Goal: Task Accomplishment & Management: Manage account settings

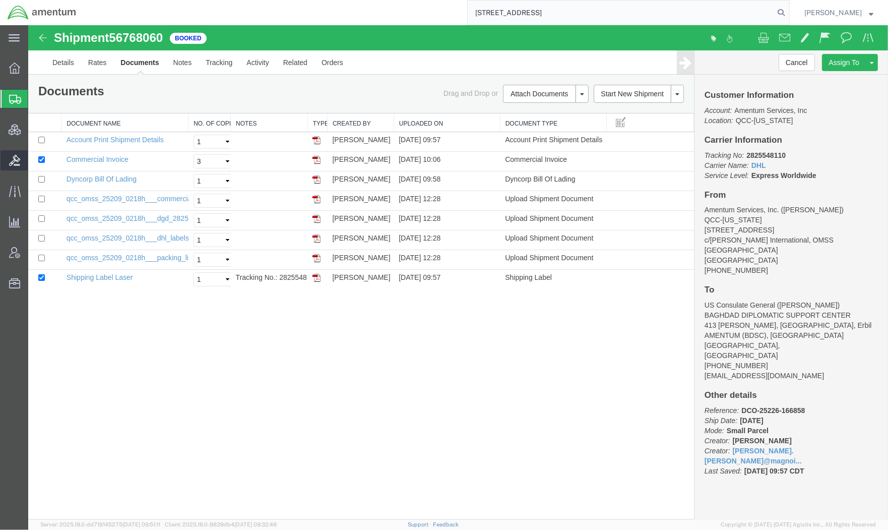
click at [35, 160] on span "Bids" at bounding box center [31, 160] width 7 height 20
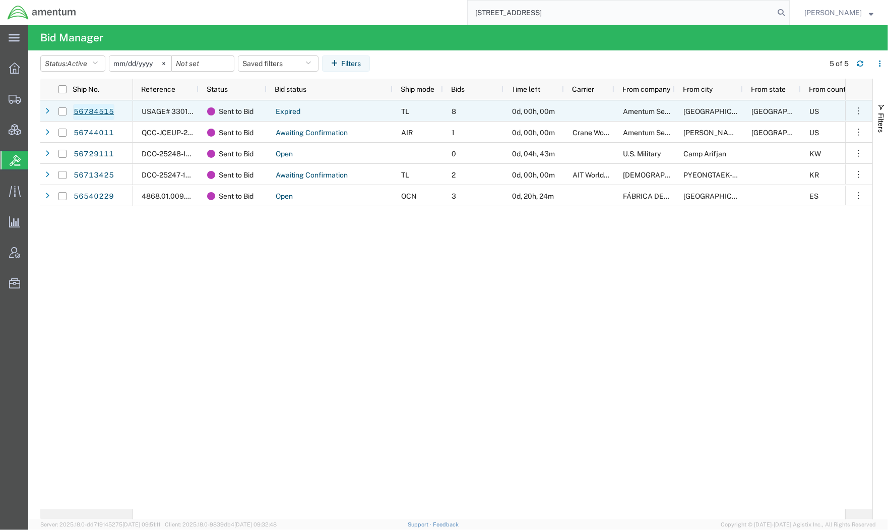
click at [77, 114] on link "56784515" at bounding box center [93, 112] width 41 height 16
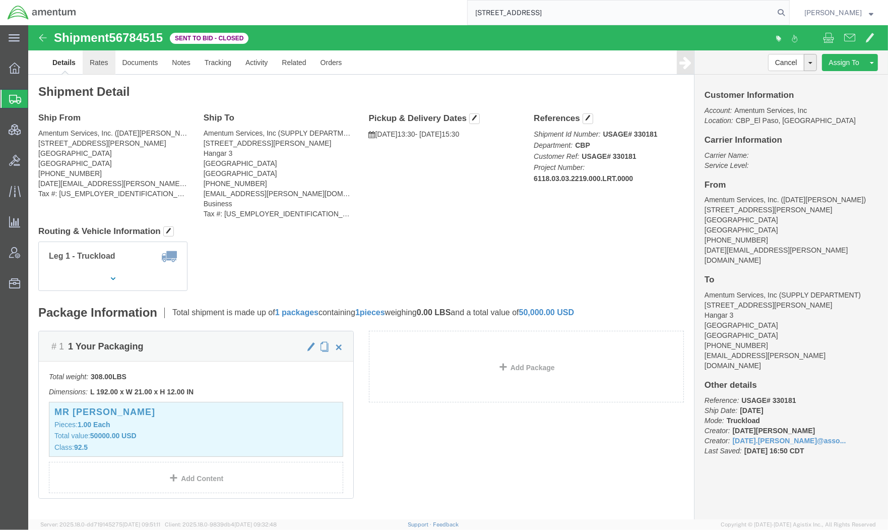
click link "Rates"
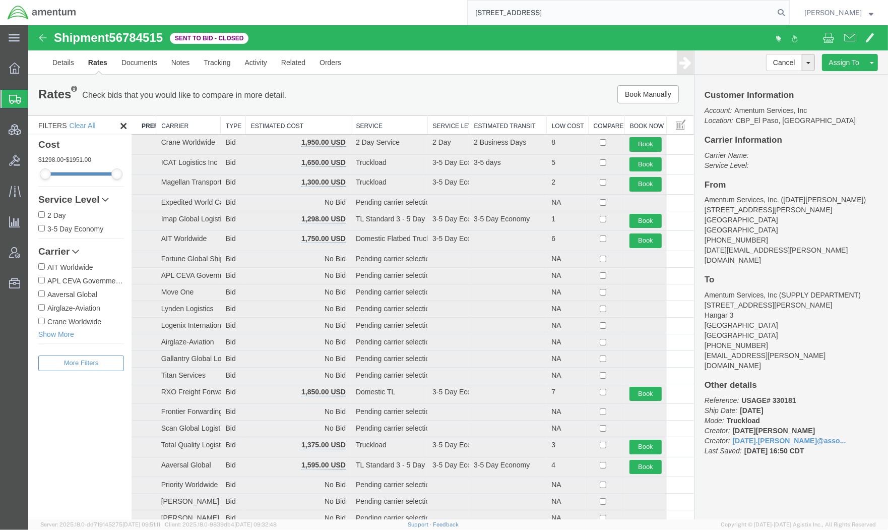
click at [744, 9] on input "405 Valley View Lane" at bounding box center [621, 13] width 307 height 24
drag, startPoint x: 423, startPoint y: 0, endPoint x: 237, endPoint y: -18, distance: 186.4
click at [237, 0] on html "main_menu Created with Sketch. Collapse Menu Overview Shipments Shipment Manage…" at bounding box center [444, 265] width 888 height 530
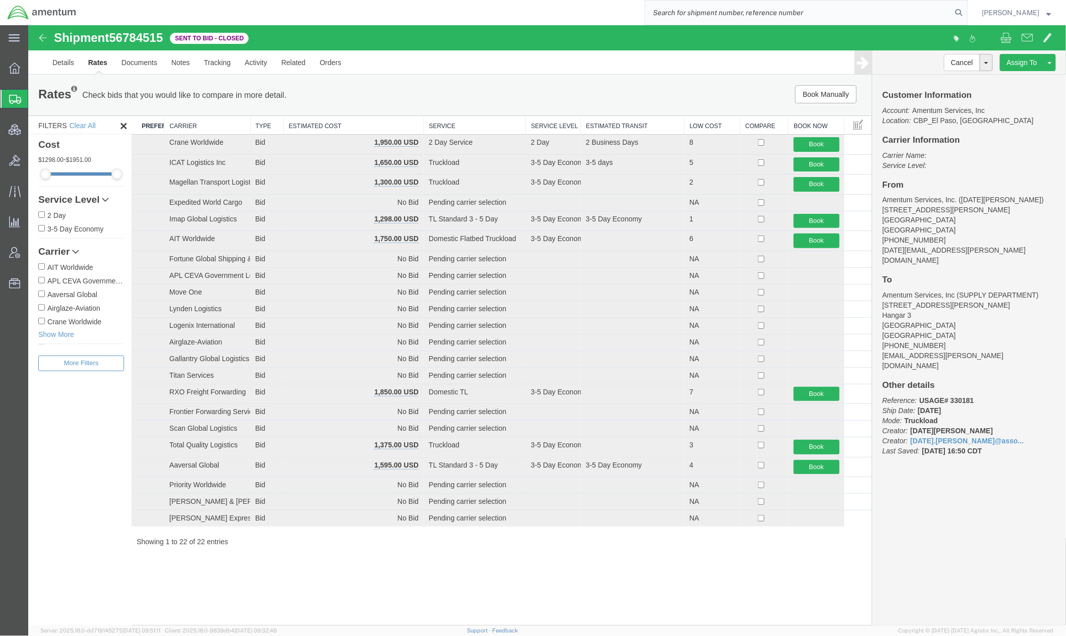
click at [394, 123] on th "Estimated Cost" at bounding box center [353, 124] width 140 height 19
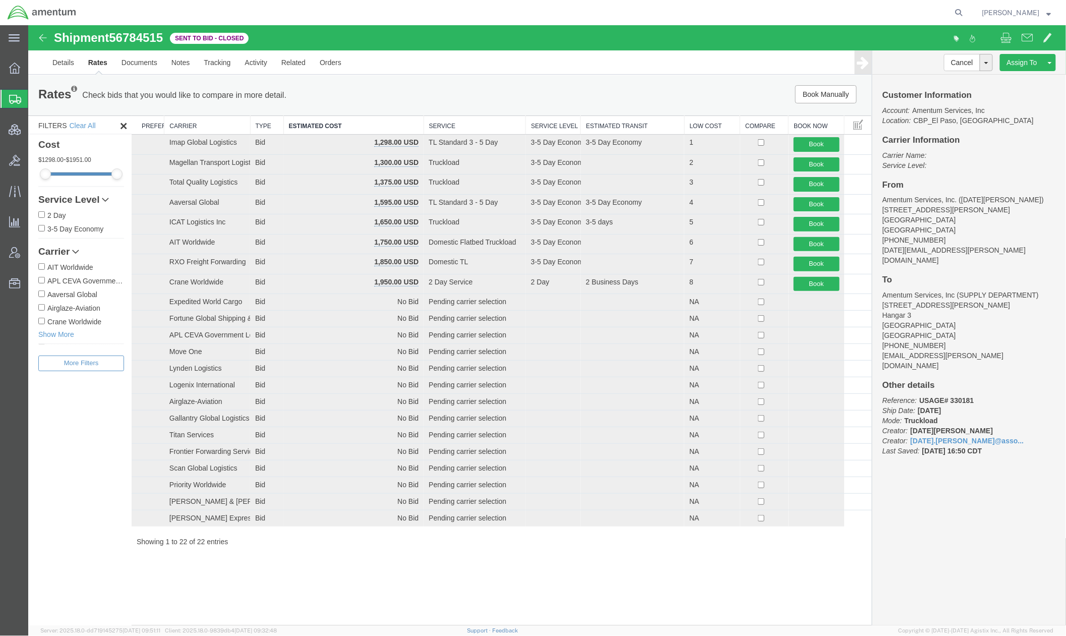
click at [872, 529] on div "Cancel Withdraw Bid Extend Bid Assign To Clone Shipment Save As Template Approv…" at bounding box center [969, 337] width 194 height 575
click at [888, 39] on span at bounding box center [1005, 37] width 11 height 12
click at [52, 65] on link "Details" at bounding box center [63, 62] width 36 height 24
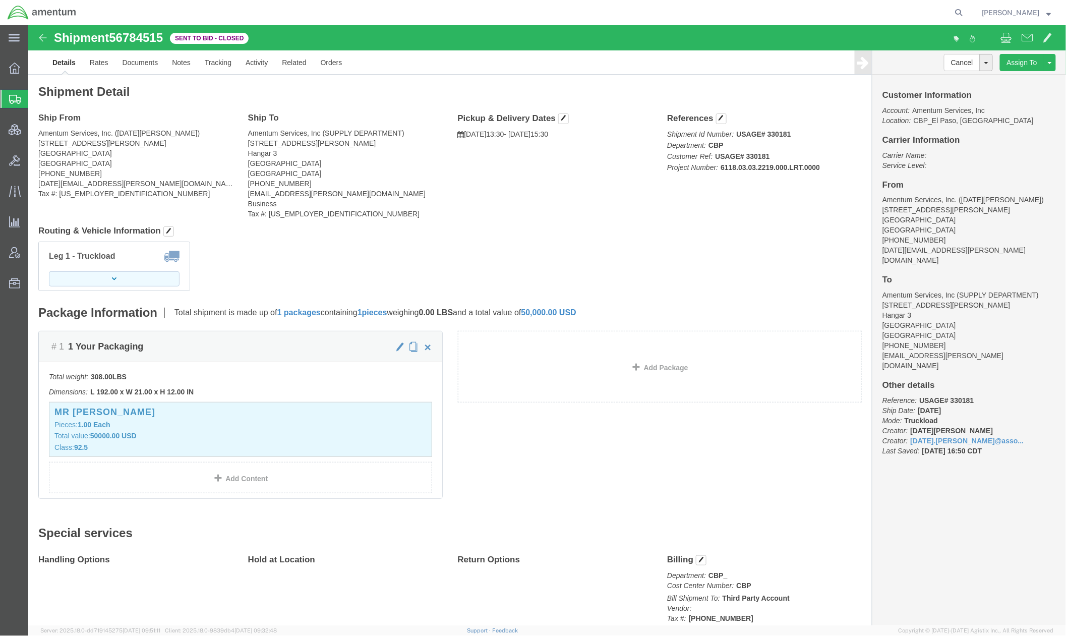
click button "button"
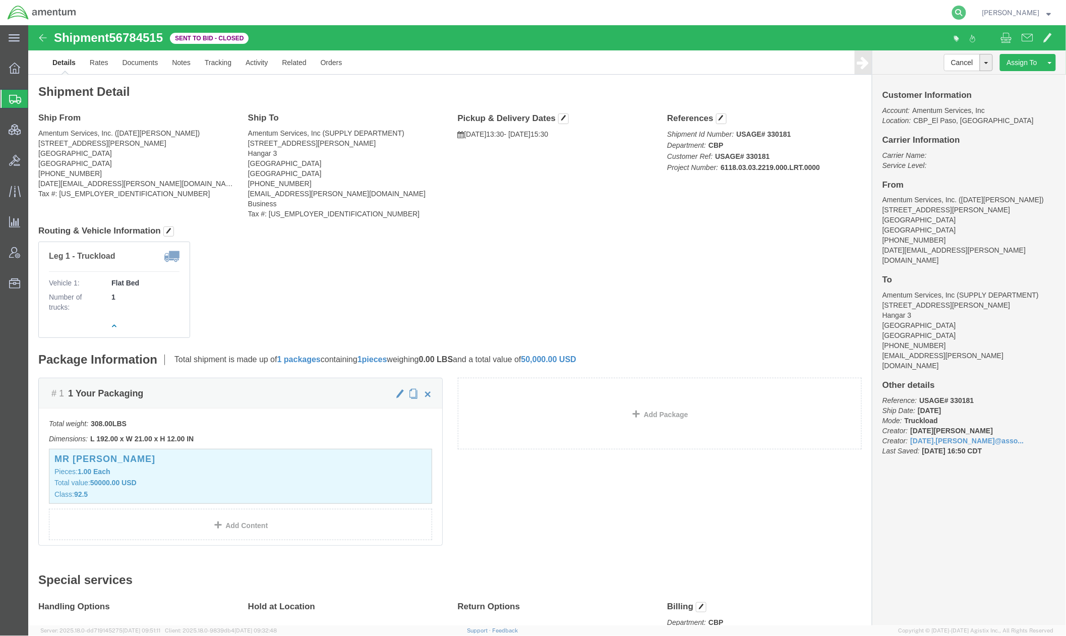
click at [888, 9] on icon at bounding box center [959, 13] width 14 height 14
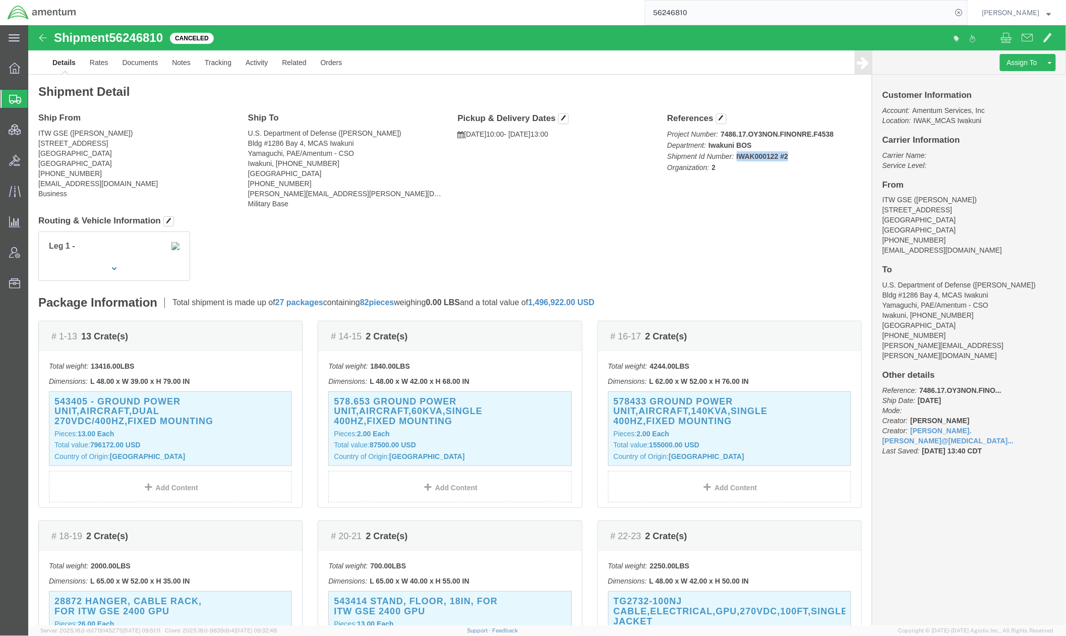
click p "Project Number: 7486.17.OY3NON.FINONRE.F4538 Department: Iwakuni BOS Shipment I…"
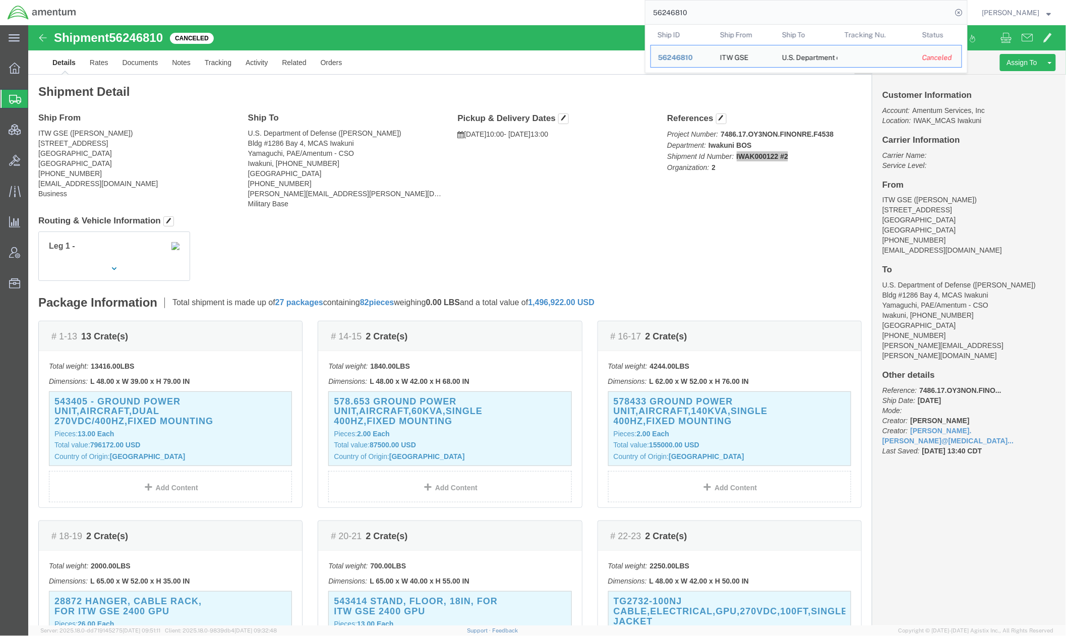
drag, startPoint x: 745, startPoint y: 14, endPoint x: 593, endPoint y: 8, distance: 152.4
click at [593, 8] on div "56246810 Ship ID Ship From Ship To Tracking Nu. Status Ship ID 56246810 Ship Fr…" at bounding box center [526, 12] width 884 height 25
paste input "IWAK000122 #2"
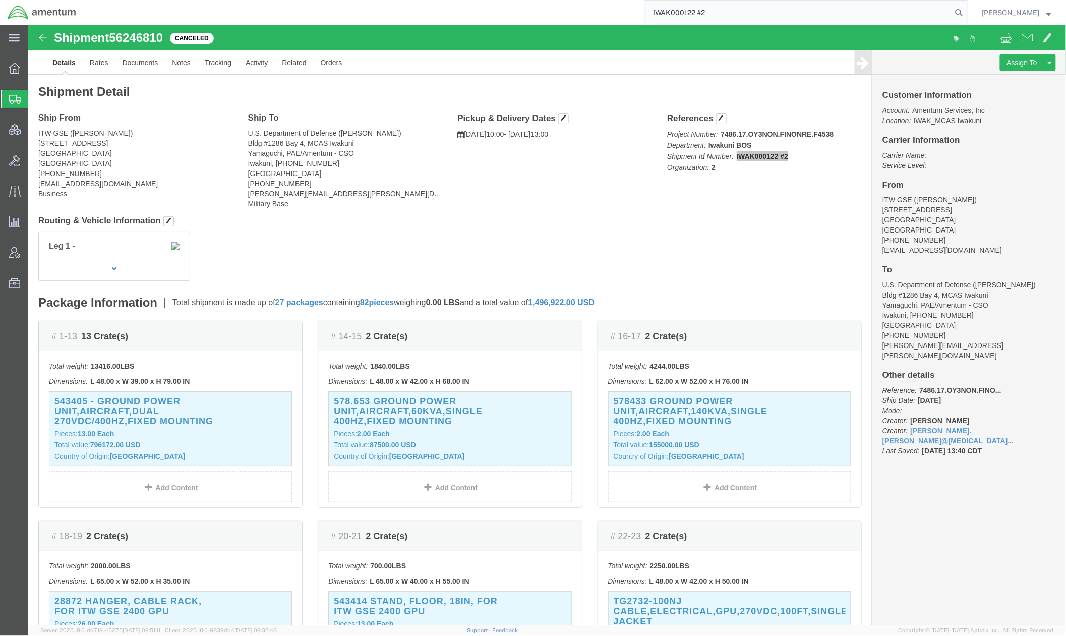
type input "IWAK000122 #2"
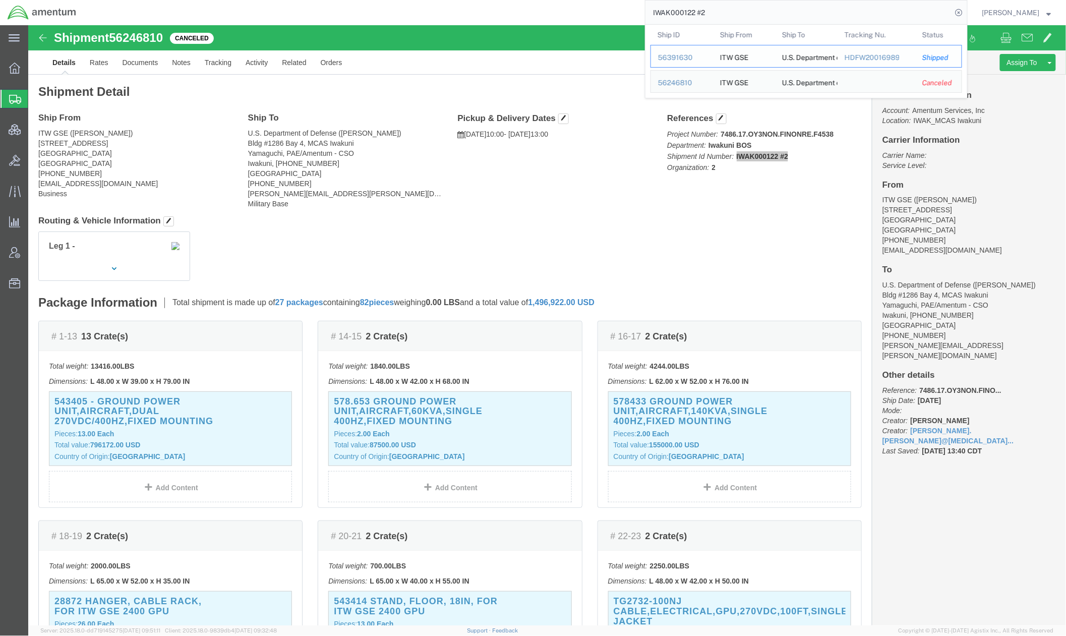
click at [668, 56] on div "56391630" at bounding box center [682, 57] width 48 height 11
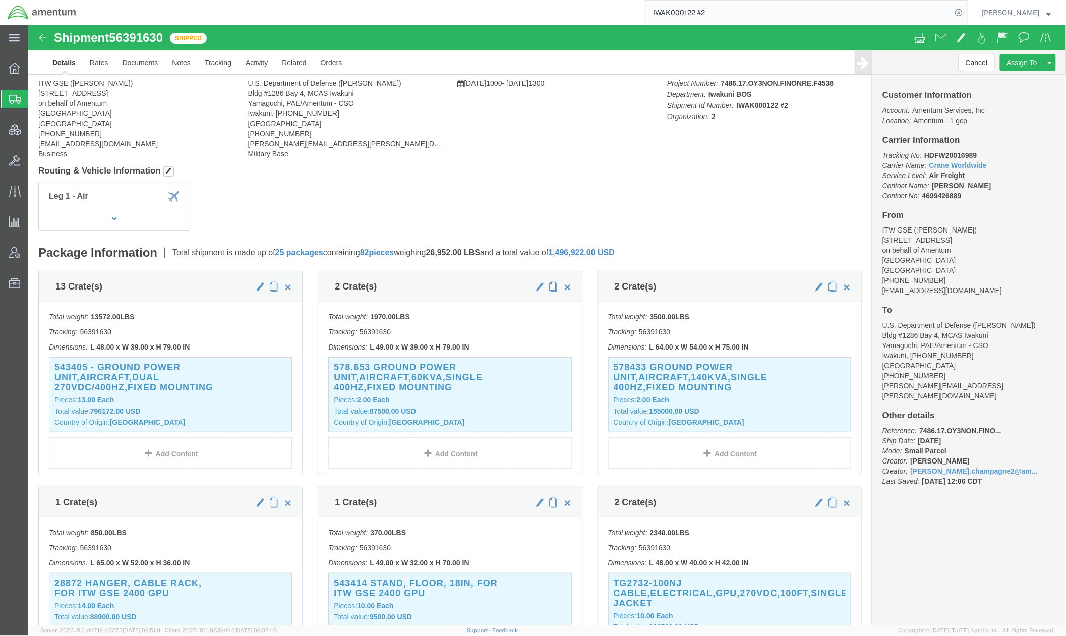
drag, startPoint x: 141, startPoint y: 70, endPoint x: 114, endPoint y: 41, distance: 39.2
click div
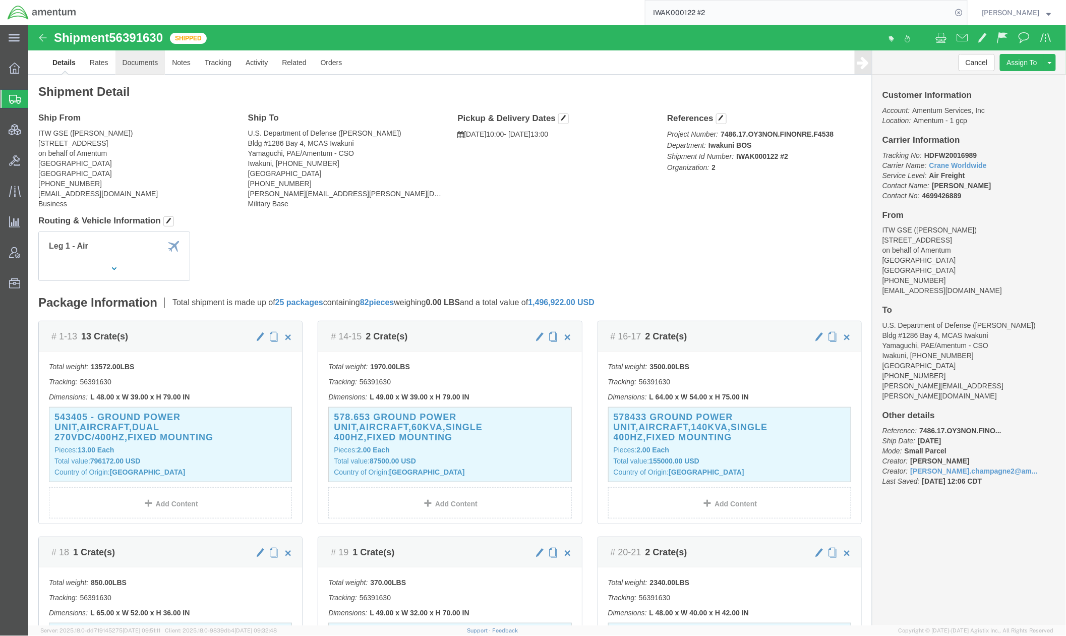
click link "Documents"
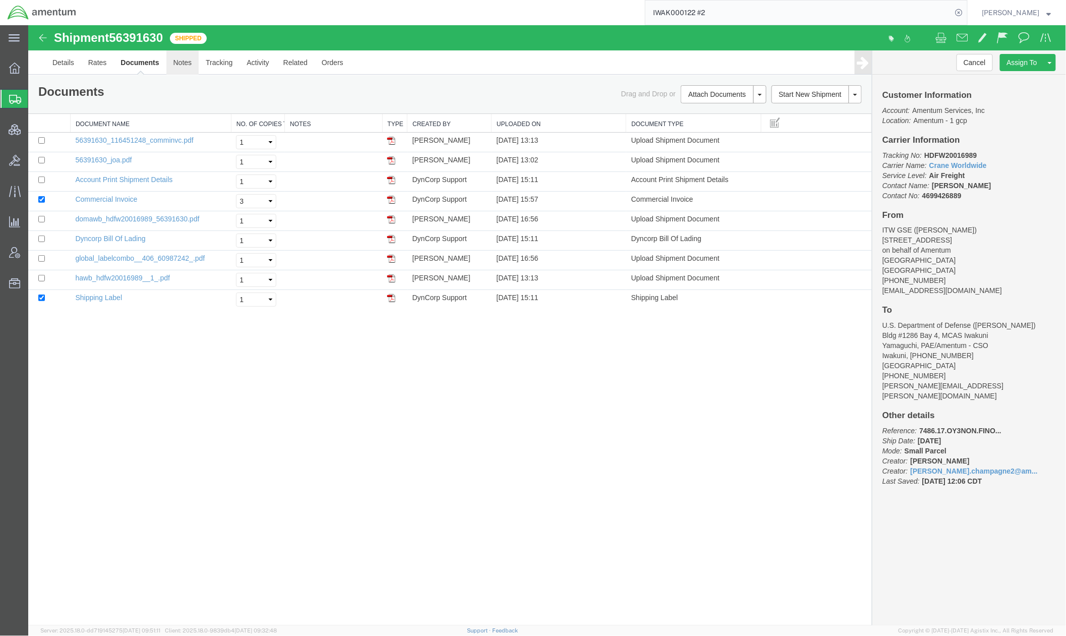
click at [188, 64] on link "Notes" at bounding box center [182, 62] width 33 height 24
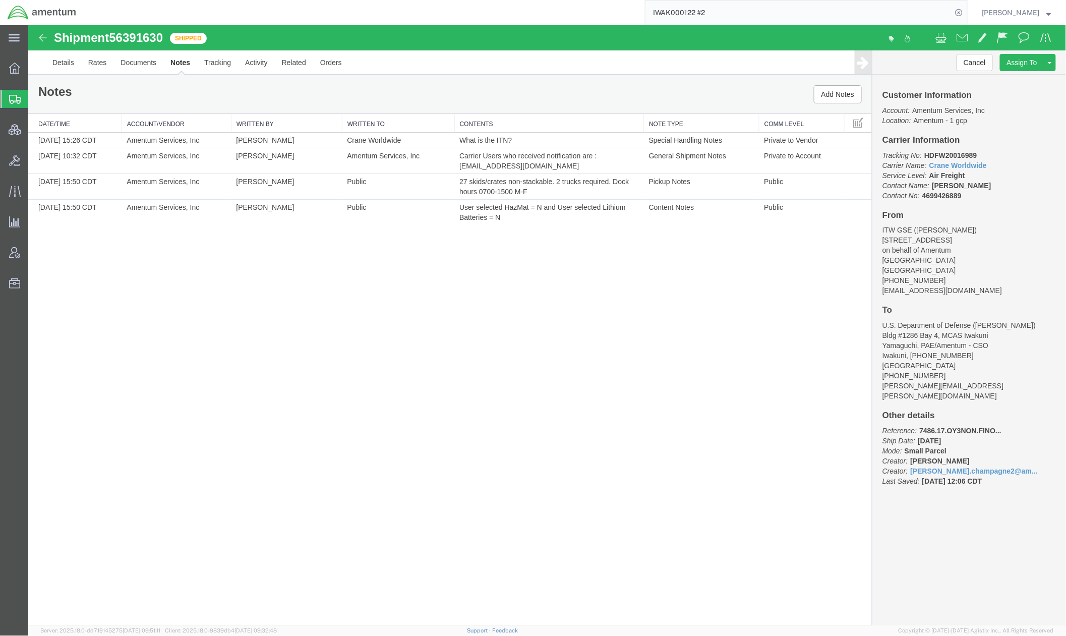
click at [811, 88] on div "Notes Add Notes" at bounding box center [450, 94] width 844 height 38
click at [833, 91] on button "Add Notes" at bounding box center [837, 94] width 48 height 18
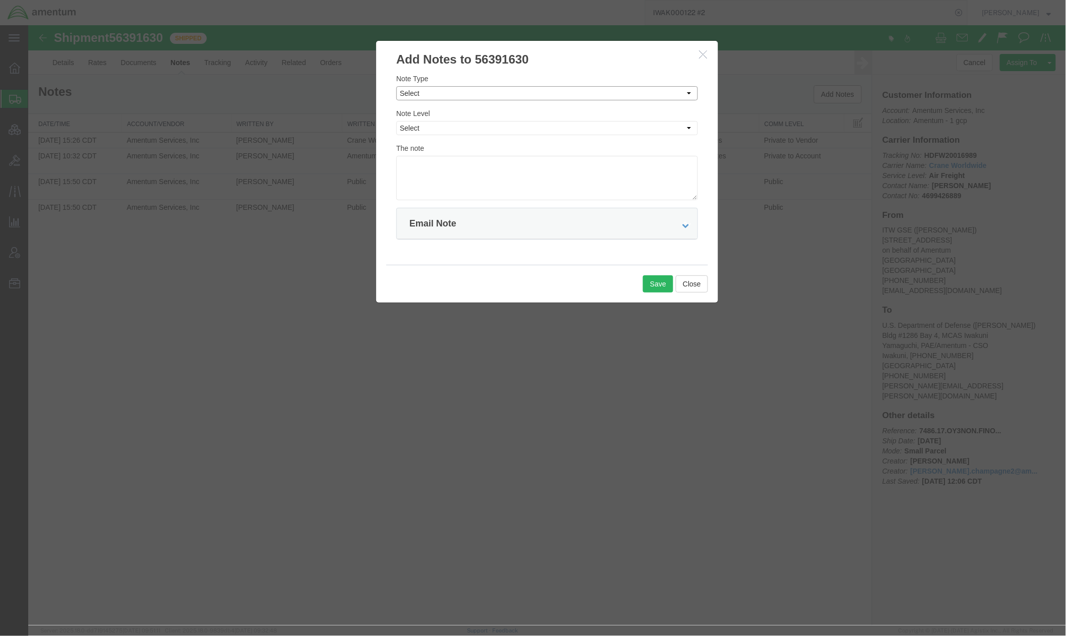
click at [518, 91] on select "Select Approval Bid Notes Carrier Change Notes Claim Notes Content Hazmat Notes…" at bounding box center [547, 93] width 302 height 14
select select "TRANSPORTATION_NOTES"
click at [396, 86] on select "Select Approval Bid Notes Carrier Change Notes Claim Notes Content Hazmat Notes…" at bounding box center [547, 93] width 302 height 14
click at [444, 127] on select "Select Private to Account Private to Vendor Public" at bounding box center [547, 128] width 302 height 14
select select "PRIVATE_TO_VENDOR"
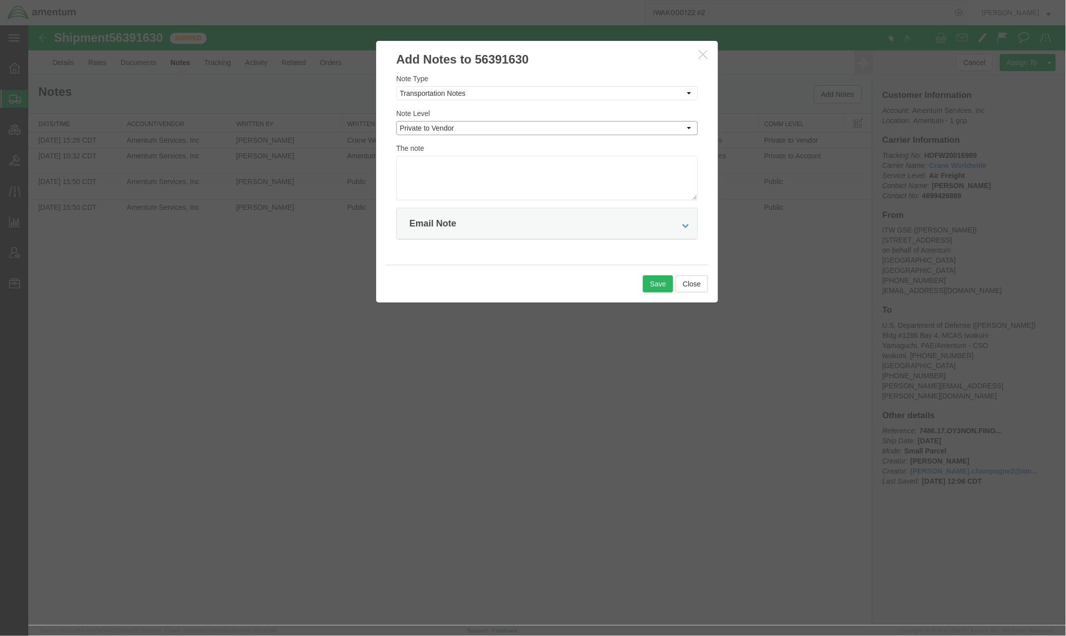
click at [396, 121] on select "Select Private to Account Private to Vendor Public" at bounding box center [547, 128] width 302 height 14
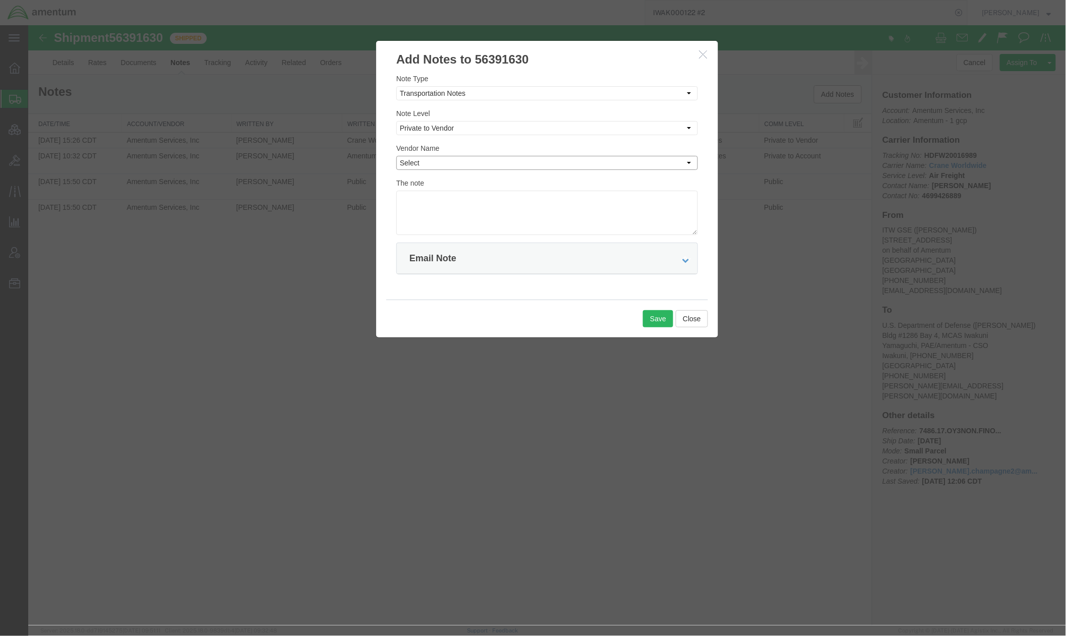
click at [456, 167] on select "Select Crane Worldwide" at bounding box center [547, 162] width 302 height 14
select select "141"
click at [396, 155] on select "Select Crane Worldwide" at bounding box center [547, 162] width 302 height 14
paste textarea "Flight details below. MAWB: 406-6098 7242 5X1305 ATL 09/11/2025 21:56 - SDF 09/…"
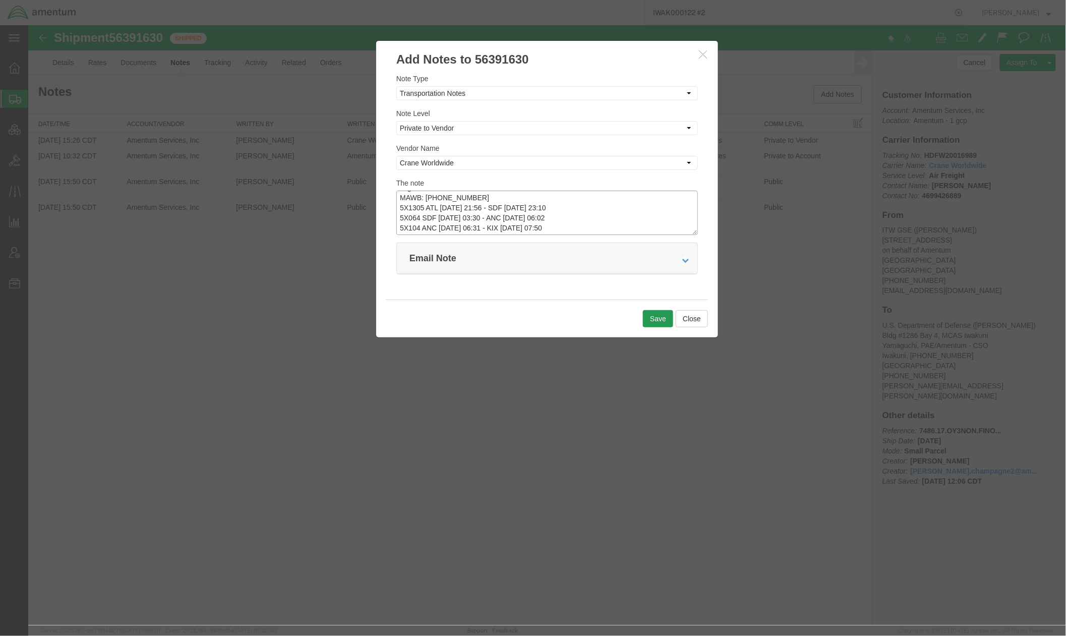
type textarea "Flight details below. MAWB: 406-6098 7242 5X1305 ATL 09/11/2025 21:56 - SDF 09/…"
click at [655, 319] on button "Save" at bounding box center [657, 318] width 30 height 17
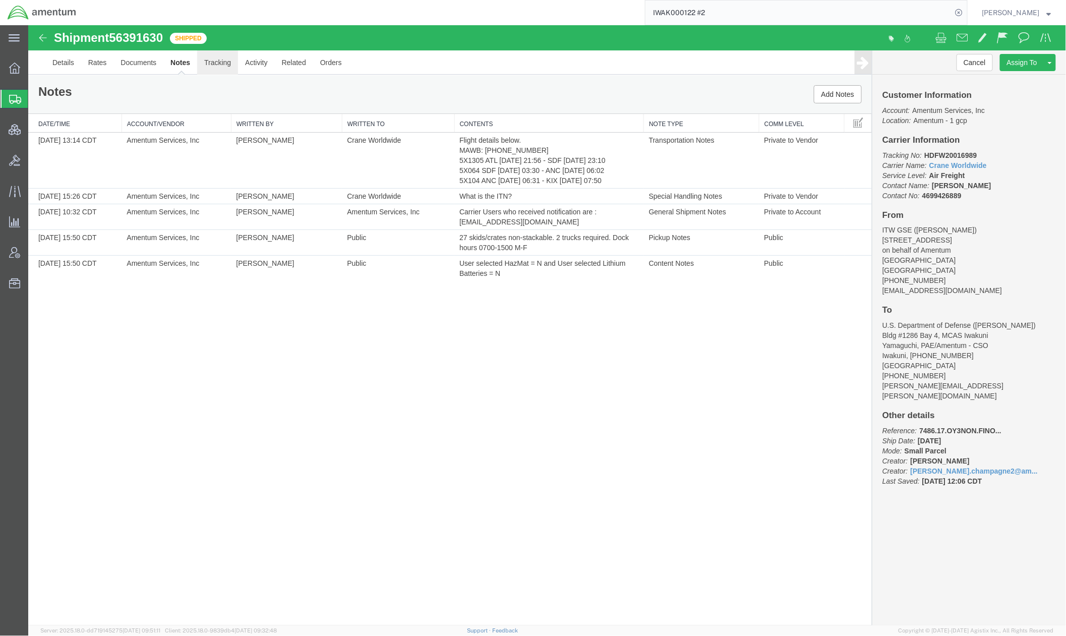
click at [223, 65] on link "Tracking" at bounding box center [217, 62] width 41 height 24
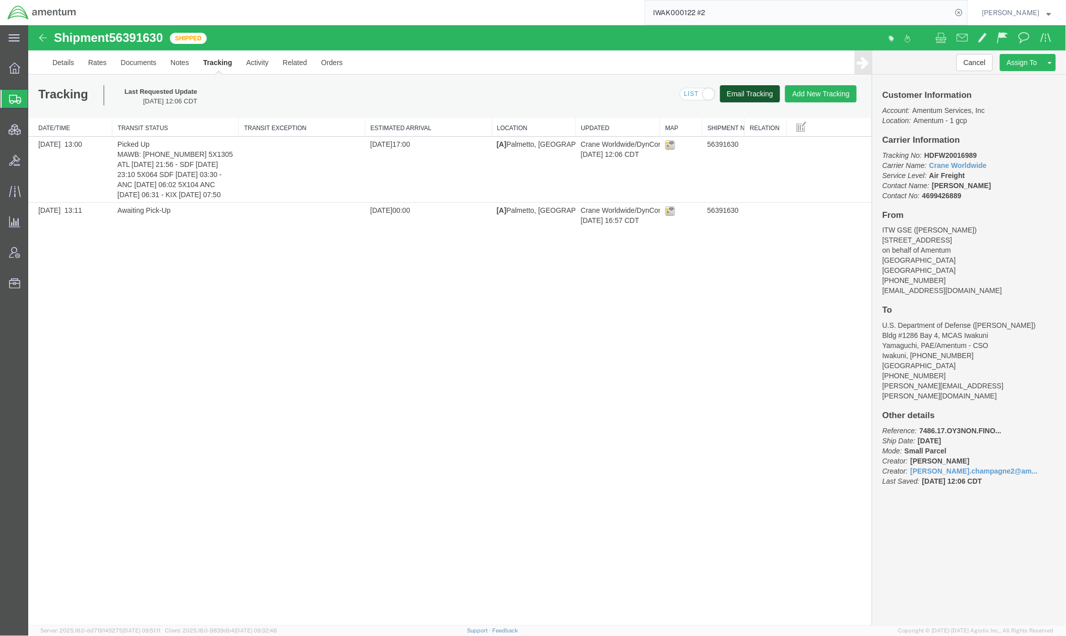
click at [755, 96] on button "Email Tracking" at bounding box center [750, 93] width 61 height 17
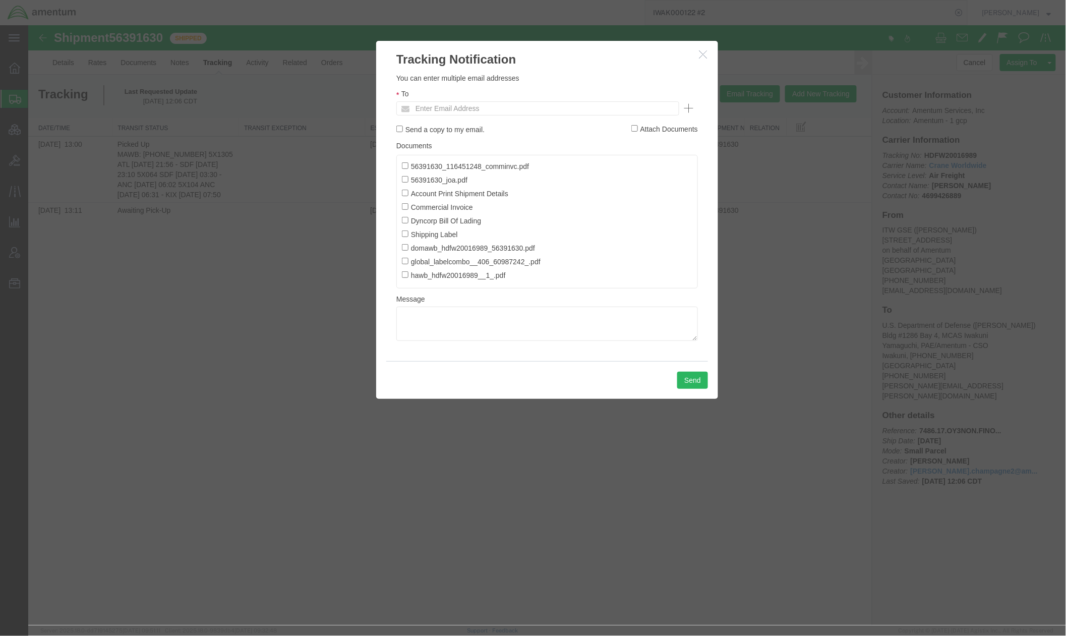
click at [697, 57] on button "button" at bounding box center [703, 54] width 13 height 13
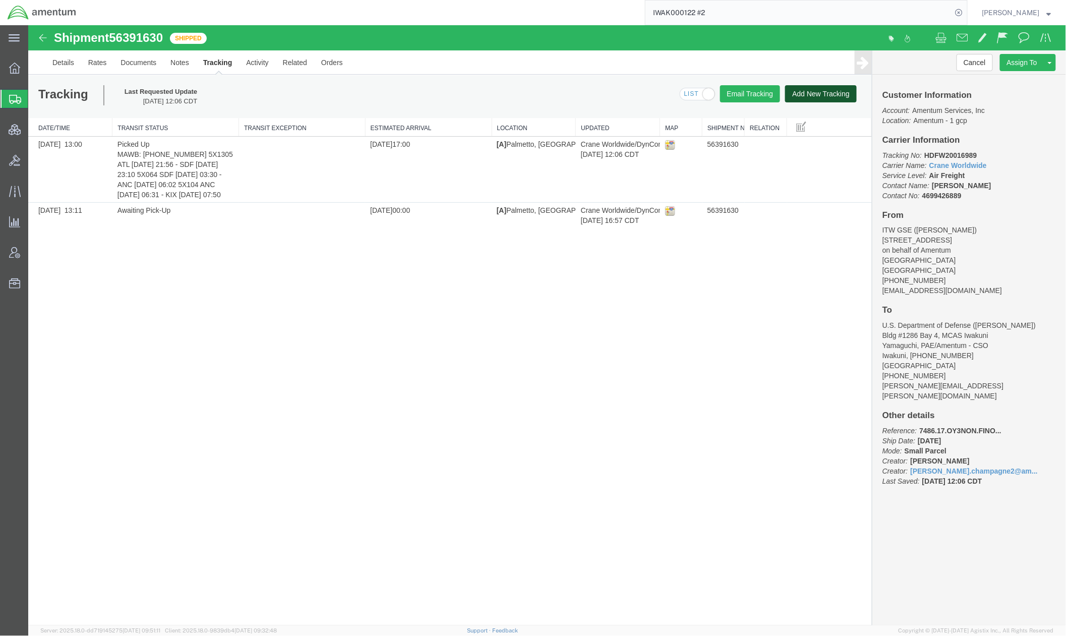
click at [799, 87] on button "Add New Tracking" at bounding box center [821, 93] width 72 height 17
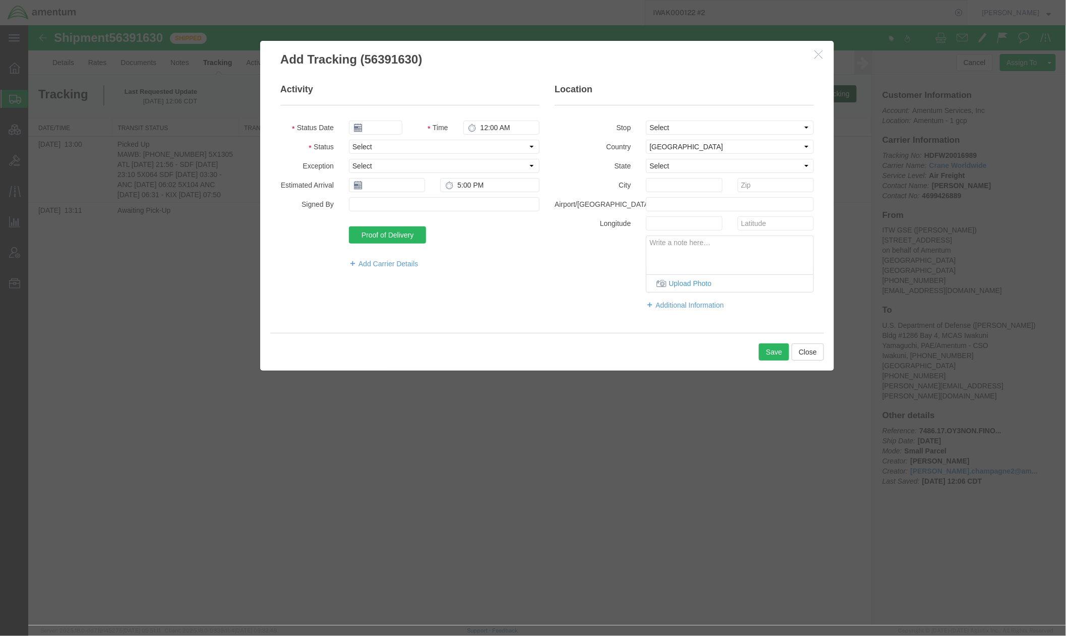
type input "09/11/2025"
type input "2:00 PM"
click at [387, 148] on select "Select Arrival Notice Available Arrival Notice Imported Arrive at Delivery Loca…" at bounding box center [443, 146] width 191 height 14
select select "FLGHTUPD"
click at [348, 139] on select "Select Arrival Notice Available Arrival Notice Imported Arrive at Delivery Loca…" at bounding box center [443, 146] width 191 height 14
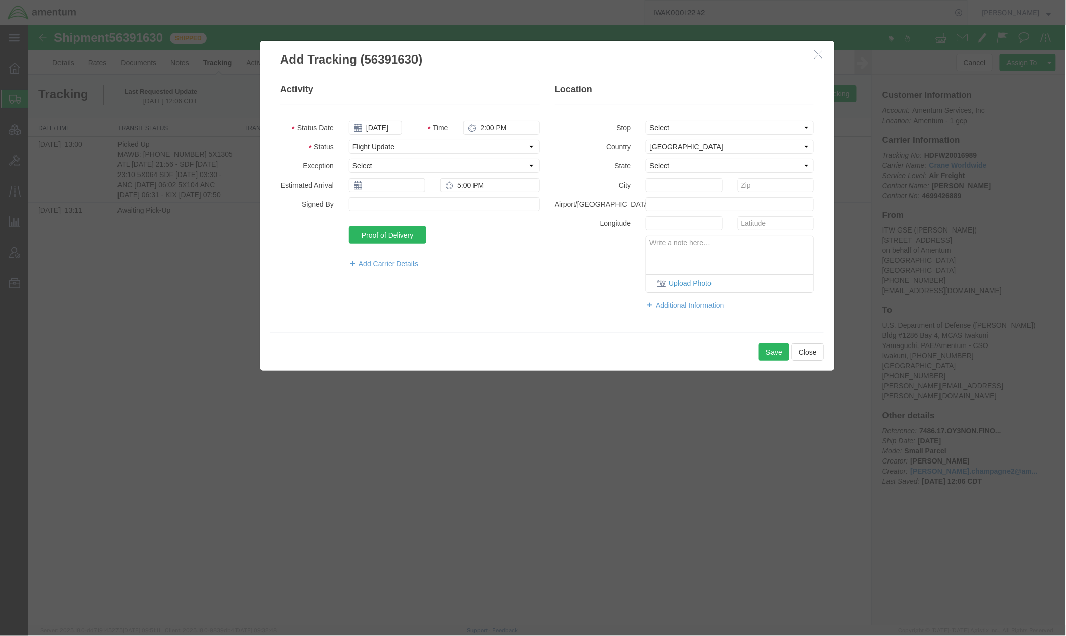
click at [706, 258] on textarea at bounding box center [729, 251] width 167 height 33
paste textarea "Flight details below. MAWB: 406-6098 7242 5X1305 ATL 09/11/2025 21:56 - SDF 09/…"
type textarea "Flight details below. MAWB: 406-6098 7242 5X1305 ATL 09/11/2025 21:56 - SDF 09/…"
click at [780, 352] on button "Save" at bounding box center [773, 351] width 30 height 17
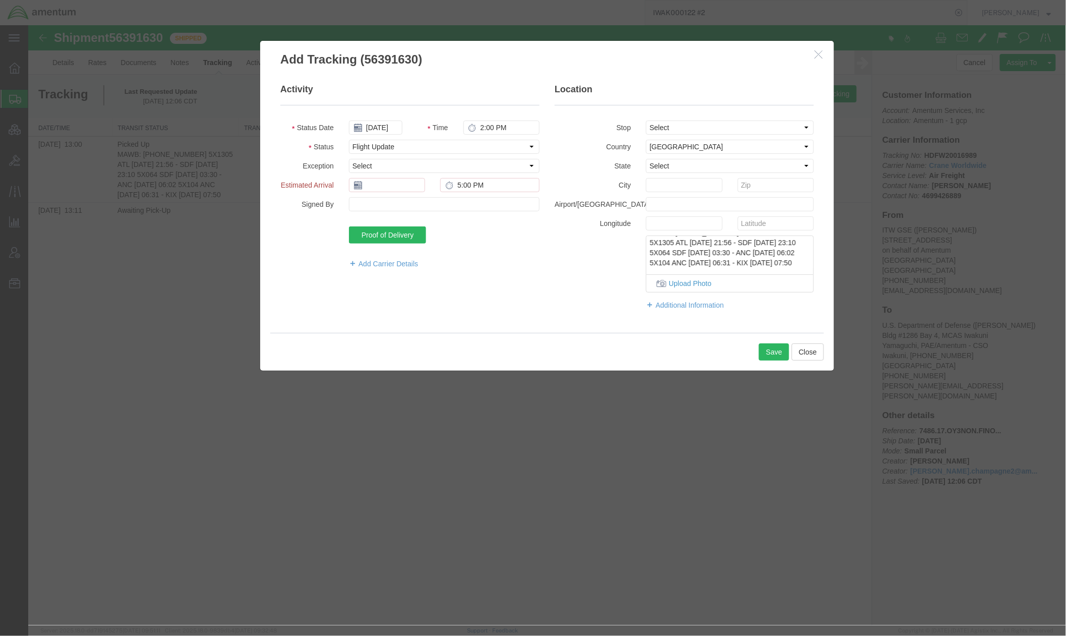
click at [361, 187] on icon at bounding box center [357, 185] width 8 height 8
click at [385, 187] on input "text" at bounding box center [386, 184] width 76 height 14
click at [401, 265] on td "17" at bounding box center [401, 263] width 15 height 15
click at [357, 186] on icon at bounding box center [357, 185] width 8 height 8
click at [377, 187] on input "09/17/2025" at bounding box center [386, 184] width 76 height 14
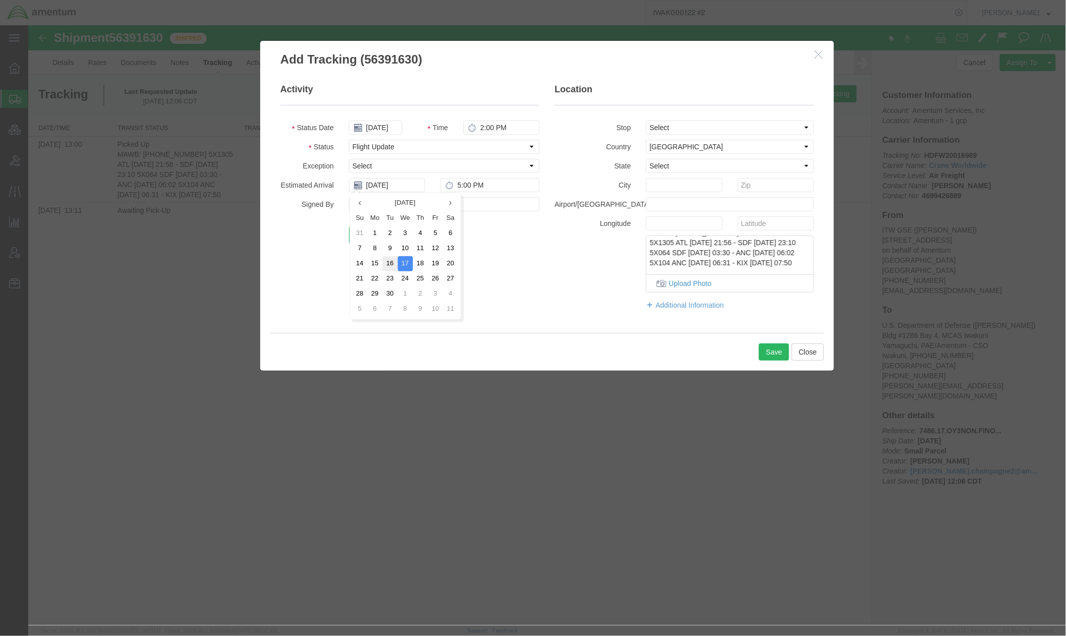
click at [388, 264] on td "16" at bounding box center [389, 263] width 15 height 15
type input "09/16/2025"
click at [766, 349] on button "Save" at bounding box center [773, 351] width 30 height 17
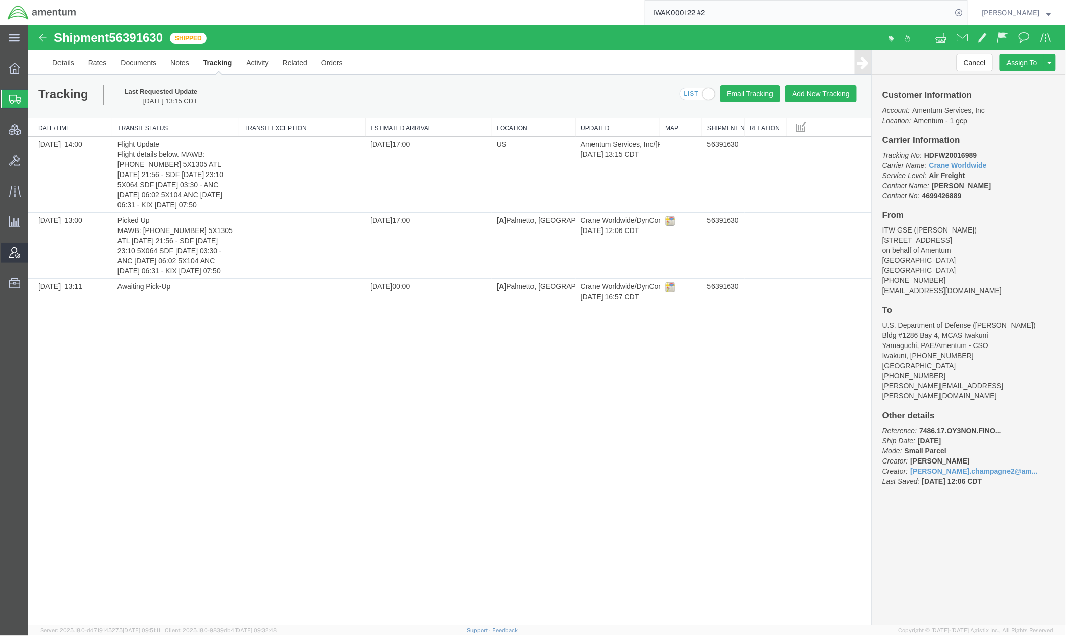
click at [35, 249] on span "Account Admin" at bounding box center [31, 253] width 7 height 20
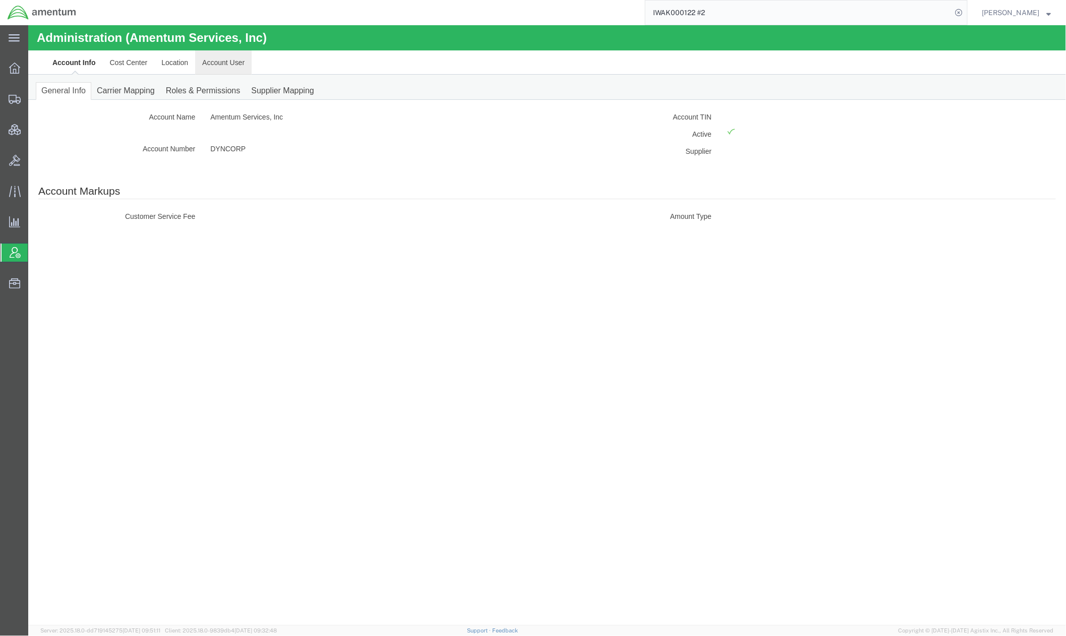
click at [219, 61] on link "Account User" at bounding box center [223, 62] width 56 height 24
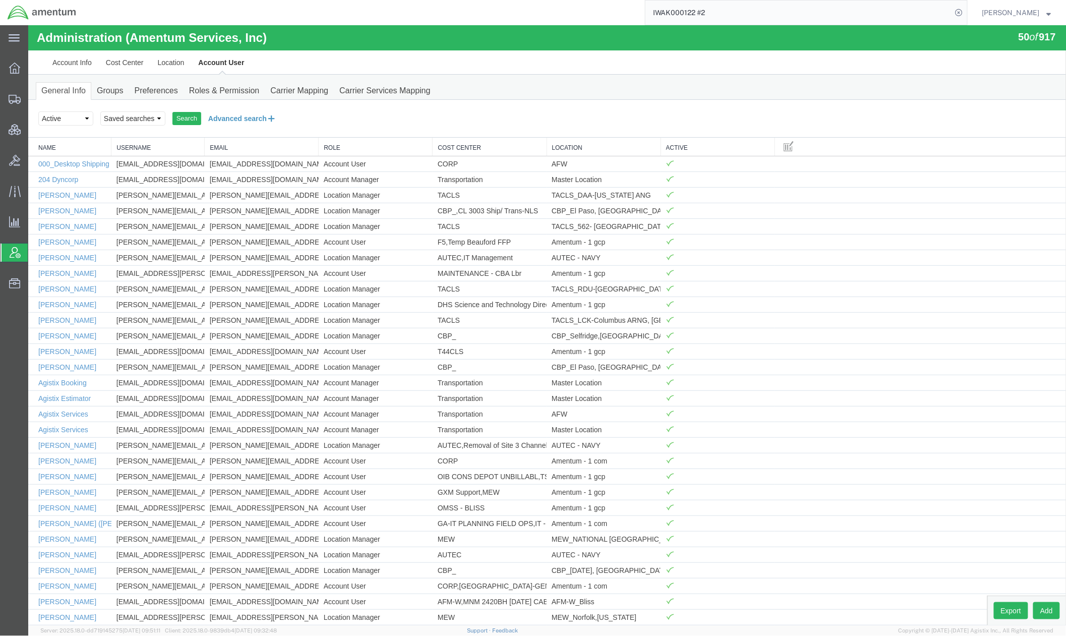
click at [215, 113] on button "Advanced search" at bounding box center [242, 117] width 82 height 17
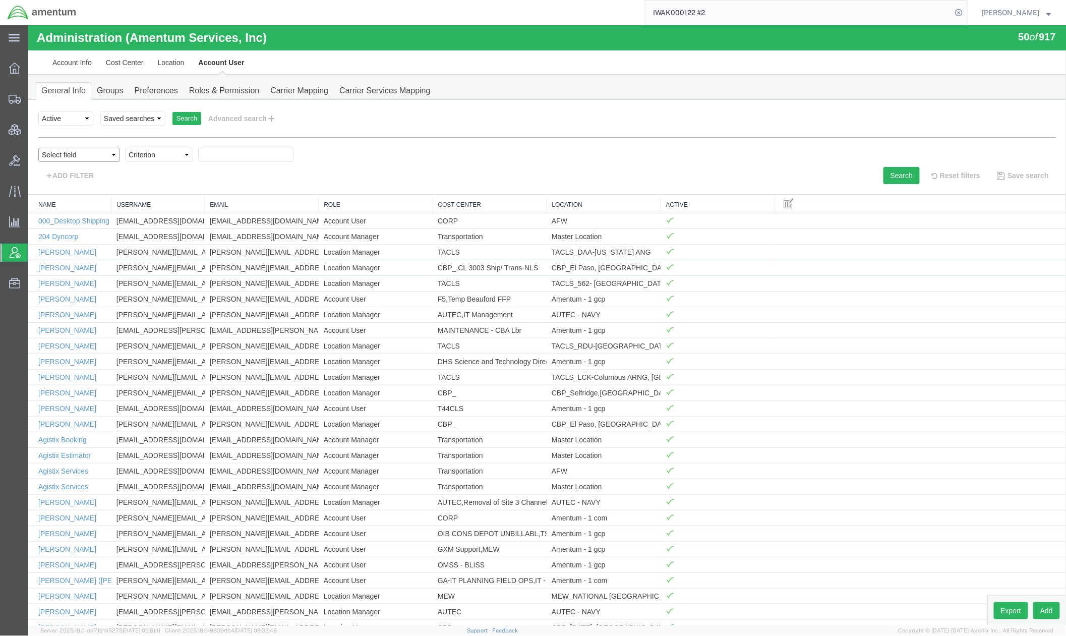
click at [76, 160] on select "Select field Cost Center Email Location Name Role Username" at bounding box center [79, 154] width 82 height 14
select select "email"
click at [38, 147] on select "Select field Cost Center Email Location Name Role Username" at bounding box center [79, 154] width 82 height 14
click at [180, 157] on select "Criterion contains does not contain is is blank is not blank starts with" at bounding box center [159, 154] width 68 height 14
select select "contains"
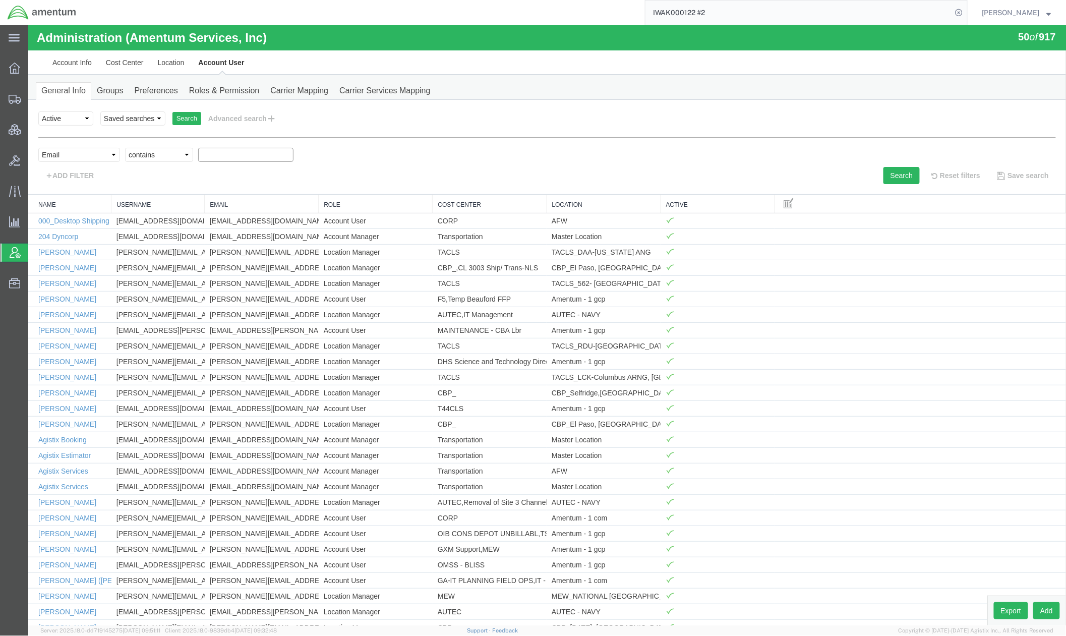
click at [125, 147] on select "Criterion contains does not contain is is blank is not blank starts with" at bounding box center [159, 154] width 68 height 14
click at [224, 157] on input "text" at bounding box center [245, 154] width 95 height 14
type input "kim"
click at [888, 173] on button "Search" at bounding box center [901, 174] width 36 height 17
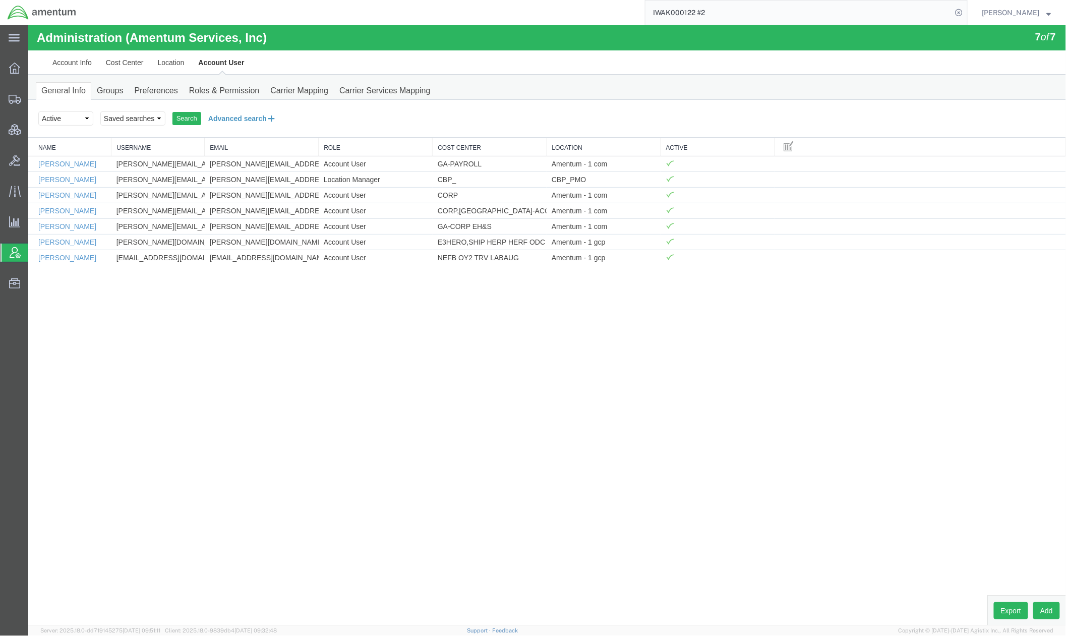
click at [268, 120] on button "Advanced search" at bounding box center [242, 117] width 82 height 17
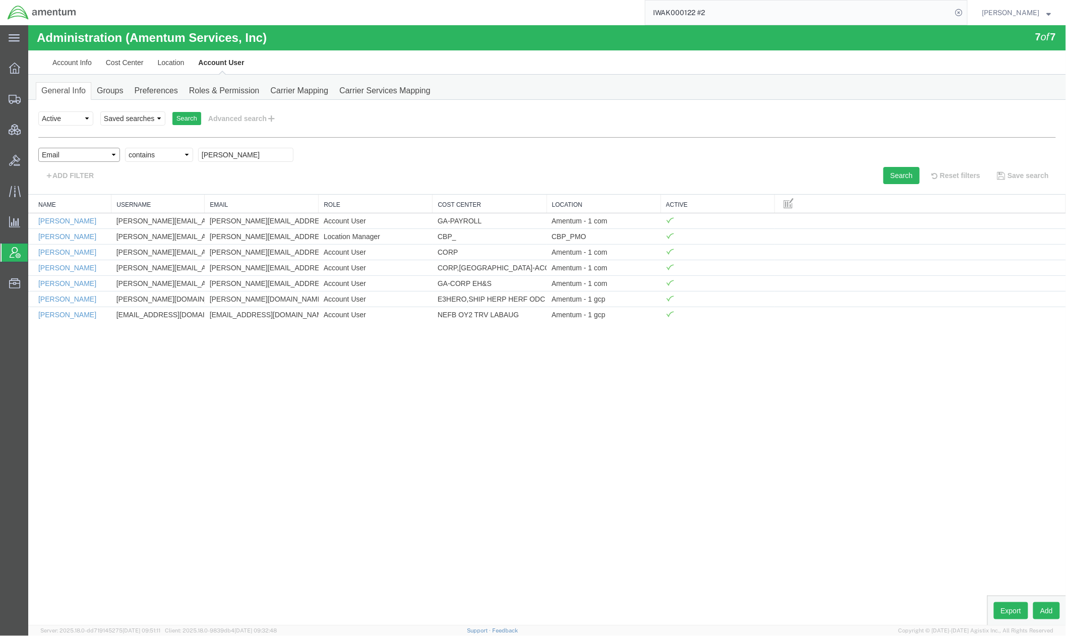
click at [104, 153] on select "Select field Cost Center Email Location Name Role Username" at bounding box center [79, 154] width 82 height 14
select select "personName"
click at [38, 147] on select "Select field Cost Center Email Location Name Role Username" at bounding box center [79, 154] width 82 height 14
click at [139, 153] on select "Criterion contains does not contain is is blank is not blank starts with" at bounding box center [159, 154] width 68 height 14
click at [125, 147] on select "Criterion contains does not contain is is blank is not blank starts with" at bounding box center [159, 154] width 68 height 14
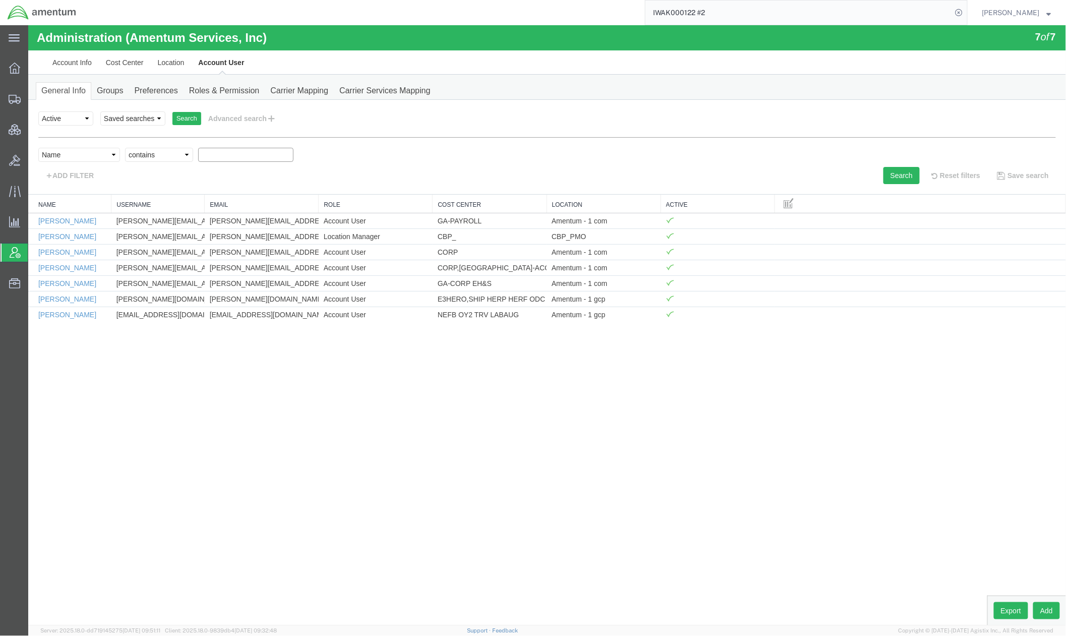
click at [229, 158] on input "text" at bounding box center [245, 154] width 95 height 14
type input "qcc"
click at [888, 174] on button "Search" at bounding box center [901, 174] width 36 height 17
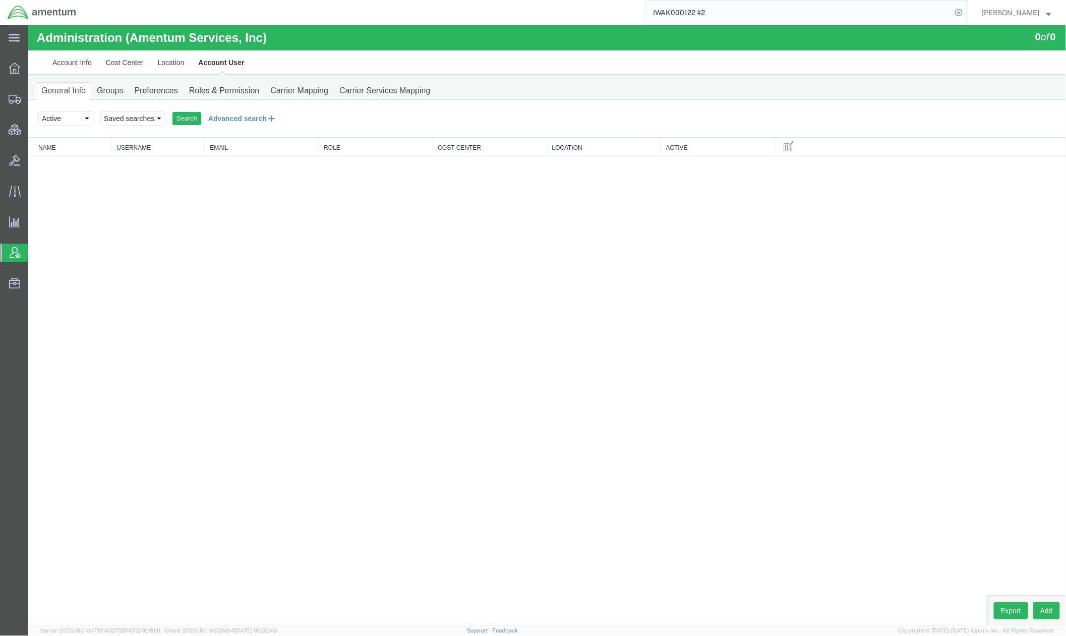
click at [246, 120] on button "Advanced search" at bounding box center [242, 117] width 82 height 17
click at [88, 154] on select "Select field Cost Center Email Location Name Role Username" at bounding box center [79, 154] width 82 height 14
select select "locationName"
click at [38, 147] on select "Select field Cost Center Email Location Name Role Username" at bounding box center [79, 154] width 82 height 14
click at [218, 156] on input "text" at bounding box center [245, 154] width 95 height 14
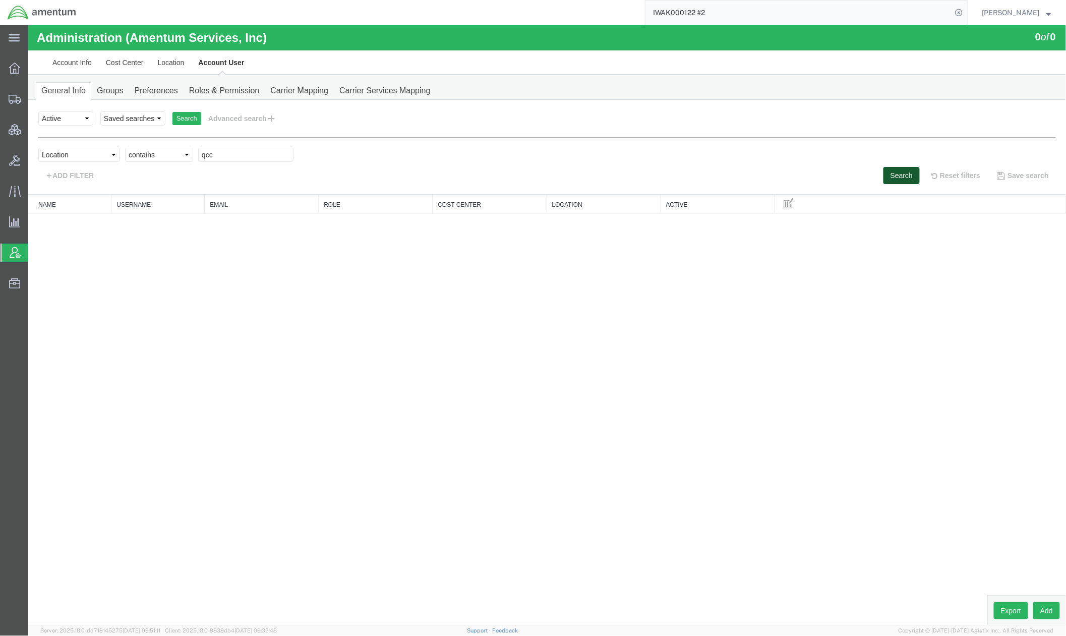
click at [888, 178] on button "Search" at bounding box center [901, 174] width 36 height 17
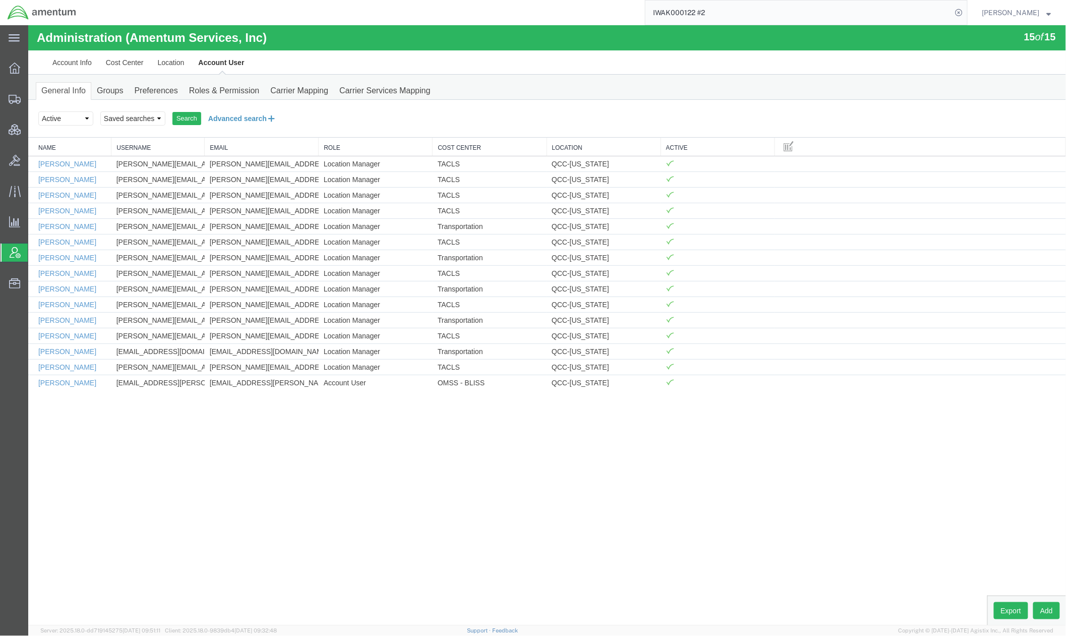
click at [256, 121] on button "Advanced search" at bounding box center [242, 117] width 82 height 17
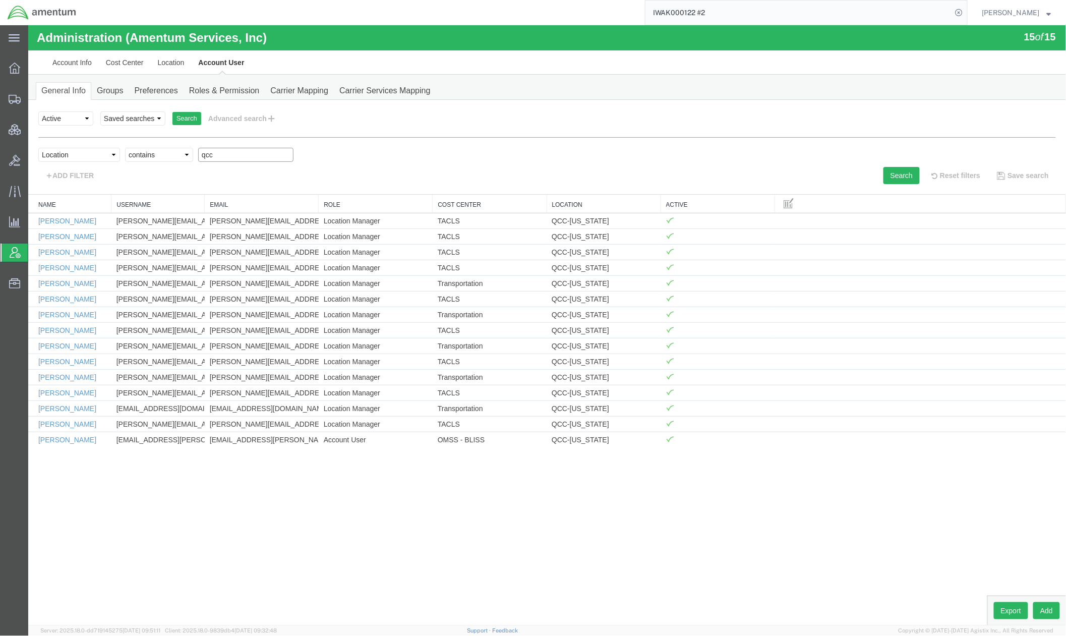
drag, startPoint x: 222, startPoint y: 154, endPoint x: 96, endPoint y: 136, distance: 127.4
click at [96, 136] on form "Select status Active All Inactive Saved searches Search Advanced search personN…" at bounding box center [547, 146] width 1018 height 74
type input "Fredericksburg"
click at [886, 176] on button "Search" at bounding box center [901, 174] width 36 height 17
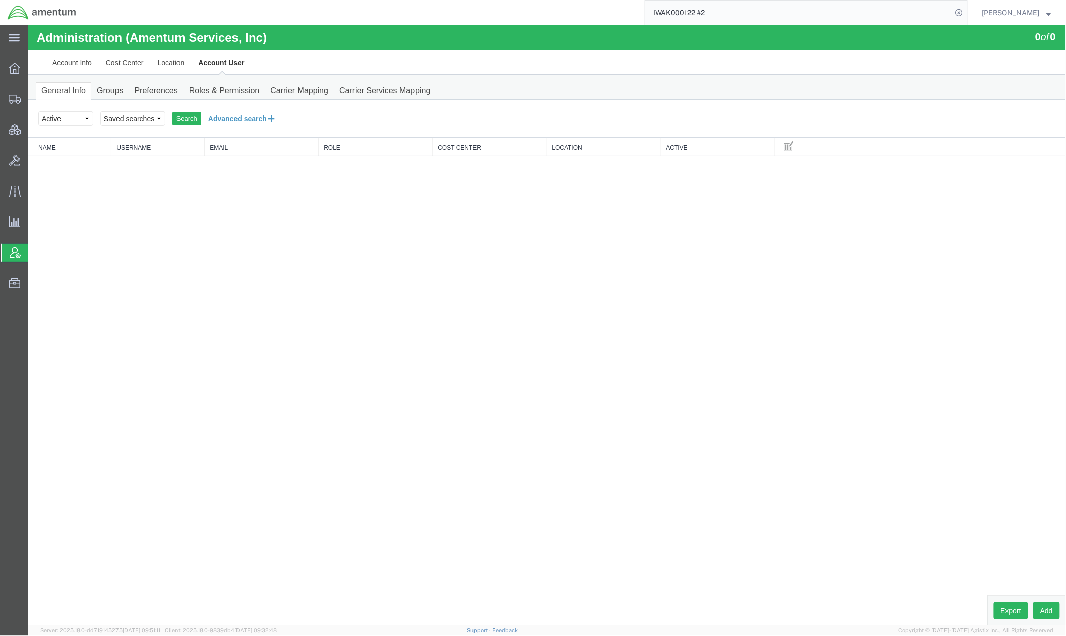
click at [220, 116] on button "Advanced search" at bounding box center [242, 117] width 82 height 17
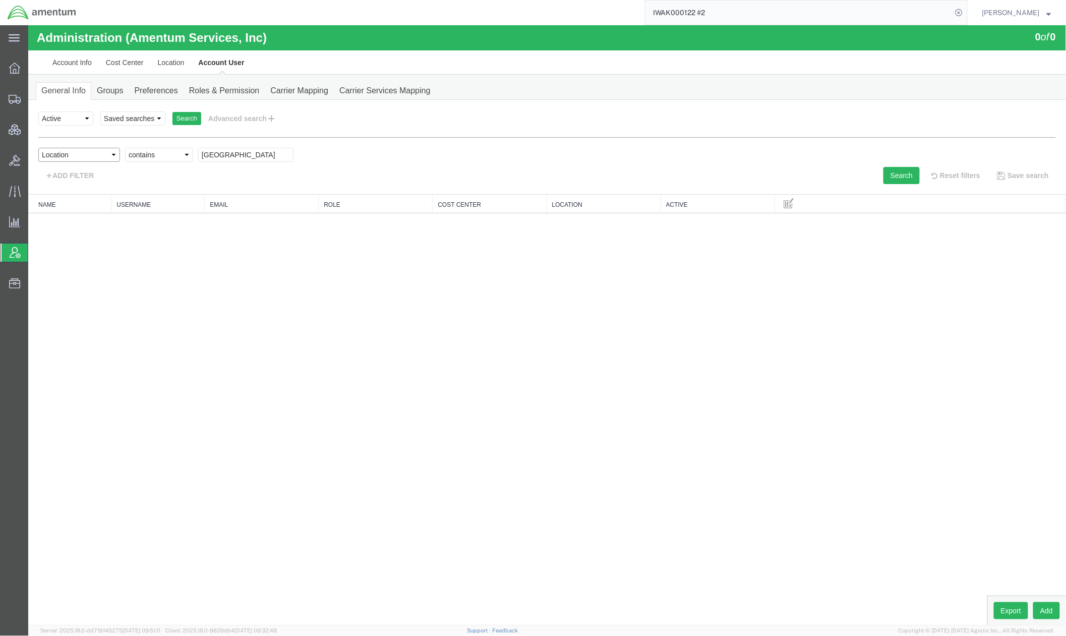
click at [89, 159] on select "Select field Cost Center Email Location Name Role Username" at bounding box center [79, 154] width 82 height 14
select select "personName"
click at [38, 147] on select "Select field Cost Center Email Location Name Role Username" at bounding box center [79, 154] width 82 height 14
click at [141, 155] on select "Criterion contains does not contain is is blank is not blank starts with" at bounding box center [159, 154] width 68 height 14
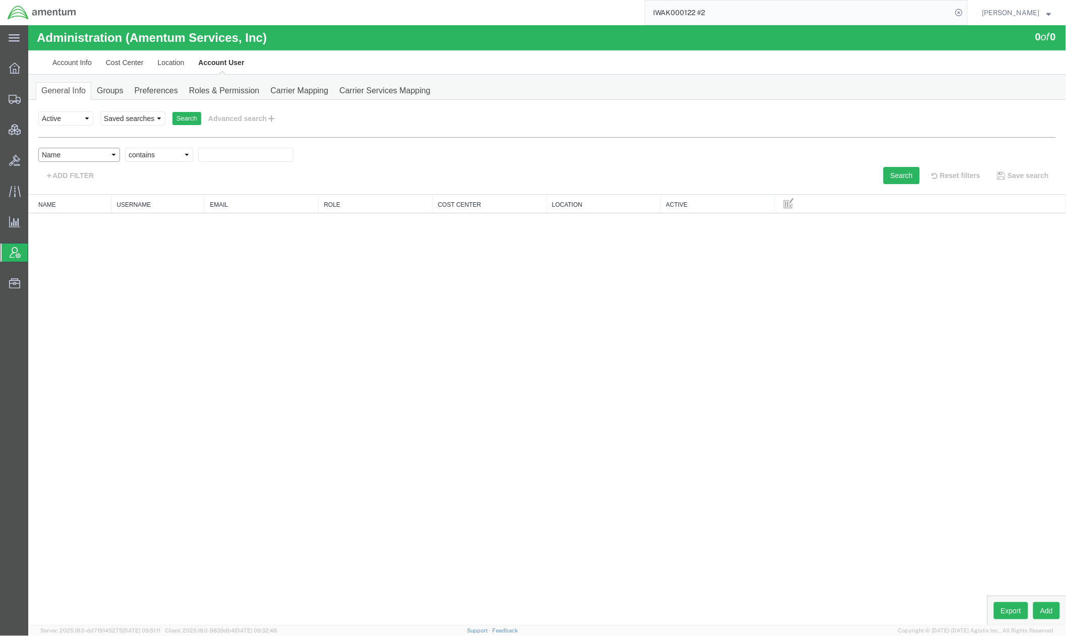
click at [102, 159] on select "Select field Cost Center Email Location Name Role Username" at bounding box center [79, 154] width 82 height 14
select select "costCenterName"
click at [38, 147] on select "Select field Cost Center Email Location Name Role Username" at bounding box center [79, 154] width 82 height 14
click at [184, 155] on select "Criterion contains does not contain is is blank is not blank starts with" at bounding box center [159, 154] width 68 height 14
click at [236, 153] on input "text" at bounding box center [245, 154] width 95 height 14
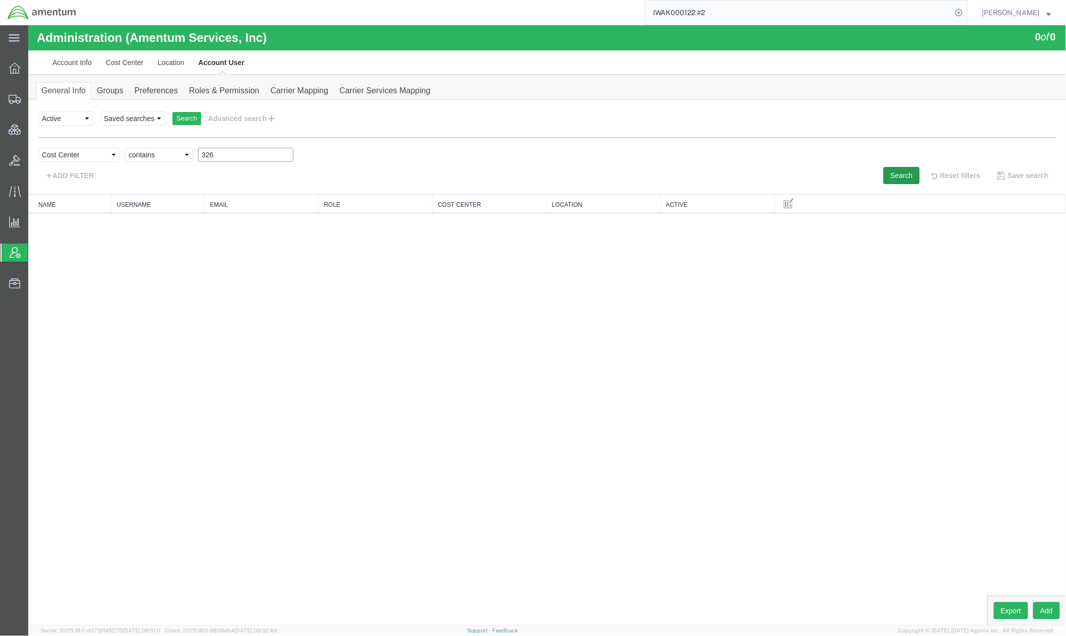
type input "326"
click at [888, 171] on button "Search" at bounding box center [901, 174] width 36 height 17
click at [888, 10] on icon at bounding box center [959, 13] width 14 height 14
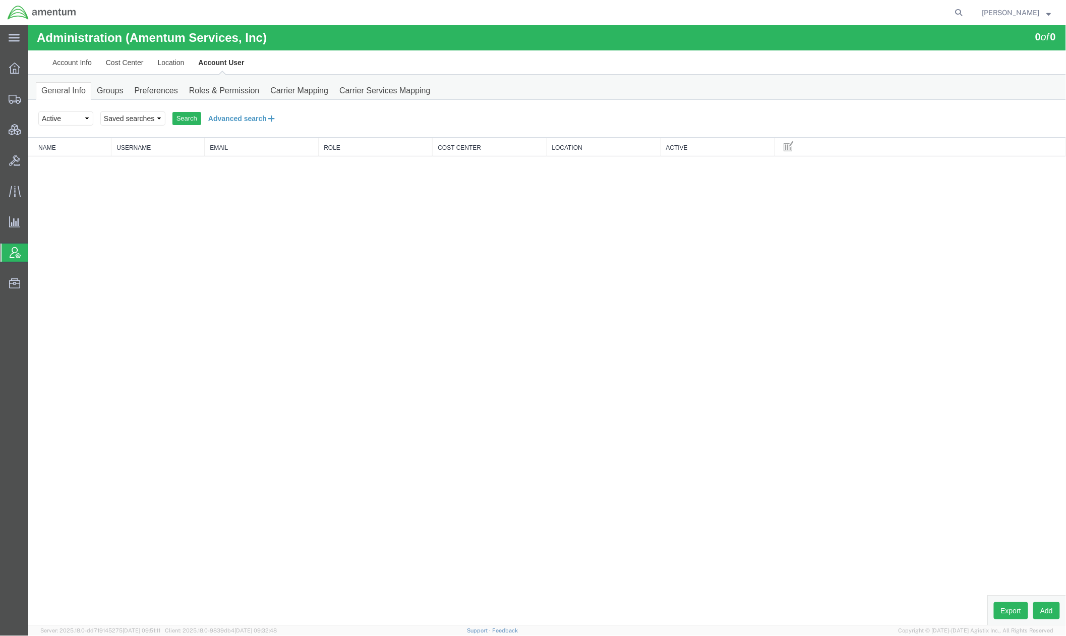
click at [246, 121] on button "Advanced search" at bounding box center [242, 117] width 82 height 17
click at [111, 157] on select "Select field Cost Center Email Location Name Role Username" at bounding box center [79, 154] width 82 height 14
select select "personName"
click at [38, 147] on select "Select field Cost Center Email Location Name Role Username" at bounding box center [79, 154] width 82 height 14
click at [163, 157] on select "Criterion contains does not contain is is blank is not blank starts with" at bounding box center [159, 154] width 68 height 14
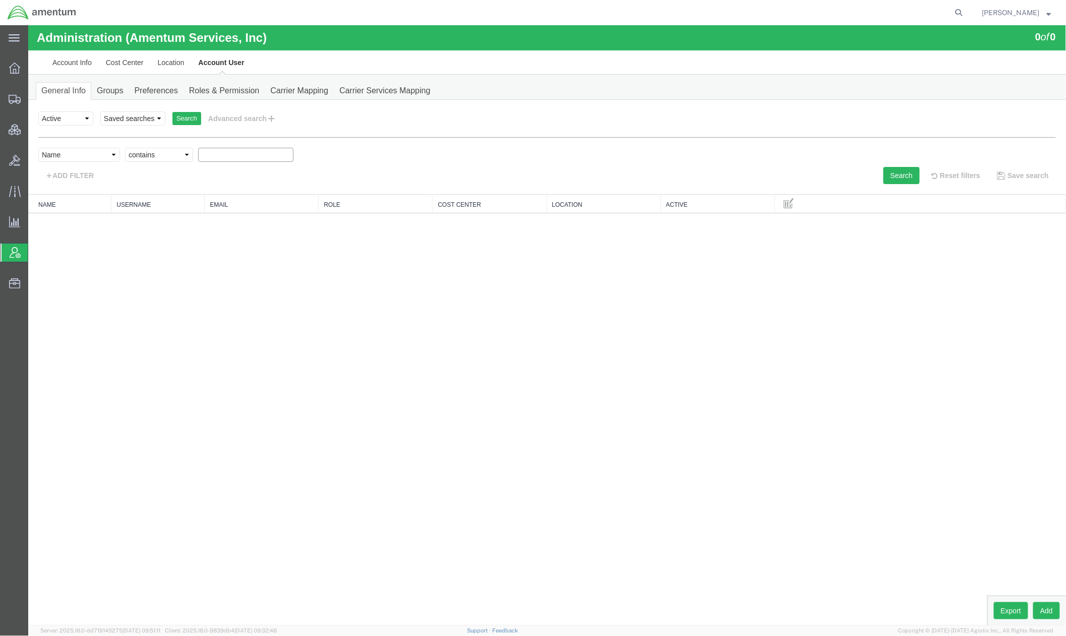
click at [220, 148] on input "text" at bounding box center [245, 154] width 95 height 14
type input "siss"
click at [888, 180] on button "Search" at bounding box center [901, 174] width 36 height 17
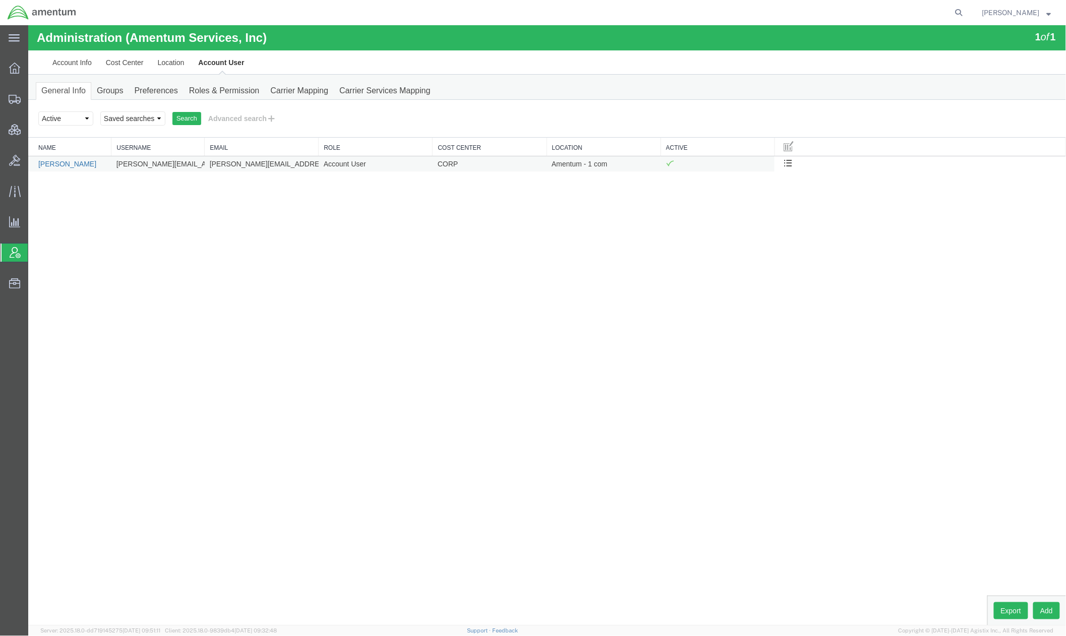
click at [65, 166] on link "Brian Sisson" at bounding box center [67, 163] width 58 height 8
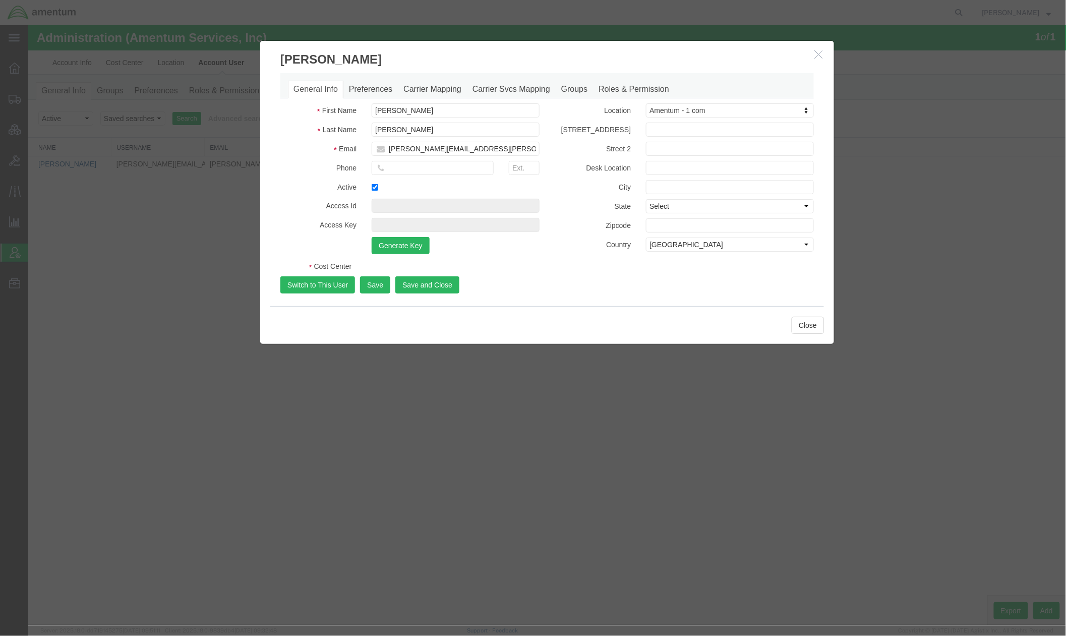
select select "DEPARTMENT"
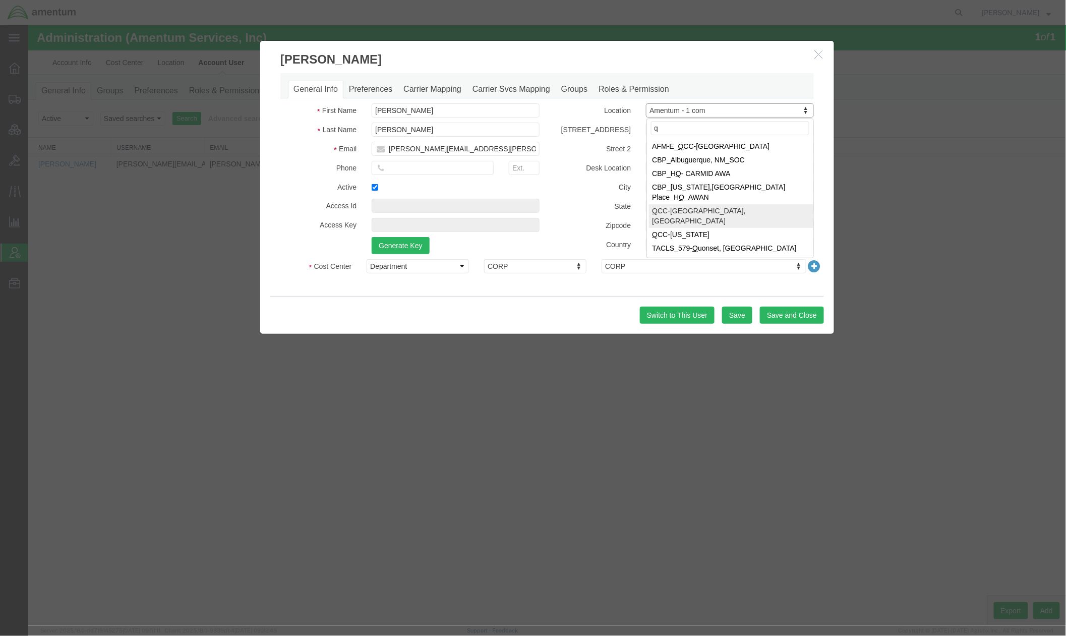
type input "q"
select select "{"locationId":"67291","street1":"5160 Lad Land Drive","street2":"","oneLineAddr…"
type input "5160 Lad Land Drive"
type input "Fredericksburg"
select select "VA"
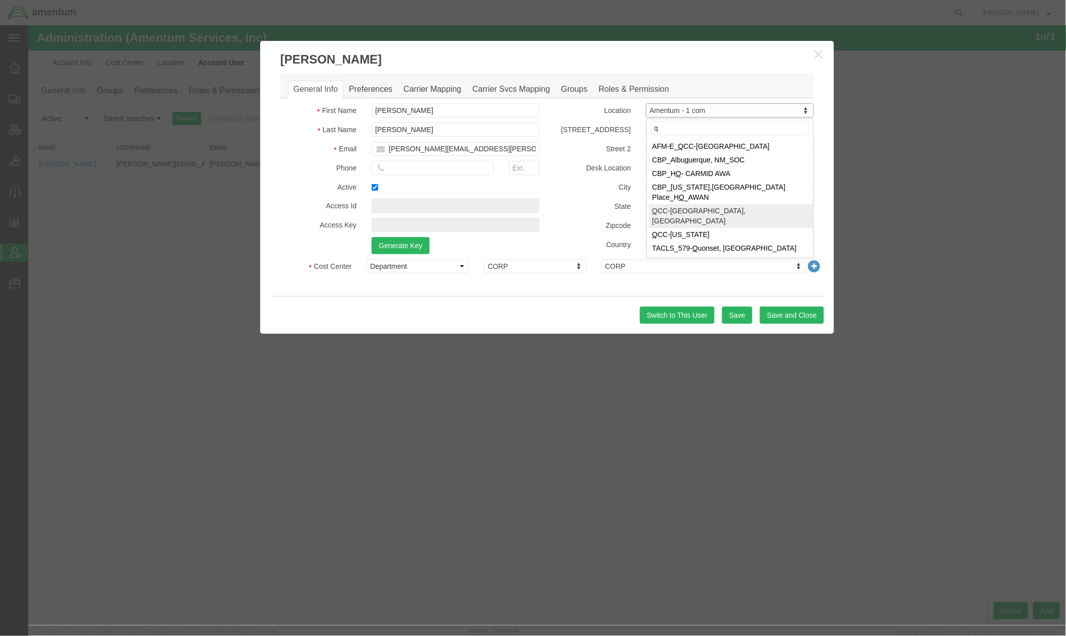
type input "22407"
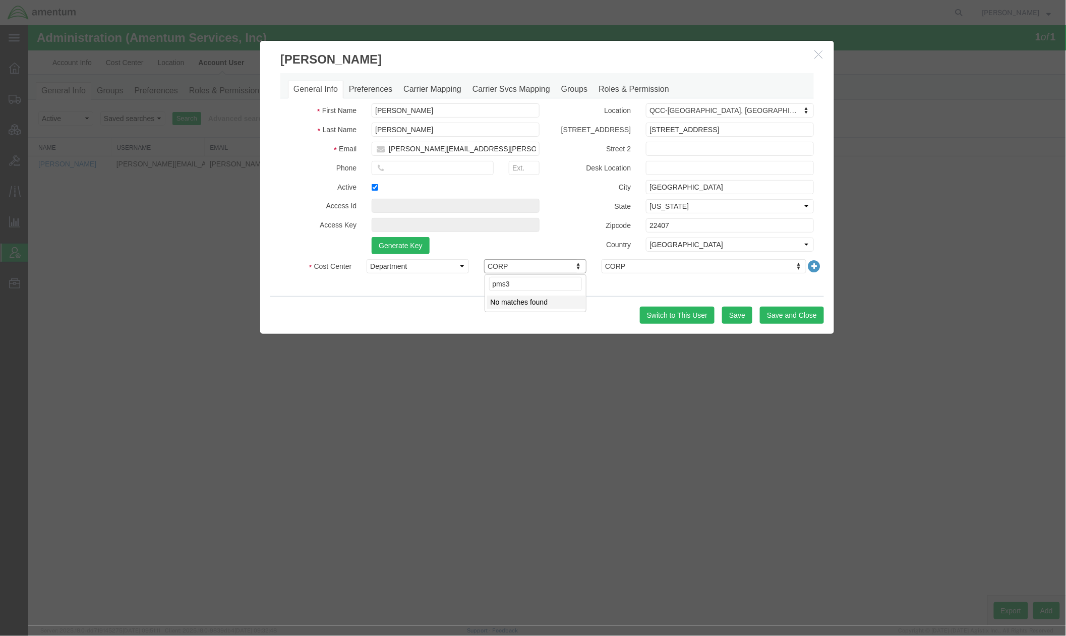
drag, startPoint x: 526, startPoint y: 284, endPoint x: 388, endPoint y: 280, distance: 138.7
click at [388, 280] on body "Administration (Amentum Services, Inc) 1 of 1 Account Info Cost Center Location…" at bounding box center [547, 308] width 1038 height 566
type input "3"
type input "o"
type input "p"
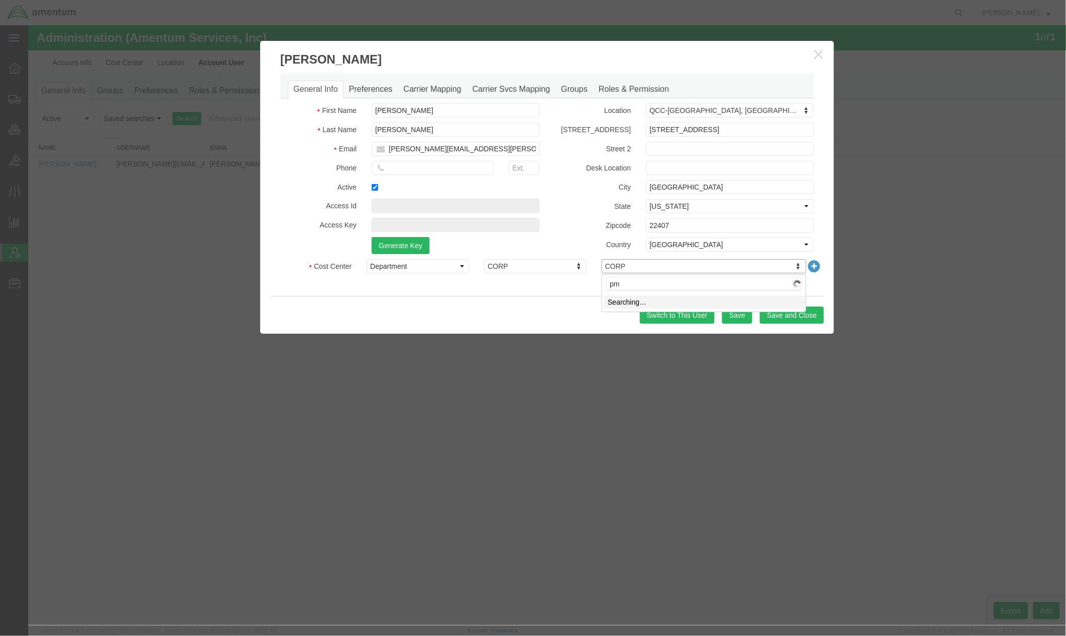
type input "pms"
click at [397, 265] on select "Select Buyer Cost Center Department Operations Number Order Number Sales Person" at bounding box center [417, 266] width 102 height 14
select select "COSTCENTER"
click at [366, 259] on select "Select Buyer Cost Center Department Operations Number Order Number Sales Person" at bounding box center [417, 266] width 102 height 14
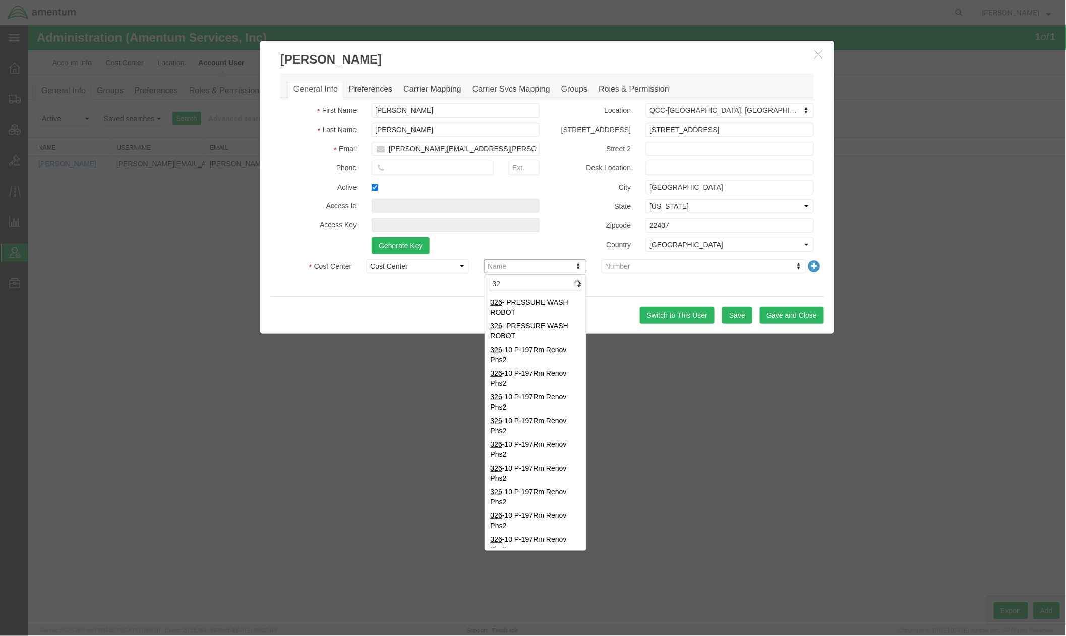
type input "3"
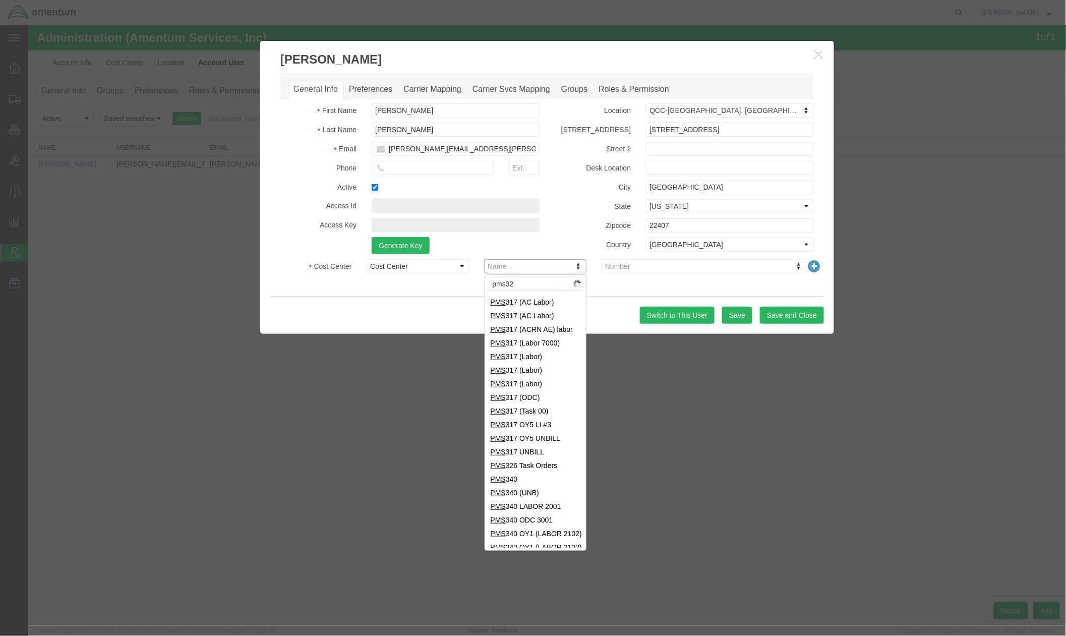
type input "pms326"
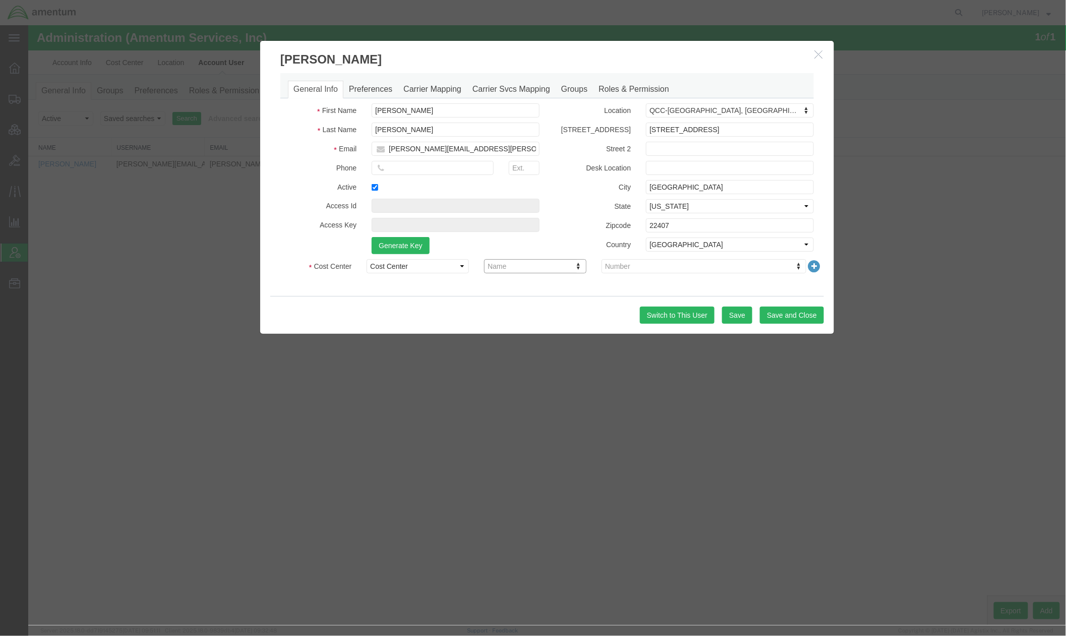
click at [827, 60] on h3 "Brian Sisson" at bounding box center [547, 53] width 574 height 27
click at [815, 52] on icon "button" at bounding box center [818, 53] width 8 height 9
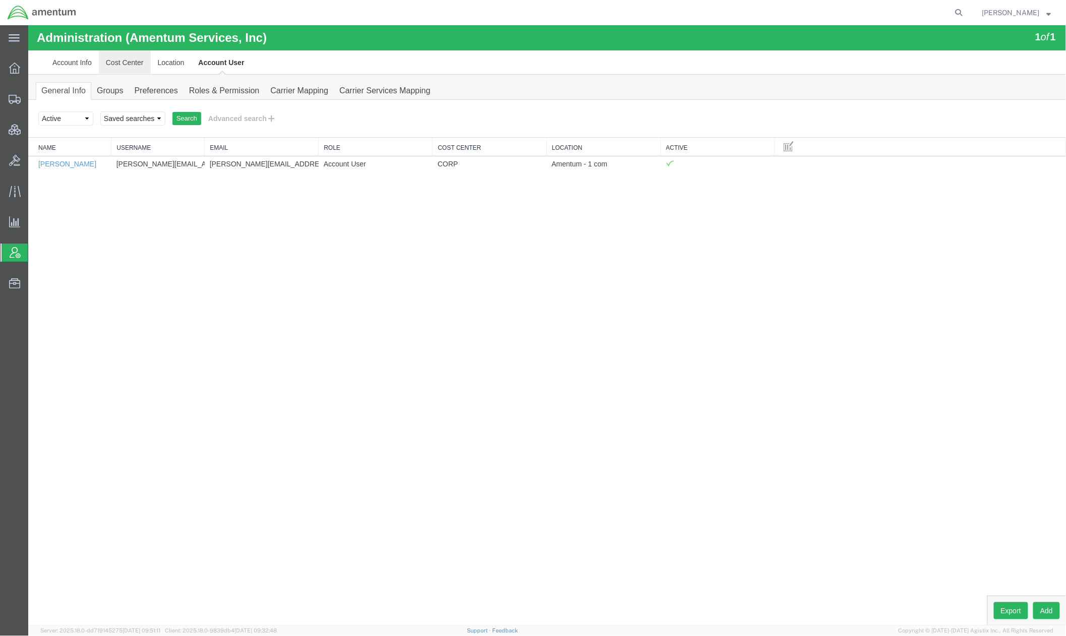
click at [127, 62] on link "Cost Center" at bounding box center [124, 62] width 52 height 24
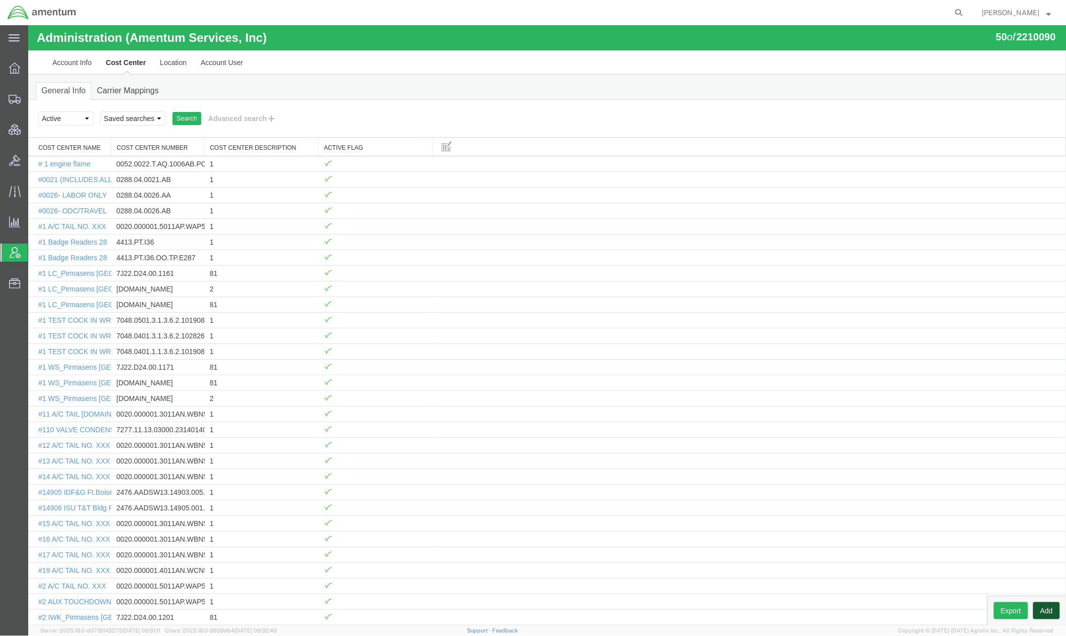
click at [888, 529] on button "Add" at bounding box center [1046, 610] width 27 height 17
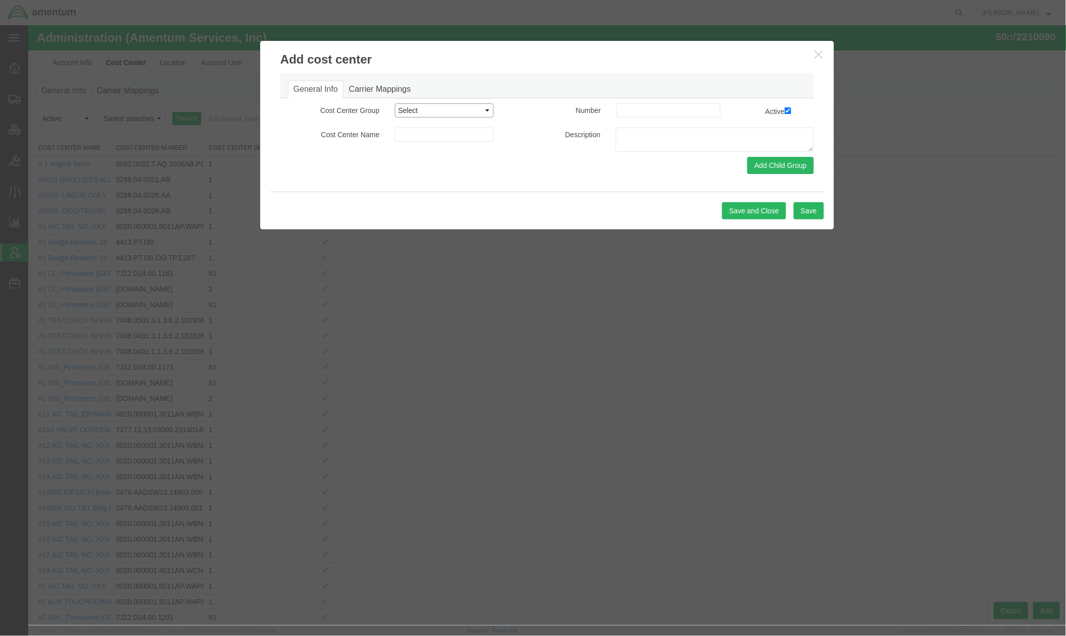
click at [435, 104] on select "Select Buyer Cost Center Department Operations Number Order Number Sales Person" at bounding box center [443, 110] width 99 height 14
click at [814, 55] on icon "button" at bounding box center [818, 53] width 8 height 9
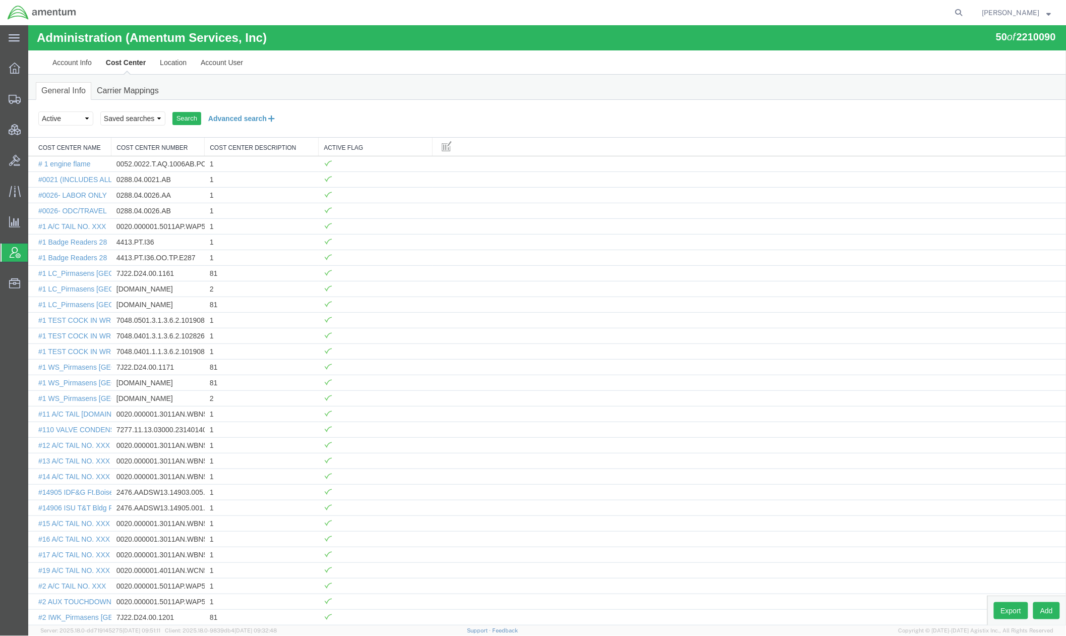
click at [226, 121] on button "Advanced search" at bounding box center [242, 117] width 82 height 17
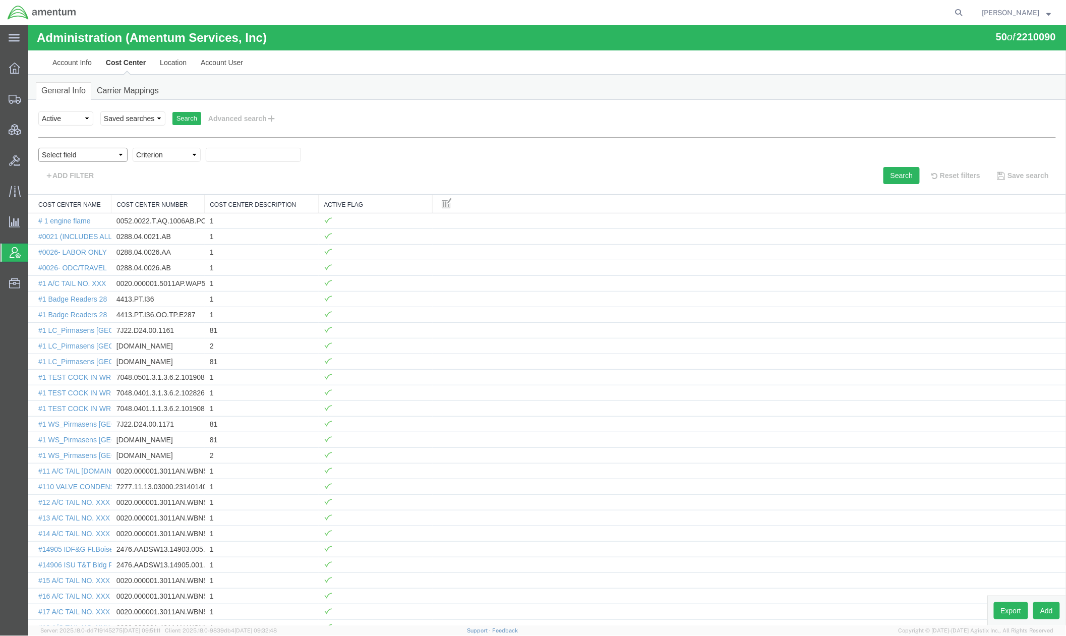
click at [112, 157] on select "Select field Cost Center Description Cost Center Name Cost Center Number" at bounding box center [82, 154] width 89 height 14
select select "costCenterName"
click at [38, 147] on select "Select field Cost Center Description Cost Center Name Cost Center Number" at bounding box center [82, 154] width 89 height 14
click at [198, 155] on select "Criterion contains does not contain is is blank is not blank starts with" at bounding box center [166, 154] width 68 height 14
select select "contains"
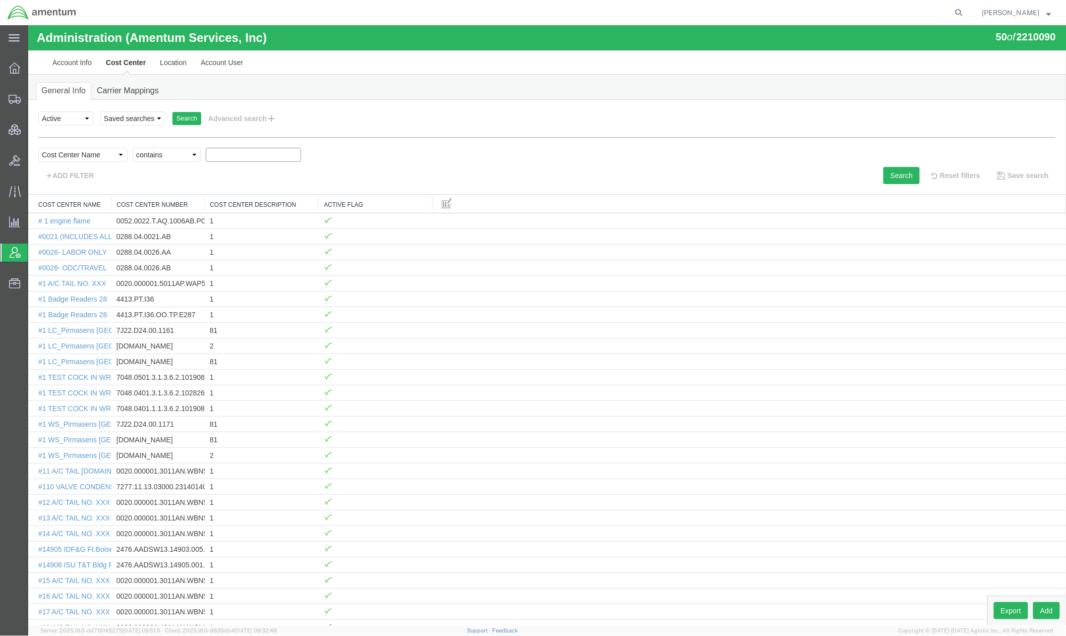
click at [132, 147] on select "Criterion contains does not contain is is blank is not blank starts with" at bounding box center [166, 154] width 68 height 14
click at [247, 153] on input "text" at bounding box center [252, 154] width 95 height 14
click at [888, 173] on button "Search" at bounding box center [901, 174] width 36 height 17
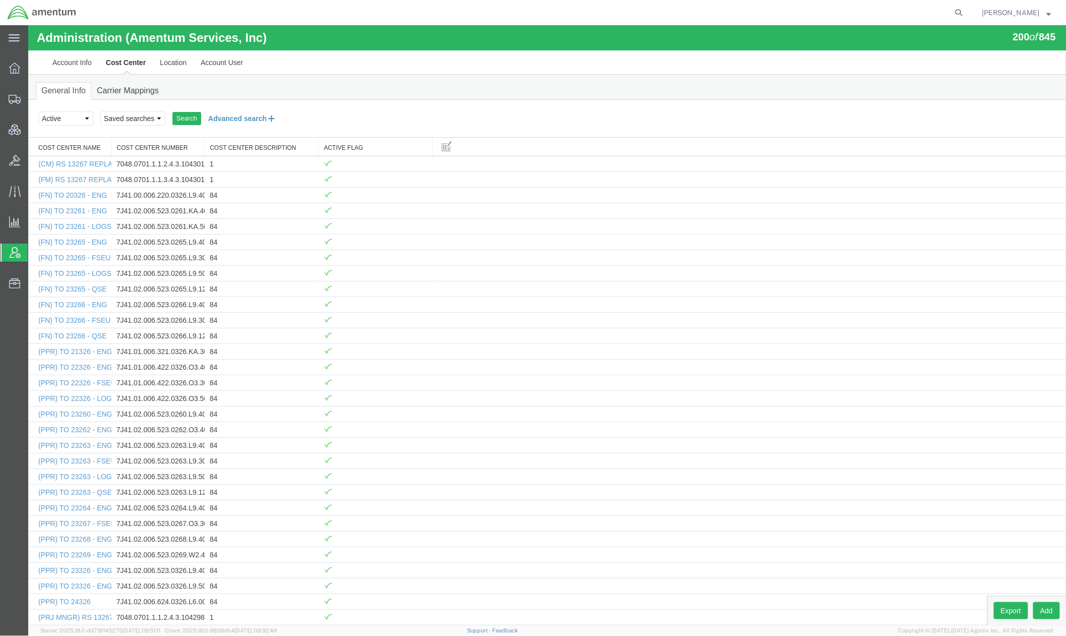
click at [236, 121] on button "Advanced search" at bounding box center [242, 117] width 82 height 17
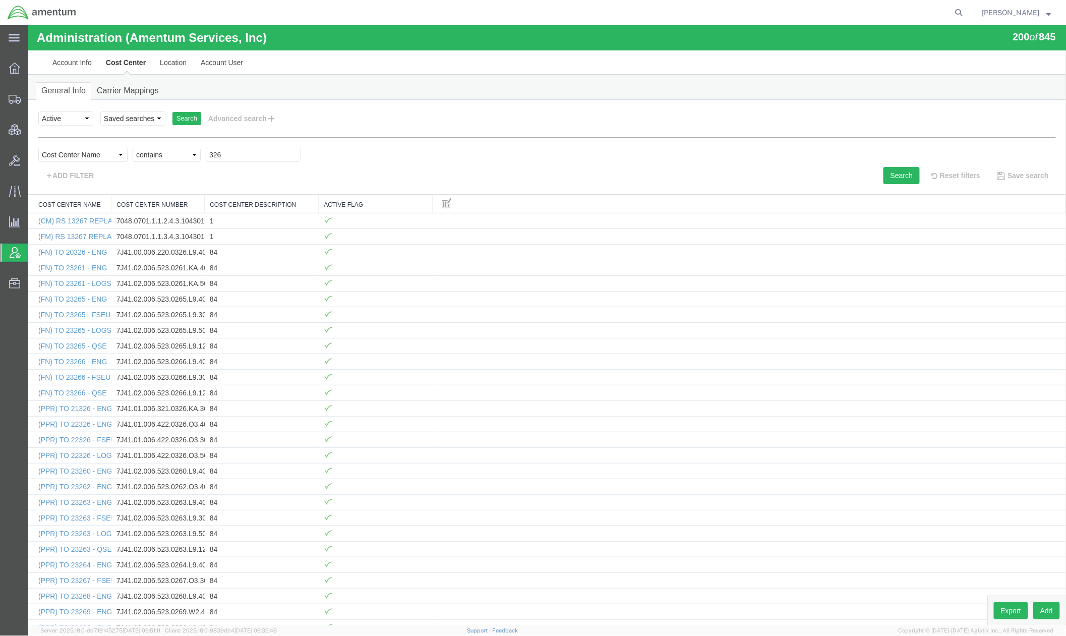
click at [204, 159] on div "Select field Cost Center Description Cost Center Name Cost Center Number Criter…" at bounding box center [547, 156] width 1018 height 19
click at [206, 155] on input "326" at bounding box center [252, 154] width 95 height 14
type input "pms326"
click at [883, 169] on button "Search" at bounding box center [901, 174] width 36 height 17
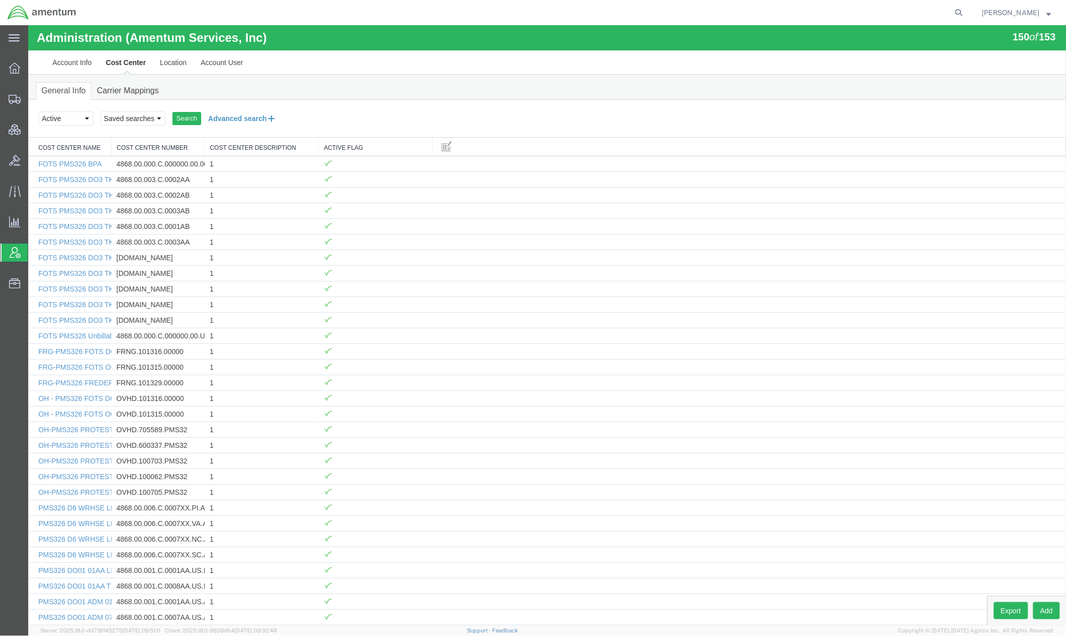
click at [236, 117] on button "Advanced search" at bounding box center [242, 117] width 82 height 17
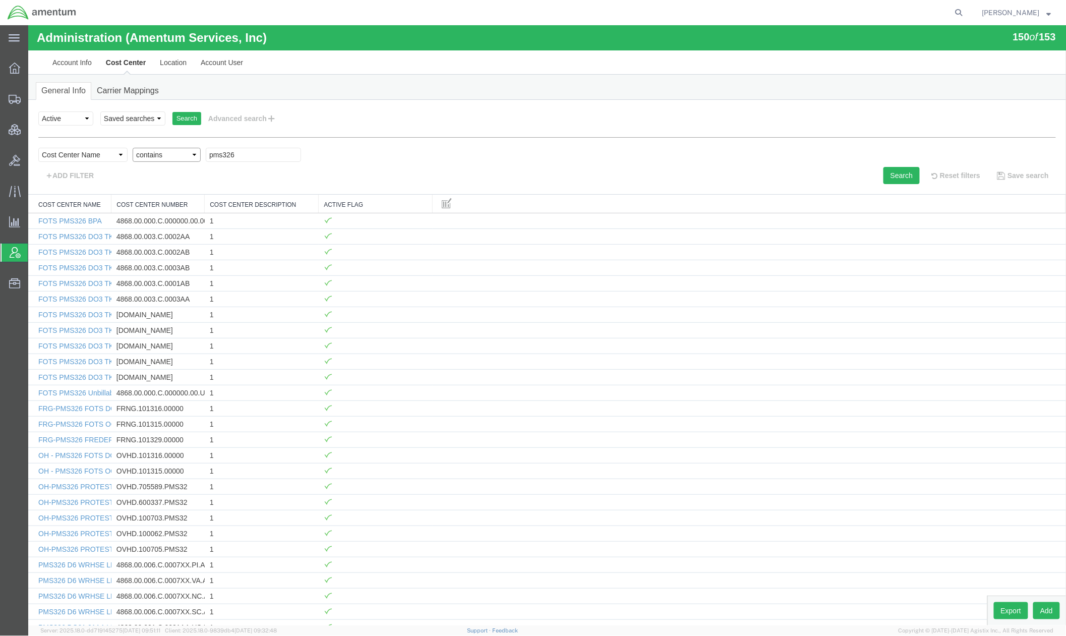
drag, startPoint x: 140, startPoint y: 157, endPoint x: 145, endPoint y: 157, distance: 5.6
click at [140, 157] on select "Criterion contains does not contain is is blank is not blank starts with" at bounding box center [166, 154] width 68 height 14
select select "startswith"
click at [132, 147] on select "Criterion contains does not contain is is blank is not blank starts with" at bounding box center [166, 154] width 68 height 14
click at [888, 177] on button "Search" at bounding box center [901, 174] width 36 height 17
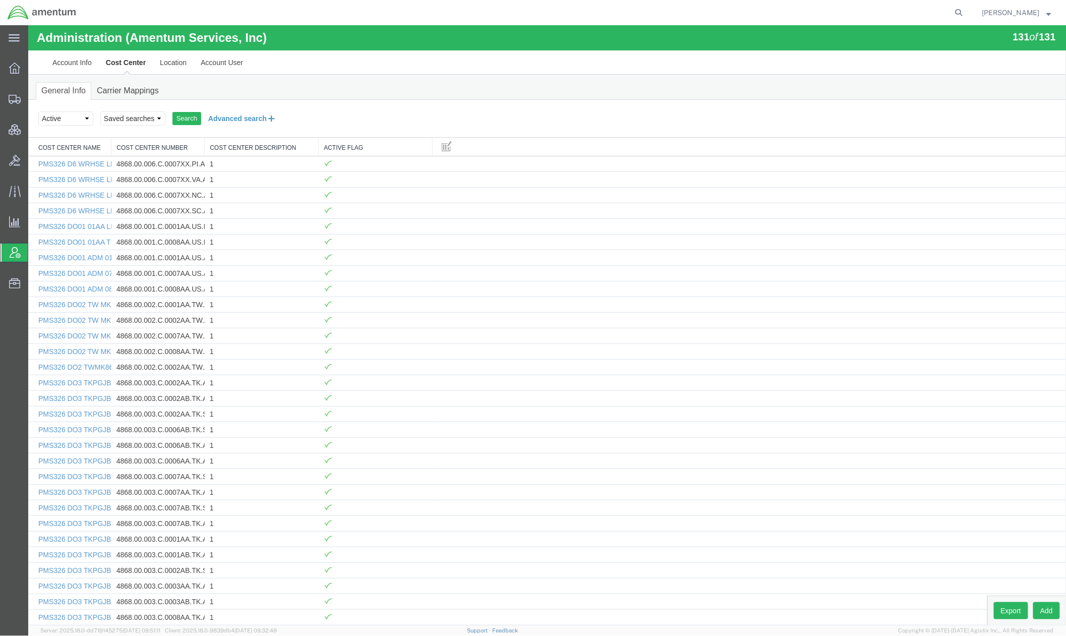
click at [243, 120] on button "Advanced search" at bounding box center [242, 117] width 82 height 17
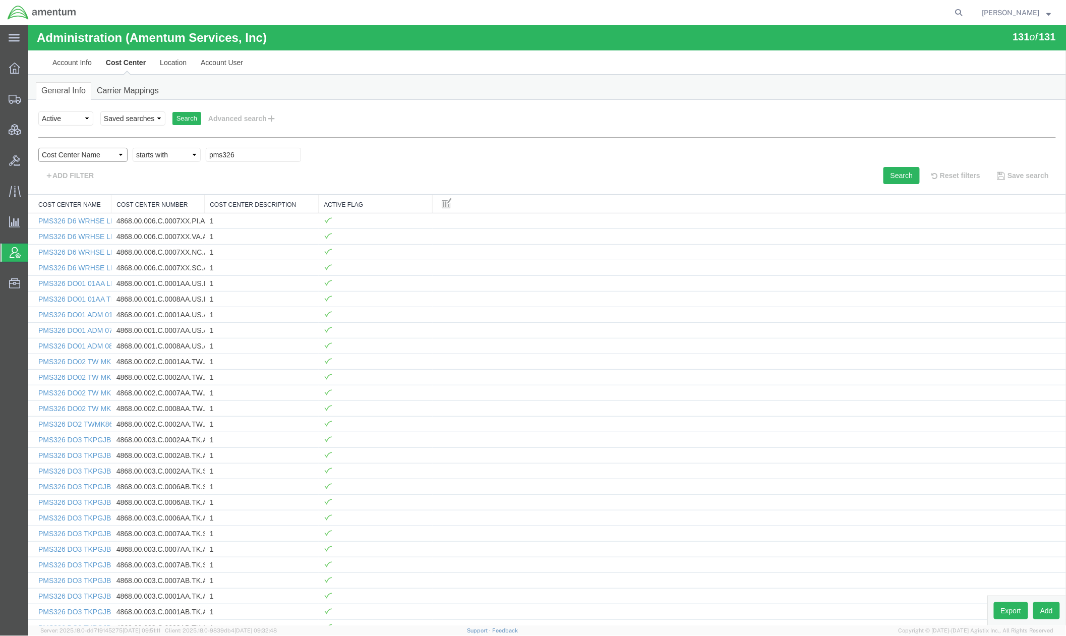
click at [94, 155] on select "Select field Cost Center Description Cost Center Name Cost Center Number" at bounding box center [82, 154] width 89 height 14
select select "costCenterDescr"
click at [38, 147] on select "Select field Cost Center Description Cost Center Name Cost Center Number" at bounding box center [82, 154] width 89 height 14
click at [255, 157] on input "text" at bounding box center [252, 154] width 95 height 14
type input "pms326"
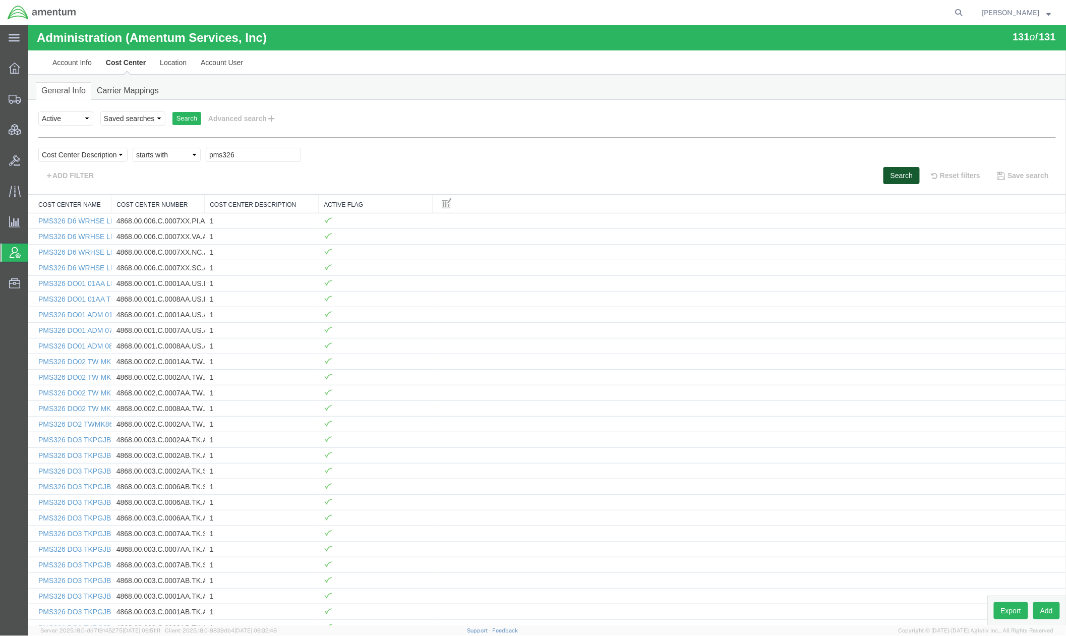
click at [888, 170] on button "Search" at bounding box center [901, 174] width 36 height 17
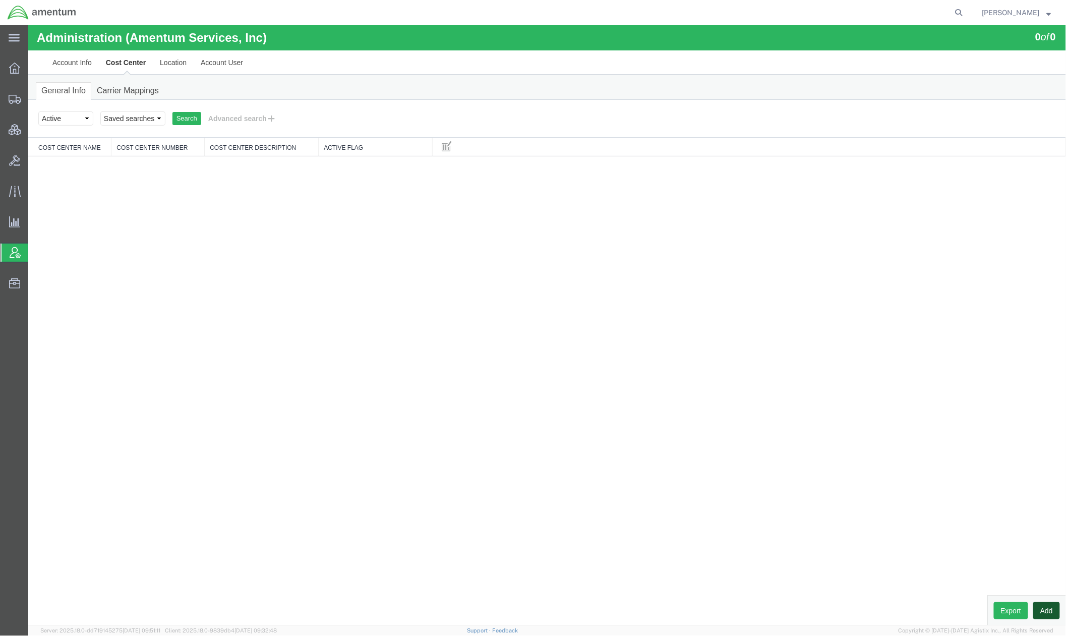
click at [888, 529] on button "Add" at bounding box center [1046, 610] width 27 height 17
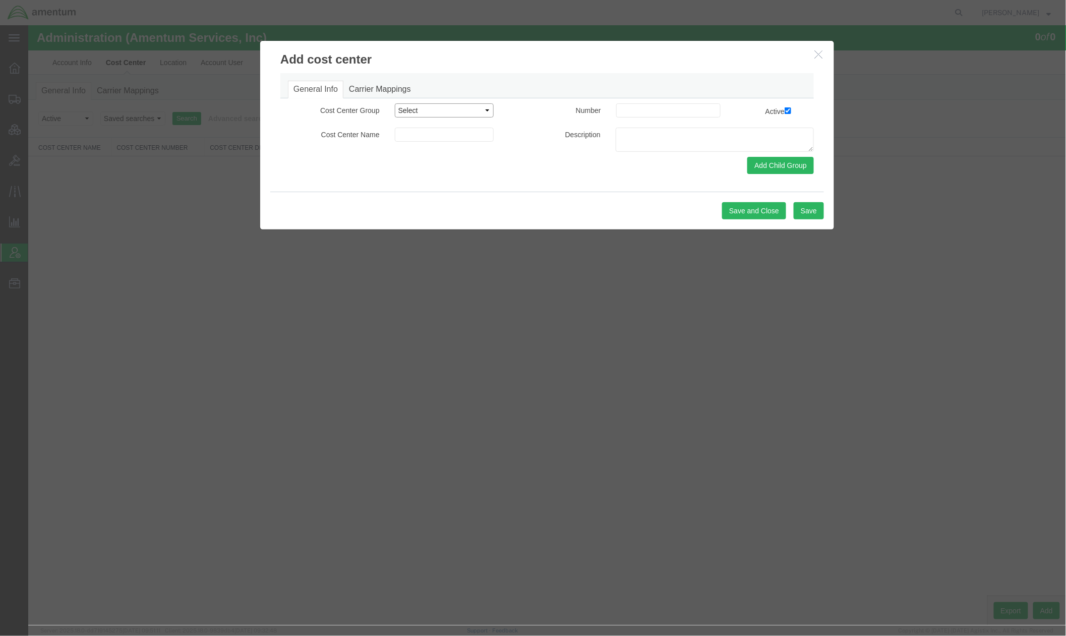
click at [461, 113] on select "Select Buyer Cost Center Department Operations Number Order Number Sales Person" at bounding box center [443, 110] width 99 height 14
select select "DEPARTMENT"
click at [394, 103] on select "Select Buyer Cost Center Department Operations Number Order Number Sales Person" at bounding box center [443, 110] width 99 height 14
click at [458, 131] on input at bounding box center [443, 134] width 99 height 14
drag, startPoint x: 456, startPoint y: 134, endPoint x: 278, endPoint y: 134, distance: 178.5
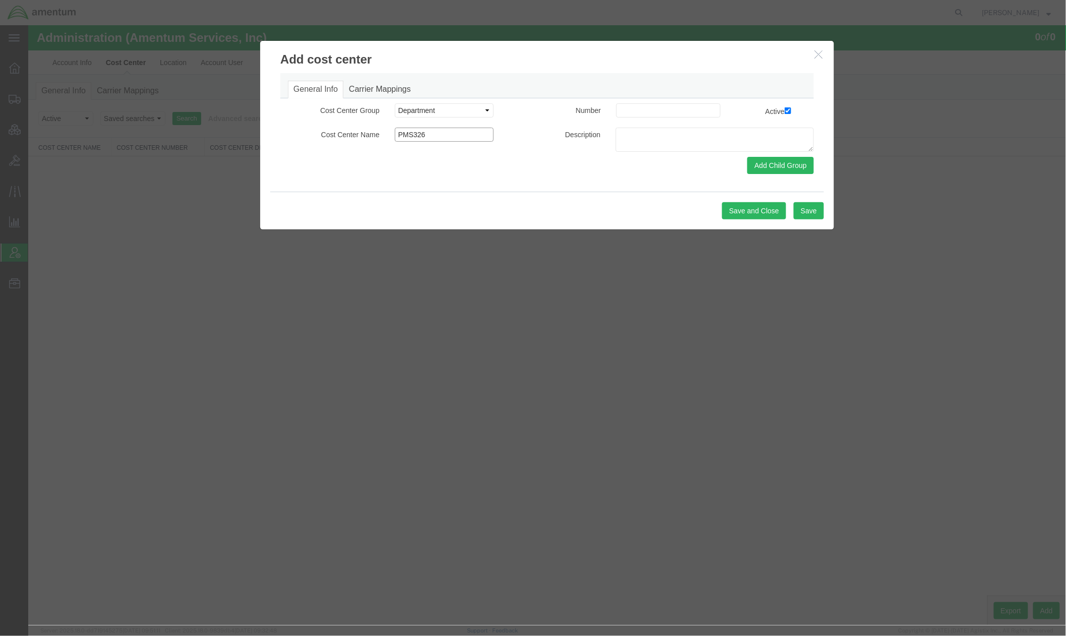
click at [278, 134] on div "Cost Center Name PMS326" at bounding box center [386, 134] width 228 height 14
type input "PMS326"
click at [658, 108] on input at bounding box center [668, 110] width 104 height 14
paste input "PMS326"
type input "PMS326"
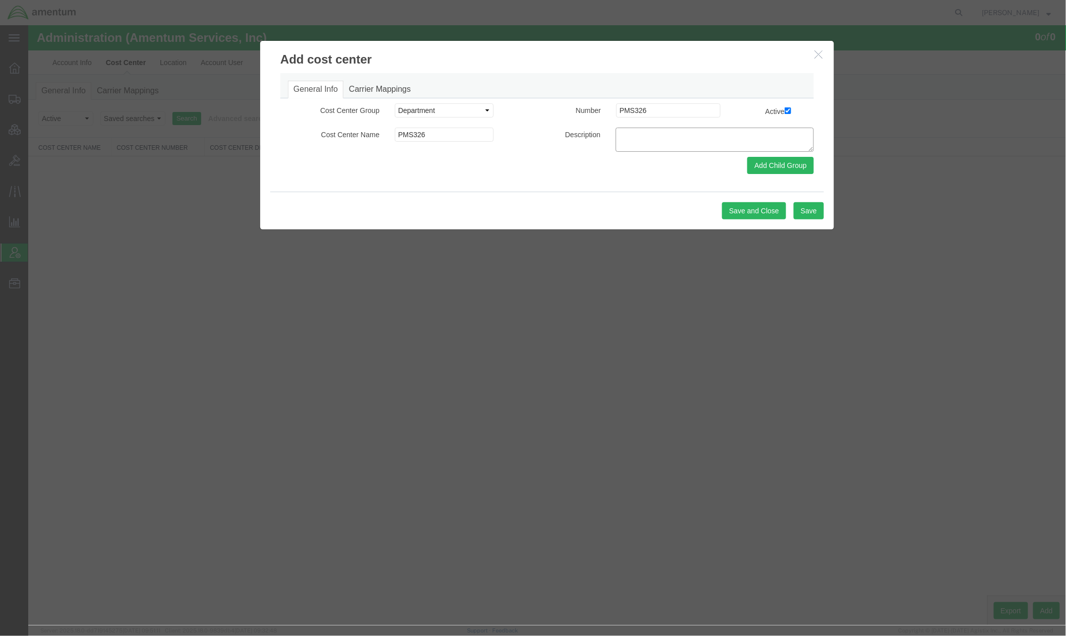
click at [651, 136] on textarea at bounding box center [714, 139] width 198 height 24
click at [814, 52] on icon "button" at bounding box center [818, 53] width 8 height 9
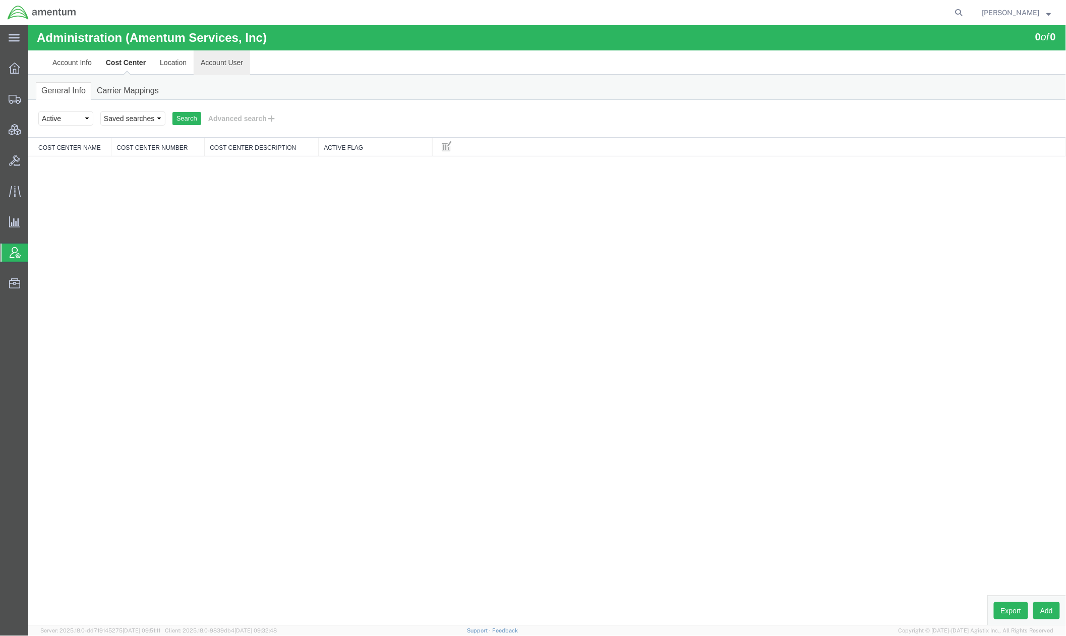
click at [222, 65] on link "Account User" at bounding box center [221, 62] width 56 height 24
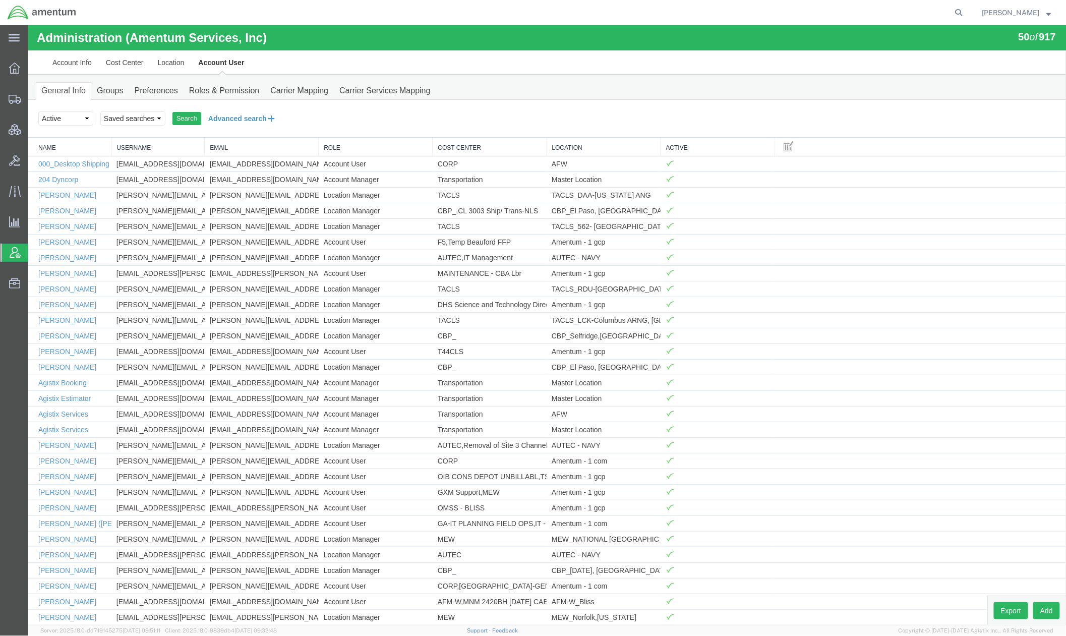
click at [224, 115] on button "Advanced search" at bounding box center [242, 117] width 82 height 17
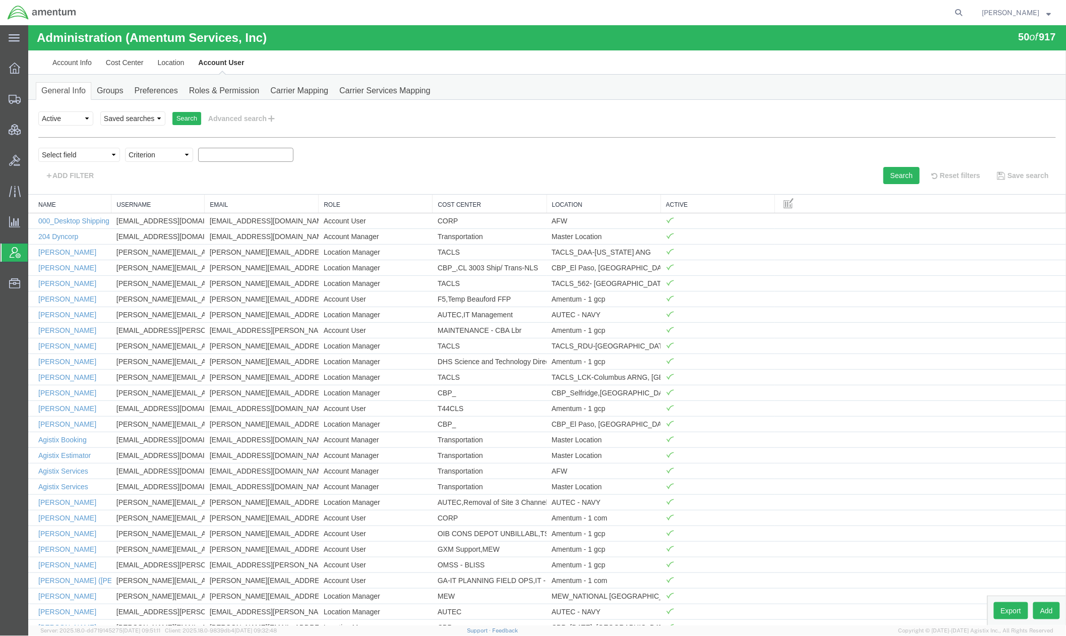
click at [220, 156] on input "text" at bounding box center [245, 154] width 95 height 14
type input "i"
type input "siss"
click at [102, 155] on select "Select field Cost Center Email Location Name Role Username" at bounding box center [79, 154] width 82 height 14
select select "personName"
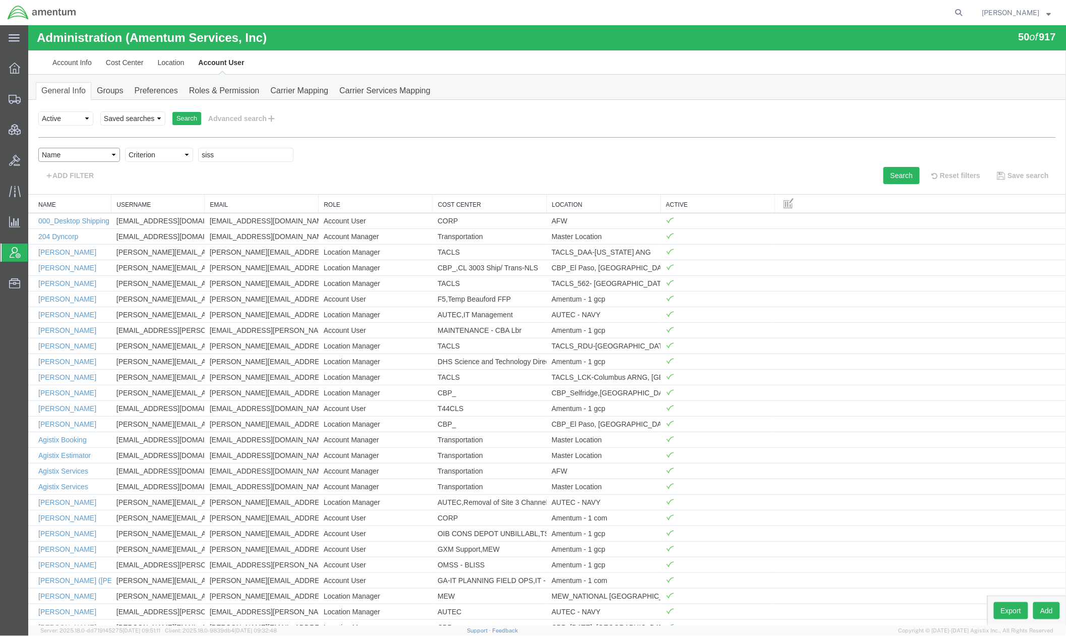
click at [38, 147] on select "Select field Cost Center Email Location Name Role Username" at bounding box center [79, 154] width 82 height 14
click at [166, 155] on select "Criterion contains does not contain is is blank is not blank starts with" at bounding box center [159, 154] width 68 height 14
select select "contains"
click at [125, 147] on select "Criterion contains does not contain is is blank is not blank starts with" at bounding box center [159, 154] width 68 height 14
click at [237, 153] on input "text" at bounding box center [245, 154] width 95 height 14
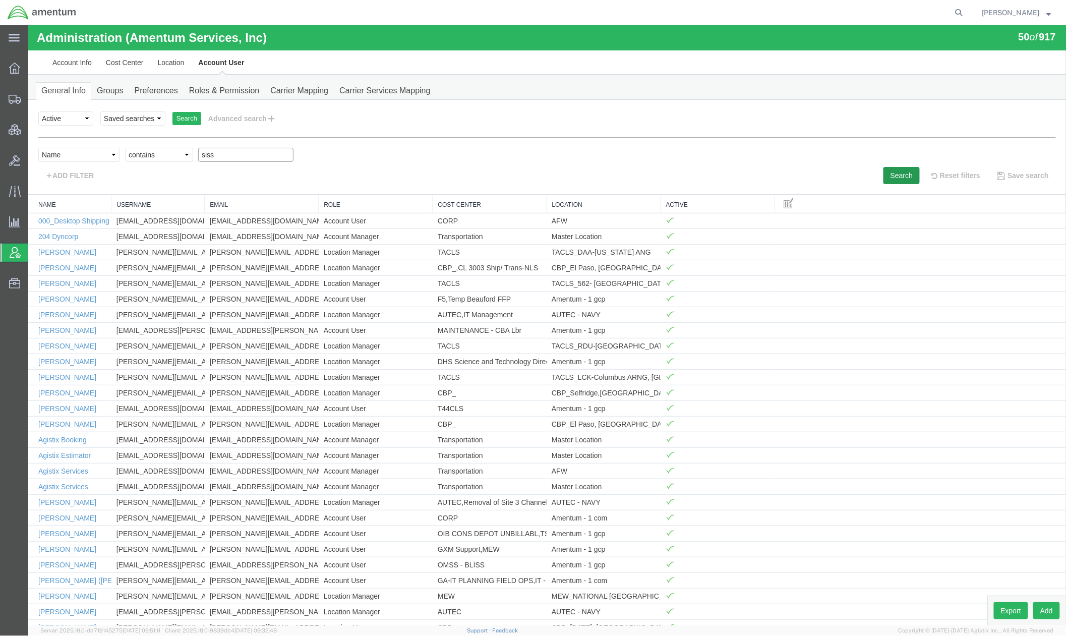
type input "siss"
click at [888, 178] on button "Search" at bounding box center [901, 174] width 36 height 17
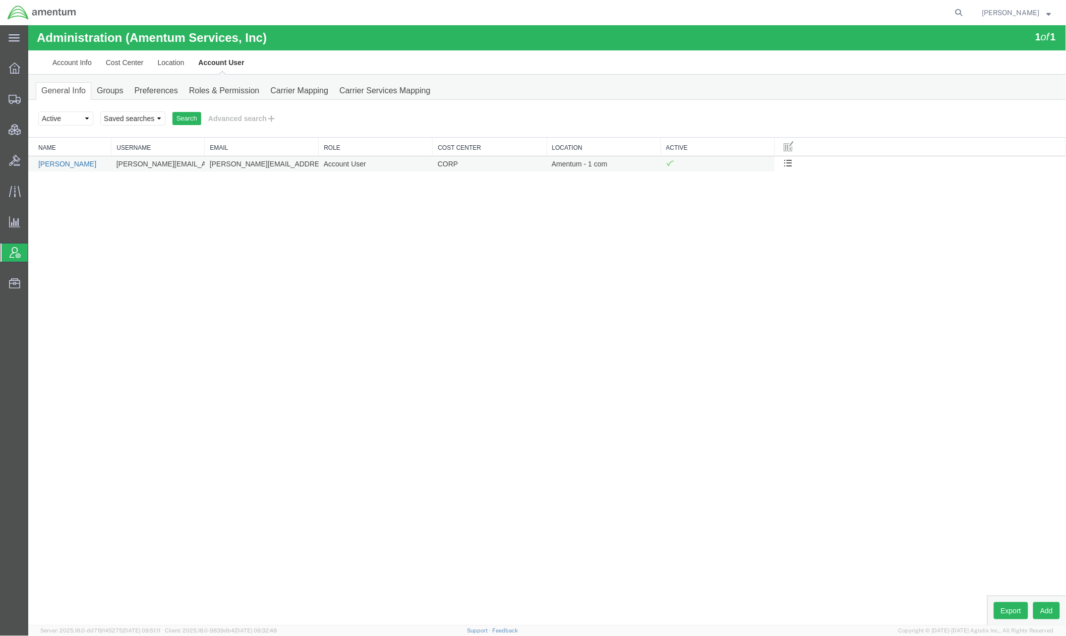
click at [71, 167] on link "Brian Sisson" at bounding box center [67, 163] width 58 height 8
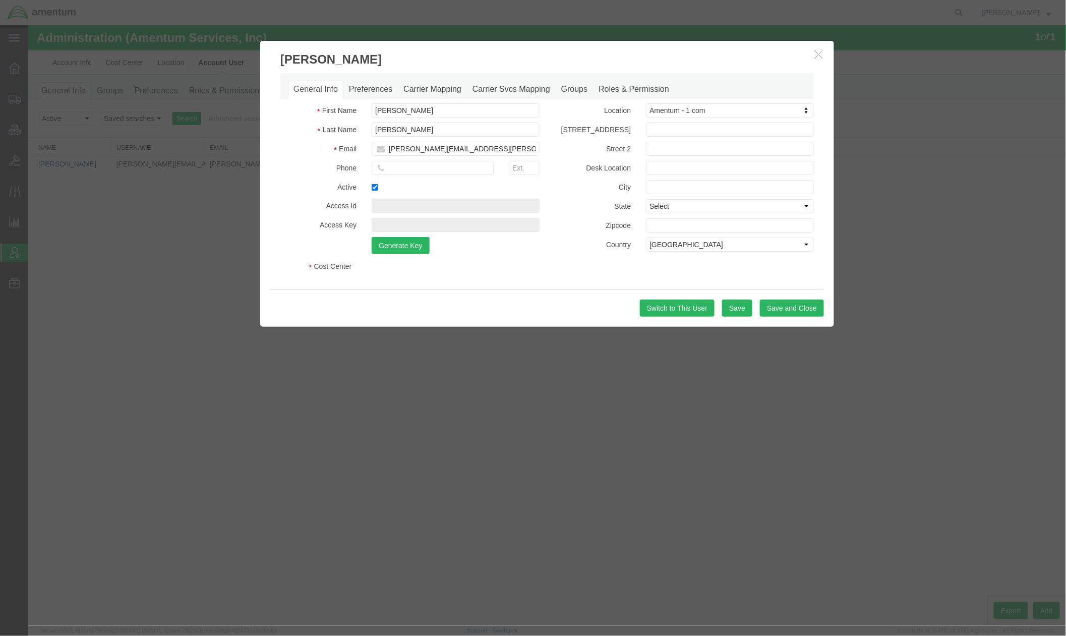
select select "DEPARTMENT"
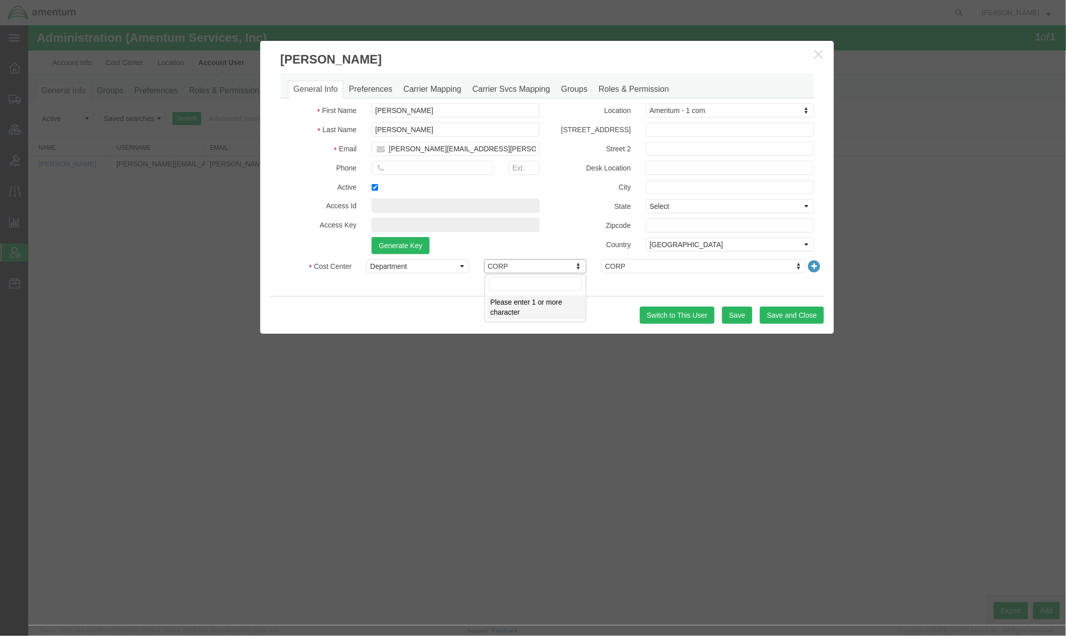
click at [520, 283] on input "text" at bounding box center [535, 283] width 93 height 14
type input "NAVSEA PMS"
click at [817, 48] on button "button" at bounding box center [819, 54] width 13 height 13
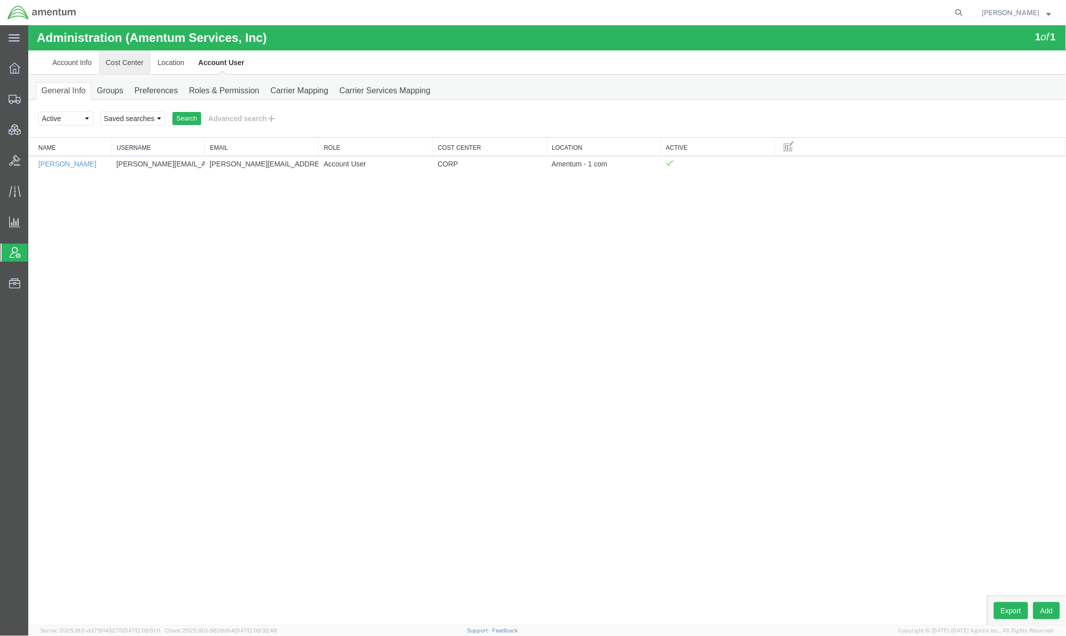
click at [120, 54] on link "Cost Center" at bounding box center [124, 62] width 52 height 24
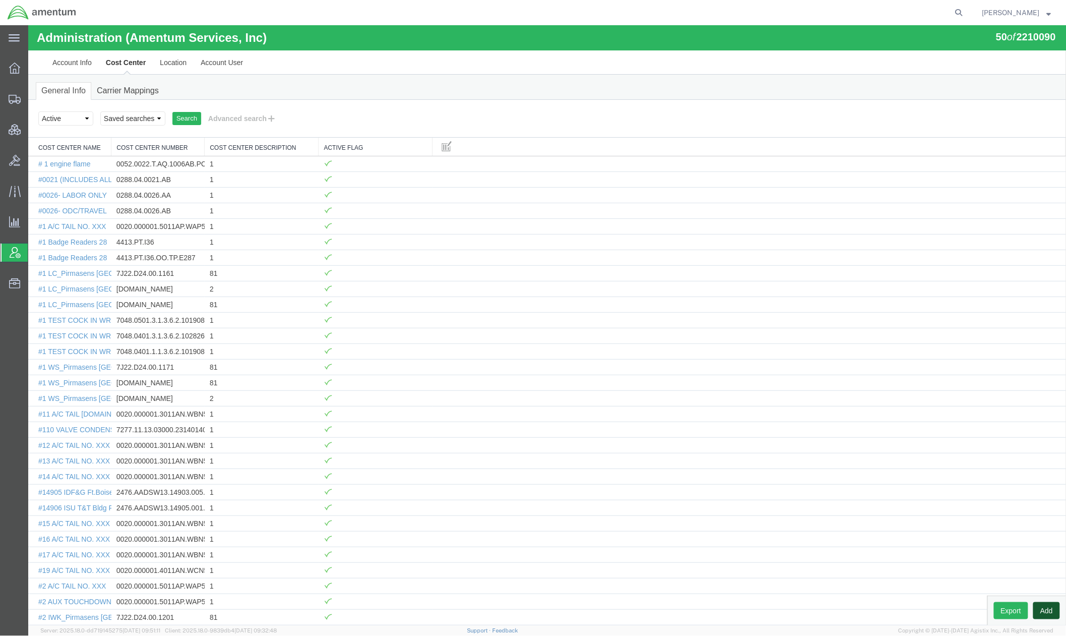
click at [888, 529] on button "Add" at bounding box center [1046, 610] width 27 height 17
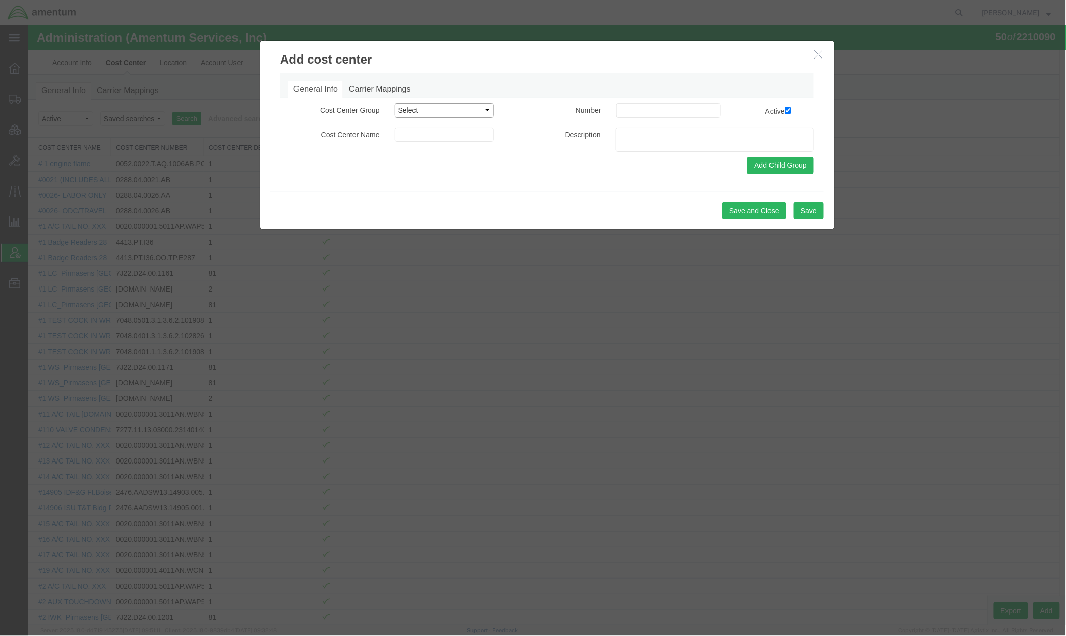
click at [415, 103] on select "Select Buyer Cost Center Department Operations Number Order Number Sales Person" at bounding box center [443, 110] width 99 height 14
select select "DEPARTMENT"
click at [394, 103] on select "Select Buyer Cost Center Department Operations Number Order Number Sales Person" at bounding box center [443, 110] width 99 height 14
click at [458, 138] on input at bounding box center [443, 134] width 99 height 14
type input "PMS326"
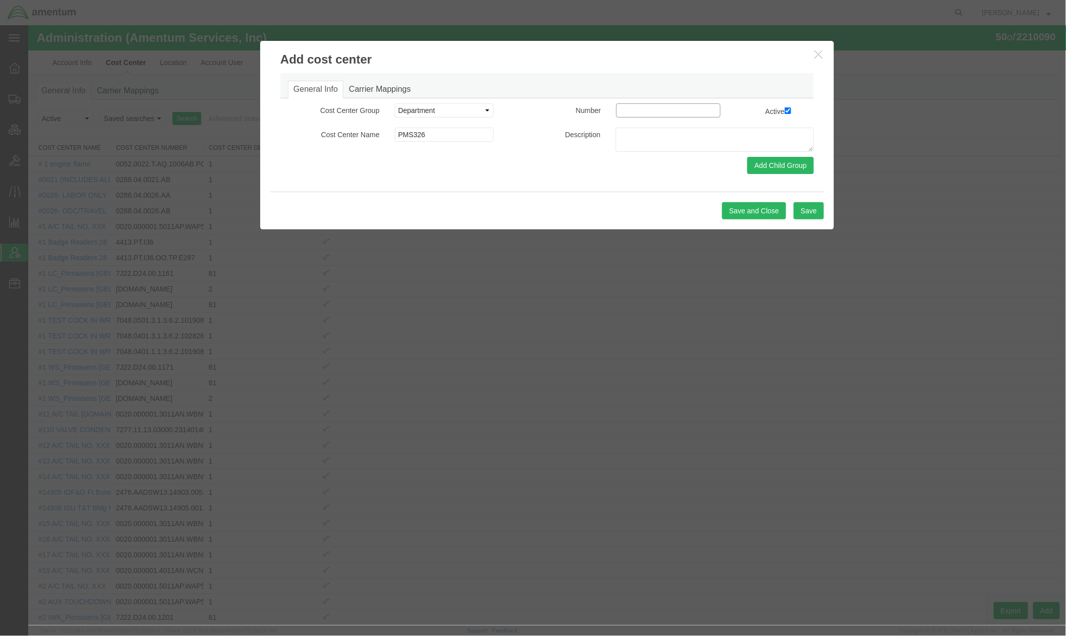
click at [669, 113] on input at bounding box center [668, 110] width 104 height 14
type input "PMS326"
click at [694, 131] on textarea at bounding box center [714, 139] width 198 height 24
paste textarea "NAVSEA PMS 326 FMS Supportability Program Follow-On Technical Support (FOTS)"
type textarea "NAVSEA PMS 326 FMS Supportability Program Follow-On Technical Support (FOTS)"
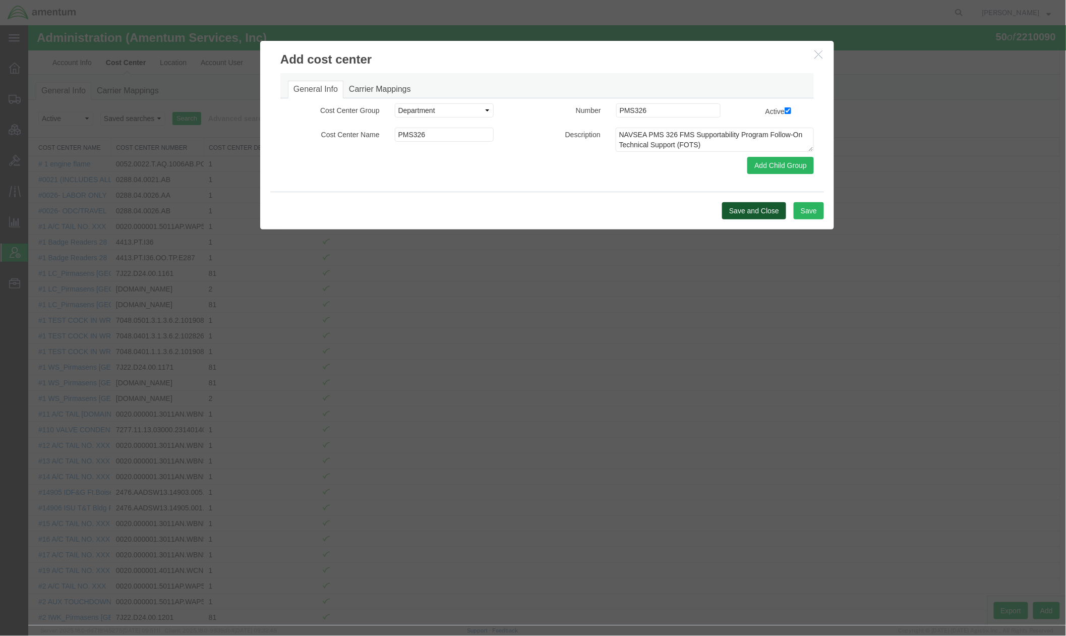
click at [765, 212] on button "Save and Close" at bounding box center [754, 210] width 64 height 17
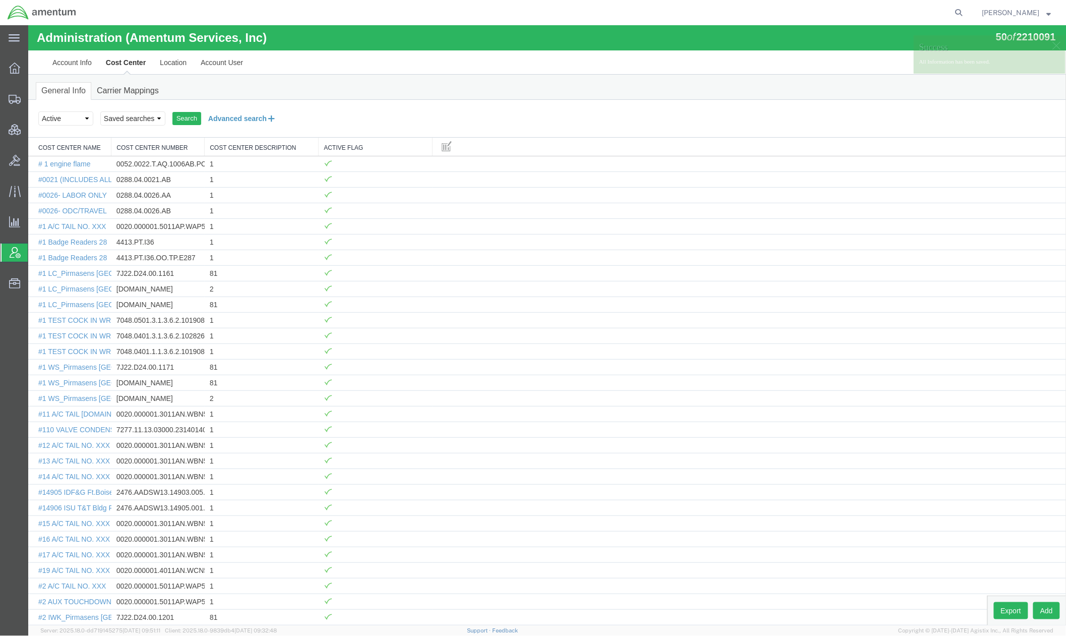
click at [232, 122] on button "Advanced search" at bounding box center [242, 117] width 82 height 17
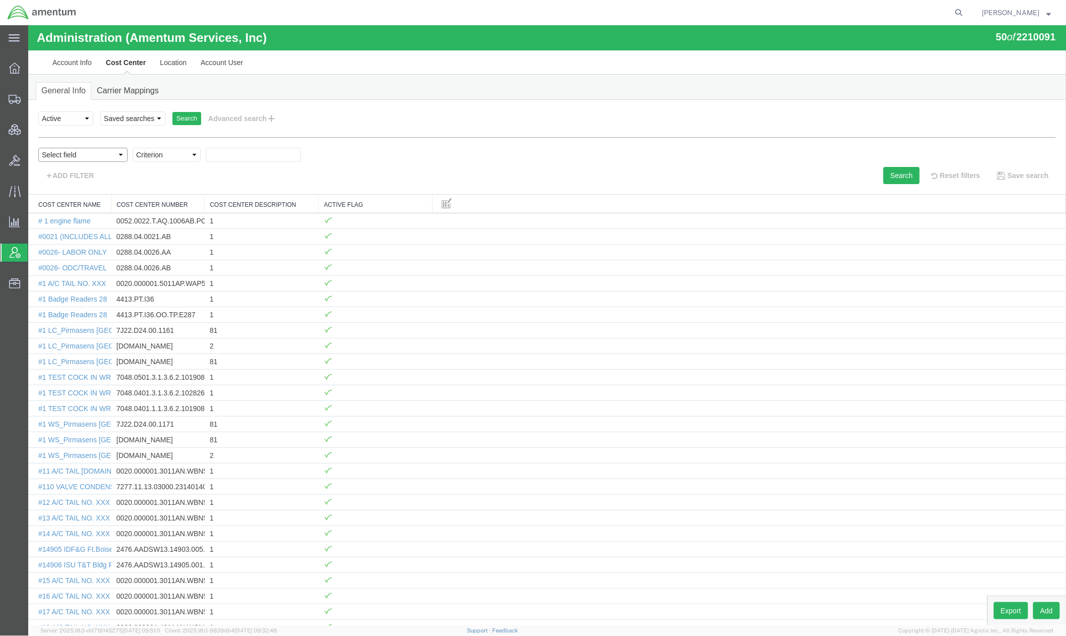
click at [101, 156] on select "Select field Cost Center Description Cost Center Name Cost Center Number" at bounding box center [82, 154] width 89 height 14
click at [214, 67] on link "Account User" at bounding box center [221, 62] width 56 height 24
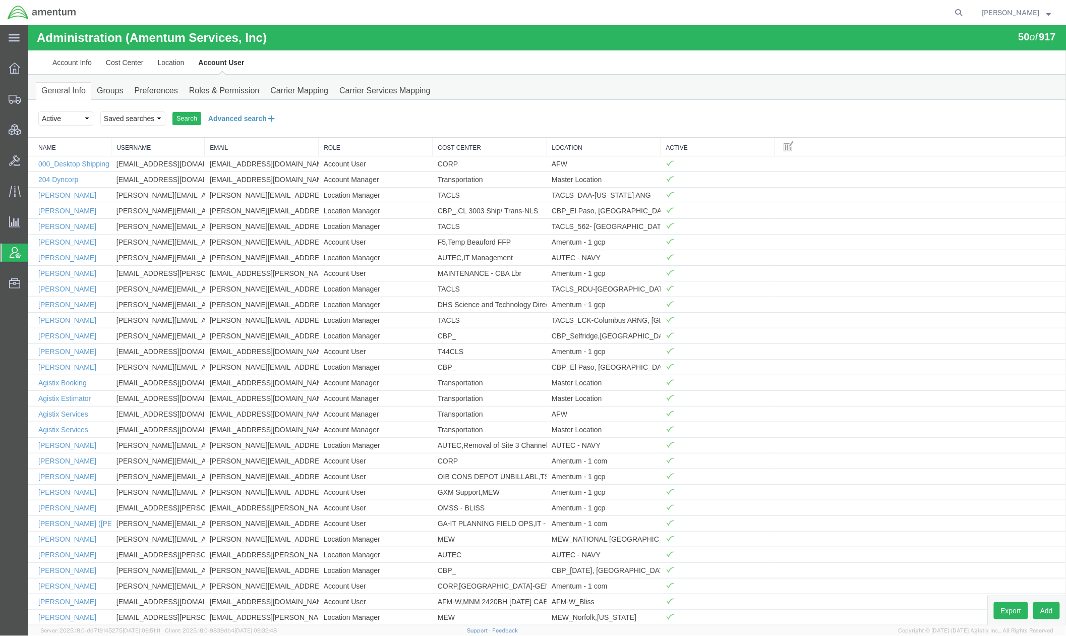
click at [254, 112] on button "Advanced search" at bounding box center [242, 117] width 82 height 17
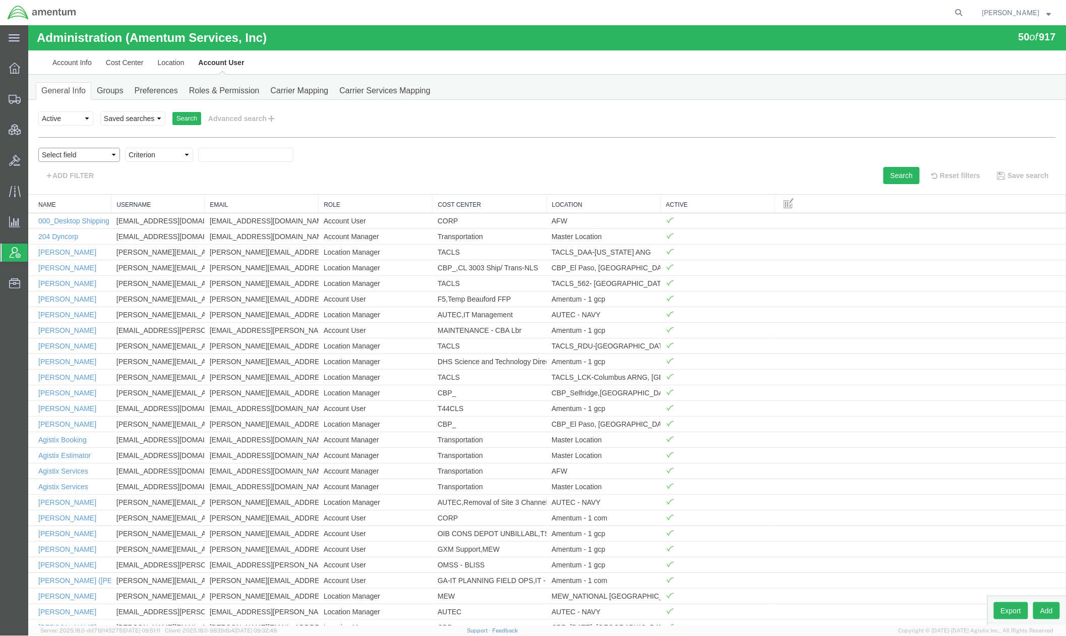
click at [76, 152] on select "Select field Cost Center Email Location Name Role Username" at bounding box center [79, 154] width 82 height 14
select select "personName"
click at [38, 147] on select "Select field Cost Center Email Location Name Role Username" at bounding box center [79, 154] width 82 height 14
drag, startPoint x: 157, startPoint y: 155, endPoint x: 156, endPoint y: 162, distance: 7.2
click at [157, 155] on select "Criterion contains does not contain is is blank is not blank starts with" at bounding box center [159, 154] width 68 height 14
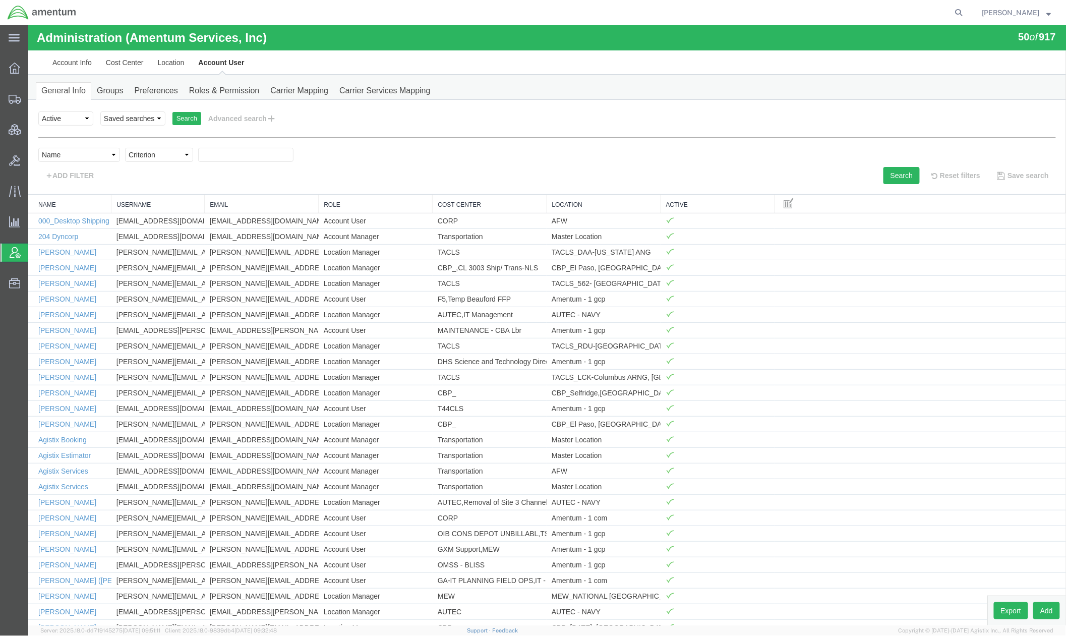
select select "contains"
click at [125, 147] on select "Criterion contains does not contain is is blank is not blank starts with" at bounding box center [159, 154] width 68 height 14
click at [249, 152] on input "text" at bounding box center [245, 154] width 95 height 14
type input "siss"
click at [883, 170] on button "Search" at bounding box center [901, 174] width 36 height 17
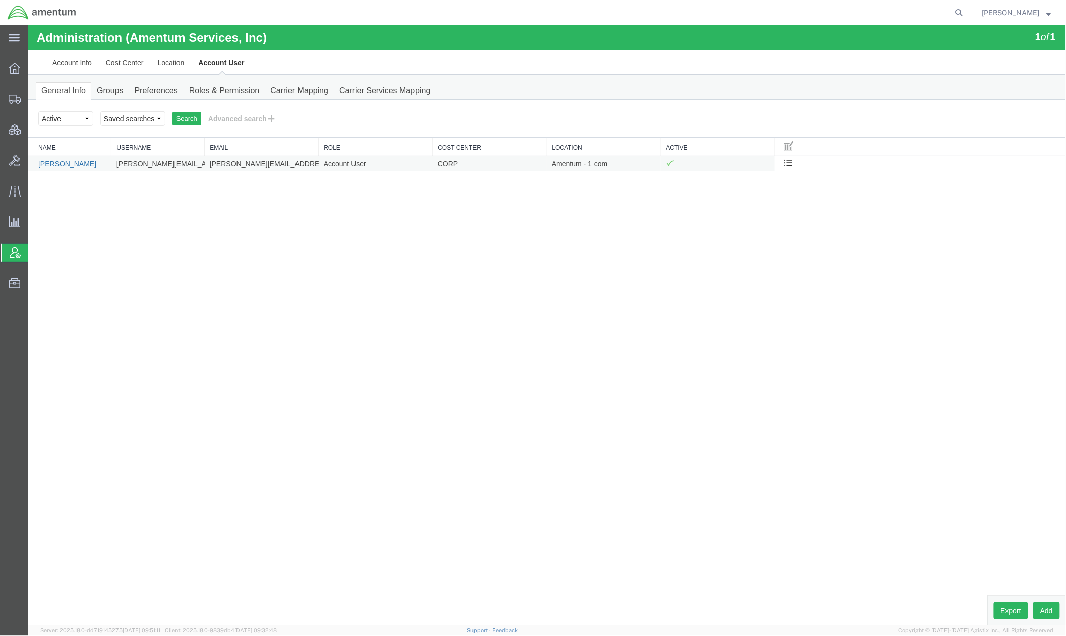
click at [72, 167] on link "Brian Sisson" at bounding box center [67, 163] width 58 height 8
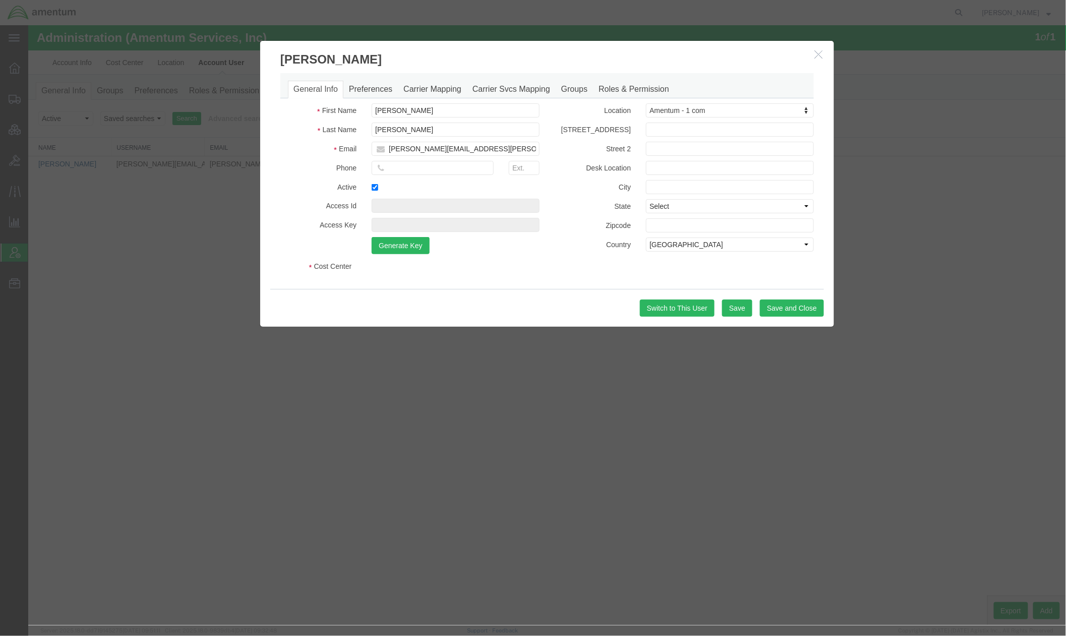
select select "DEPARTMENT"
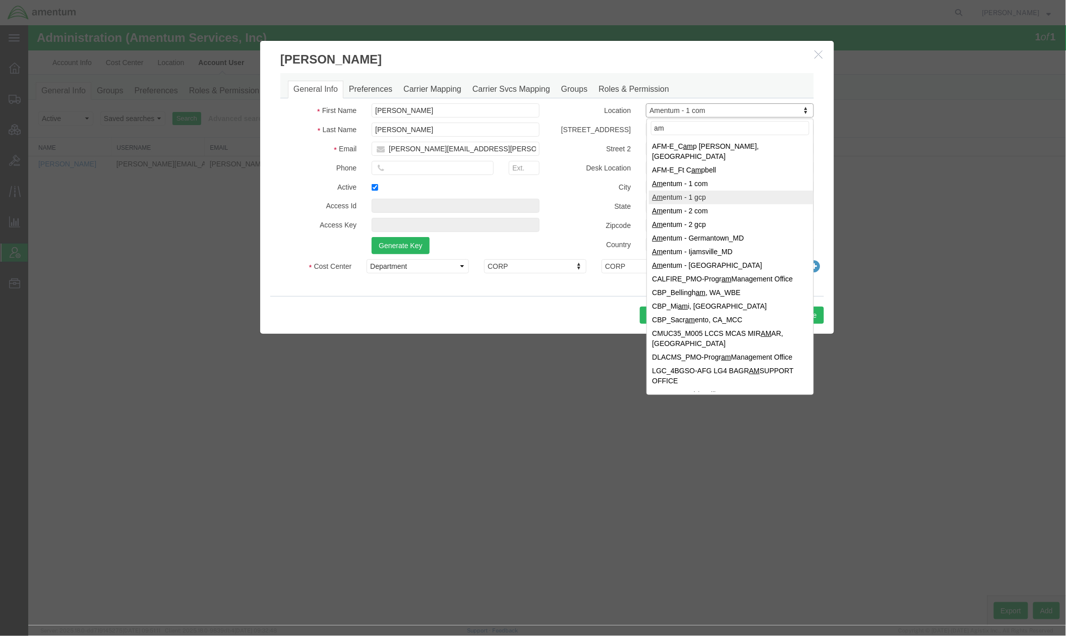
type input "am"
select select "{"locationId":"60352","street1":"13500 Heritage Pkwy","street2":"","oneLineAddr…"
type input "13500 Heritage Pkwy"
type input "Fort Worth"
select select "TX"
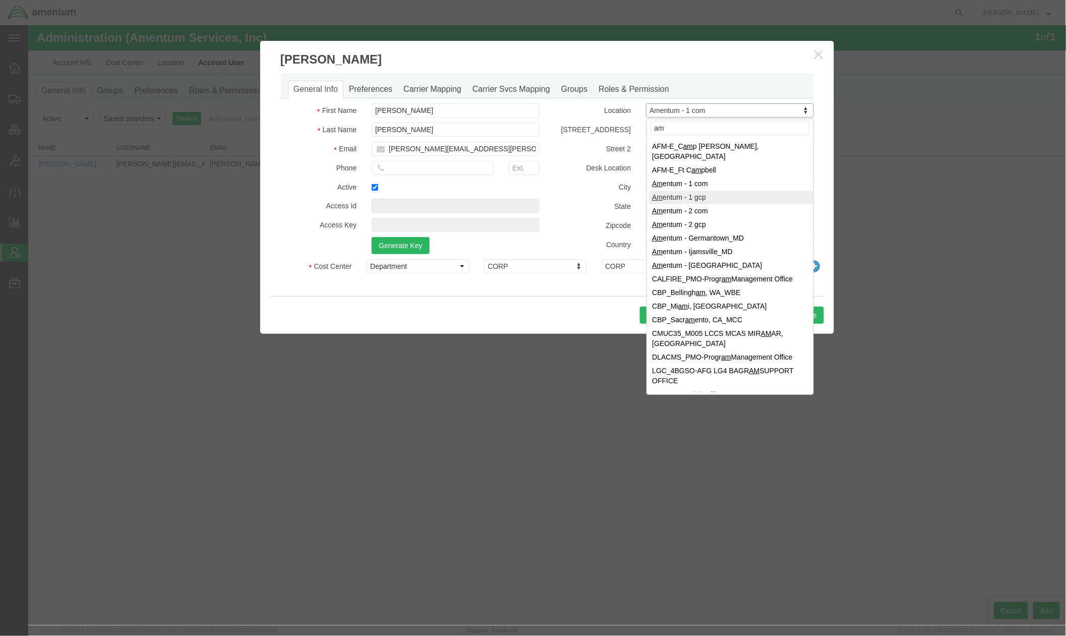
type input "76177"
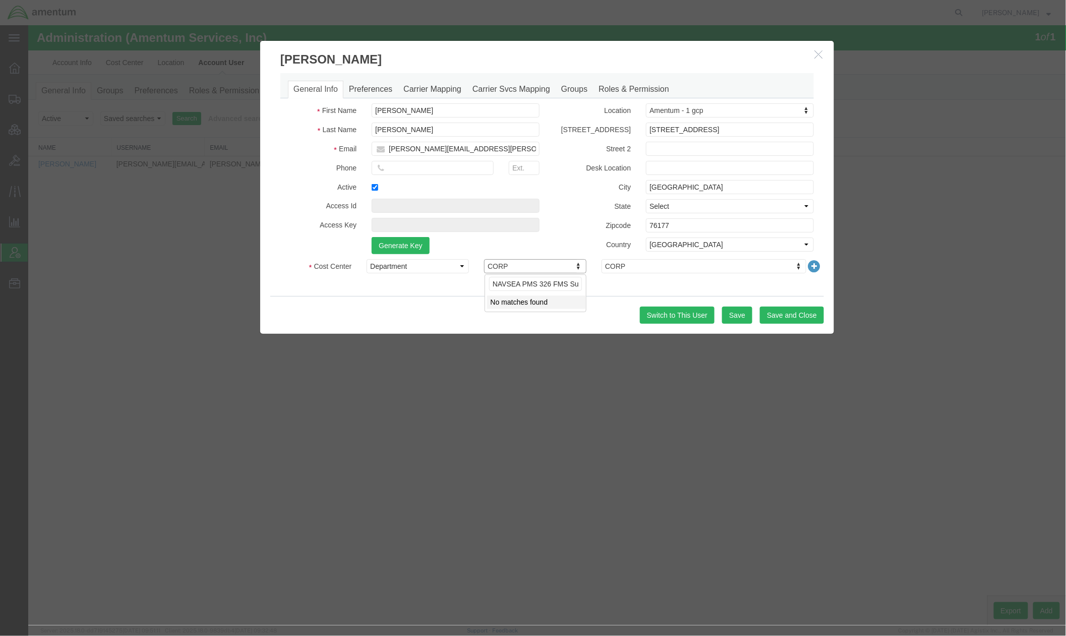
drag, startPoint x: 579, startPoint y: 278, endPoint x: 322, endPoint y: 250, distance: 258.7
click at [322, 250] on body "Administration (Amentum Services, Inc) 1 of 1 Account Info Cost Center Location…" at bounding box center [547, 308] width 1038 height 566
click at [524, 282] on input "NAVSEA PMS 326 FMS Supportability Program Follow-On Technical Support (FOTS)" at bounding box center [535, 283] width 93 height 14
drag, startPoint x: 464, startPoint y: 278, endPoint x: 239, endPoint y: 238, distance: 229.5
click at [239, 238] on body "Administration (Amentum Services, Inc) 1 of 1 Account Info Cost Center Location…" at bounding box center [547, 308] width 1038 height 566
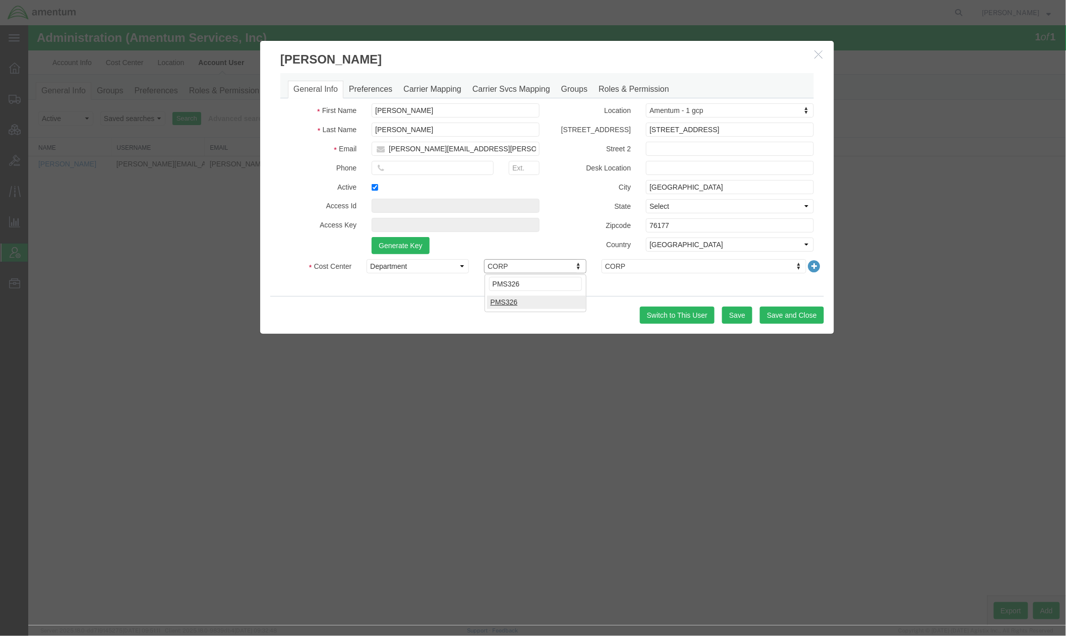
type input "PMS326"
click at [424, 169] on input "tel" at bounding box center [432, 167] width 122 height 14
paste input "+1 540-287-6773"
type input "+1 540-287-6773"
click at [799, 318] on button "Save and Close" at bounding box center [791, 314] width 64 height 17
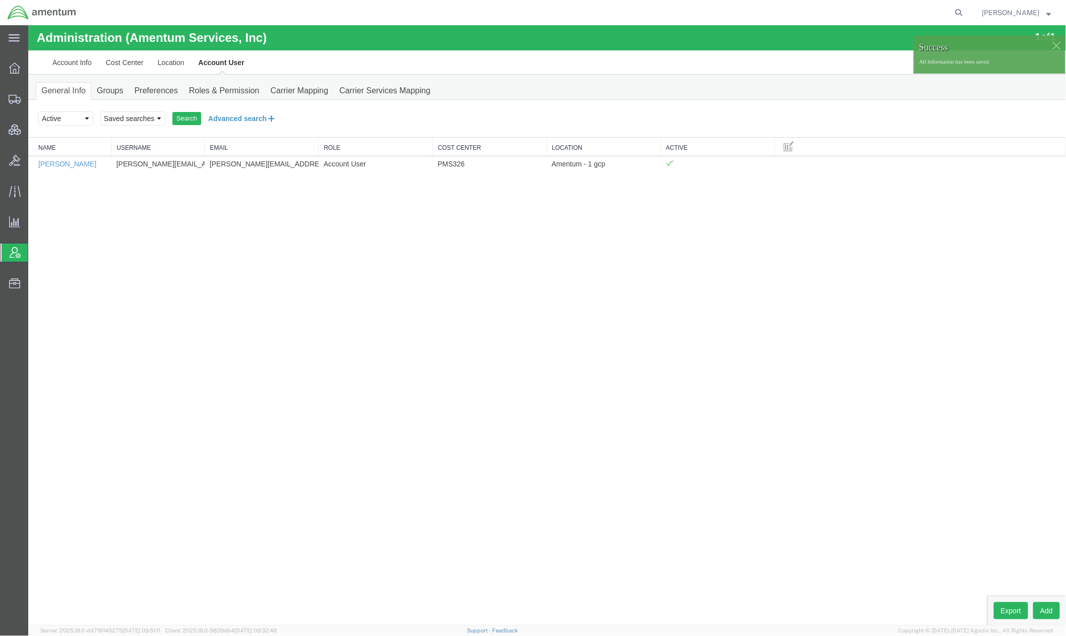
click at [220, 118] on button "Advanced search" at bounding box center [242, 117] width 82 height 17
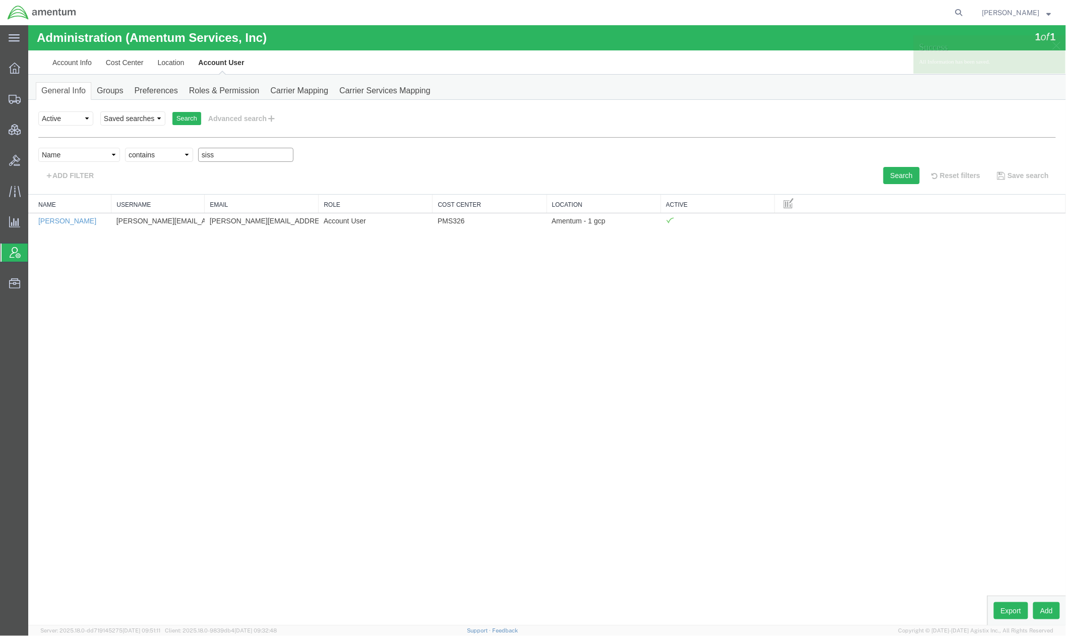
drag, startPoint x: 228, startPoint y: 156, endPoint x: 53, endPoint y: 135, distance: 176.2
click at [53, 135] on form "Select status Active All Inactive Saved searches Search Advanced search personN…" at bounding box center [547, 146] width 1018 height 74
type input "kim"
click at [888, 179] on button "Search" at bounding box center [901, 174] width 36 height 17
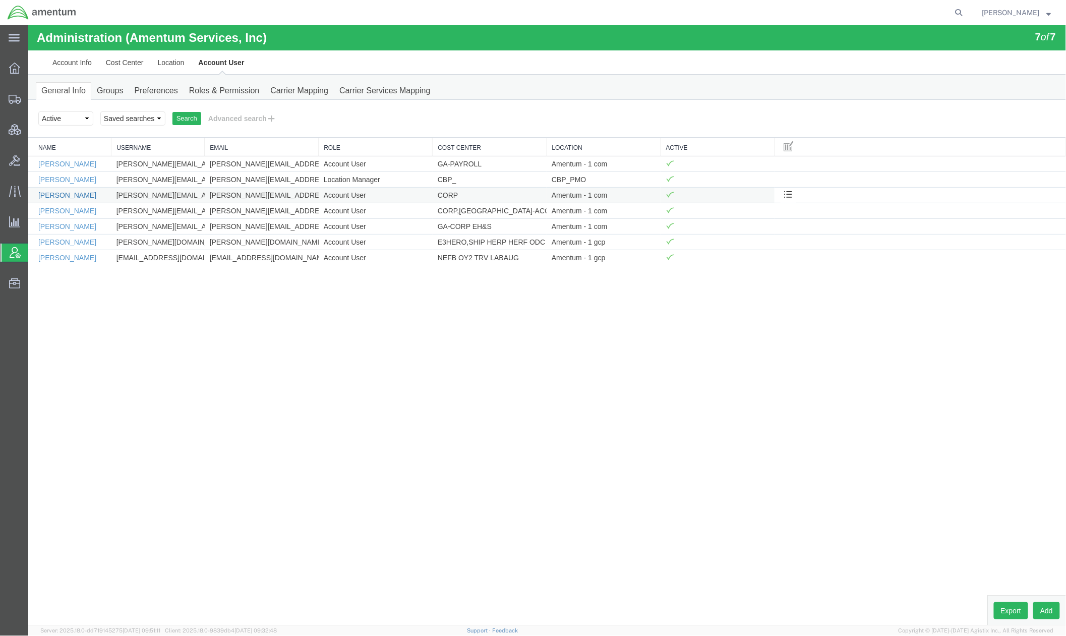
click at [81, 198] on link "Kimberly Hayworth" at bounding box center [67, 195] width 58 height 8
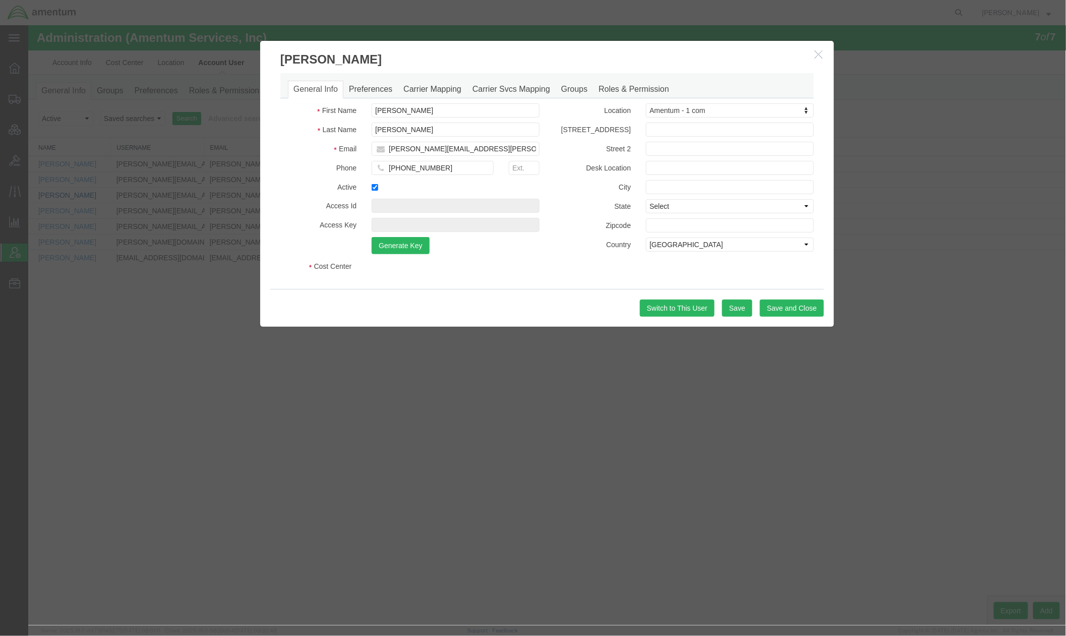
select select "DEPARTMENT"
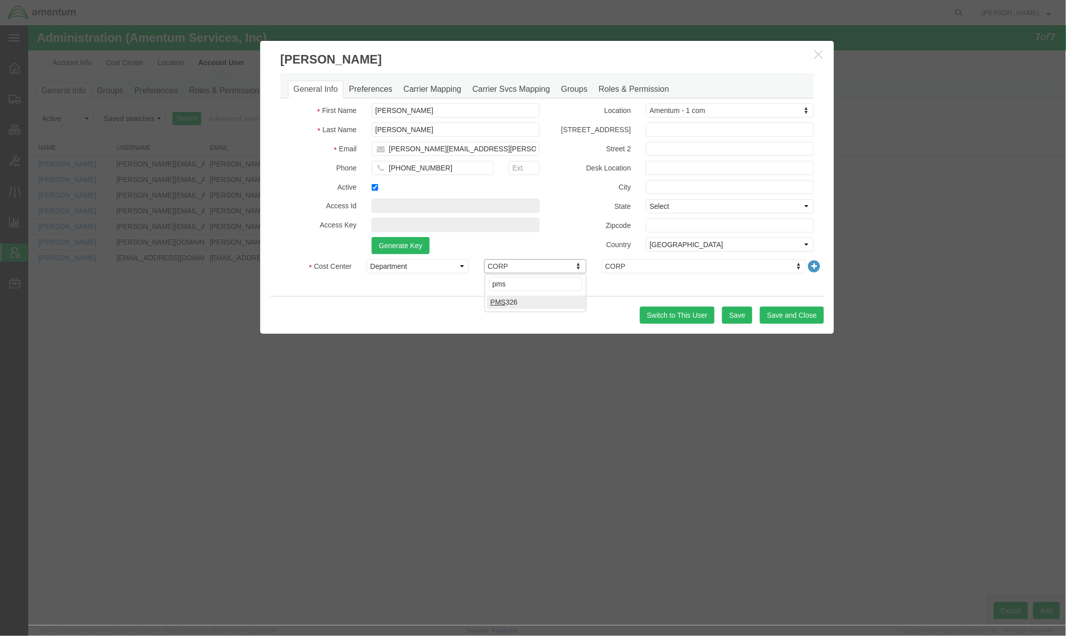
type input "pms"
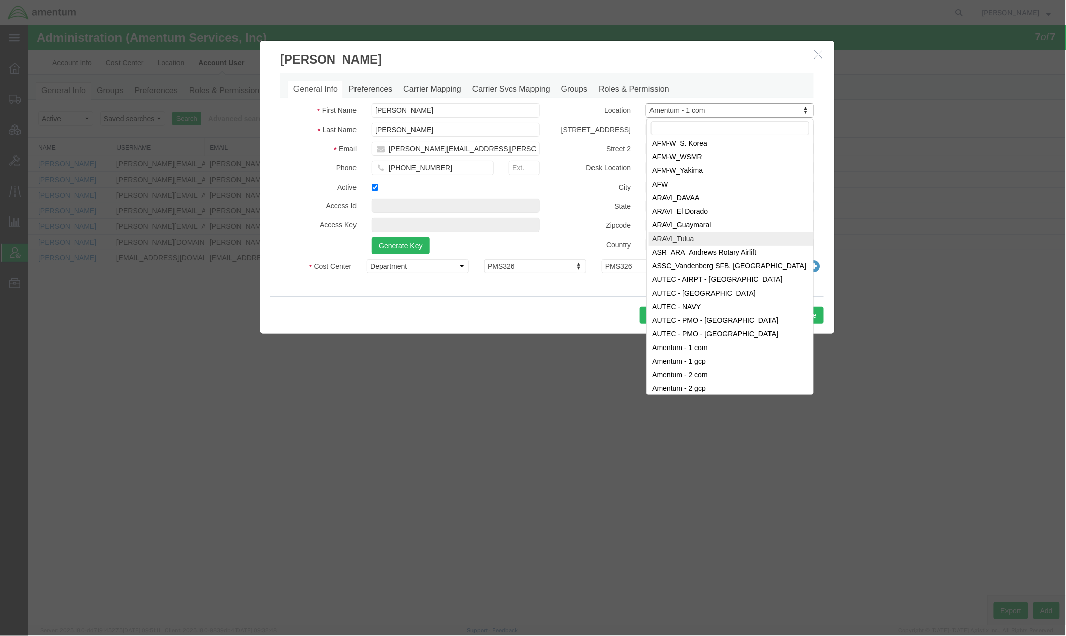
scroll to position [1573, 0]
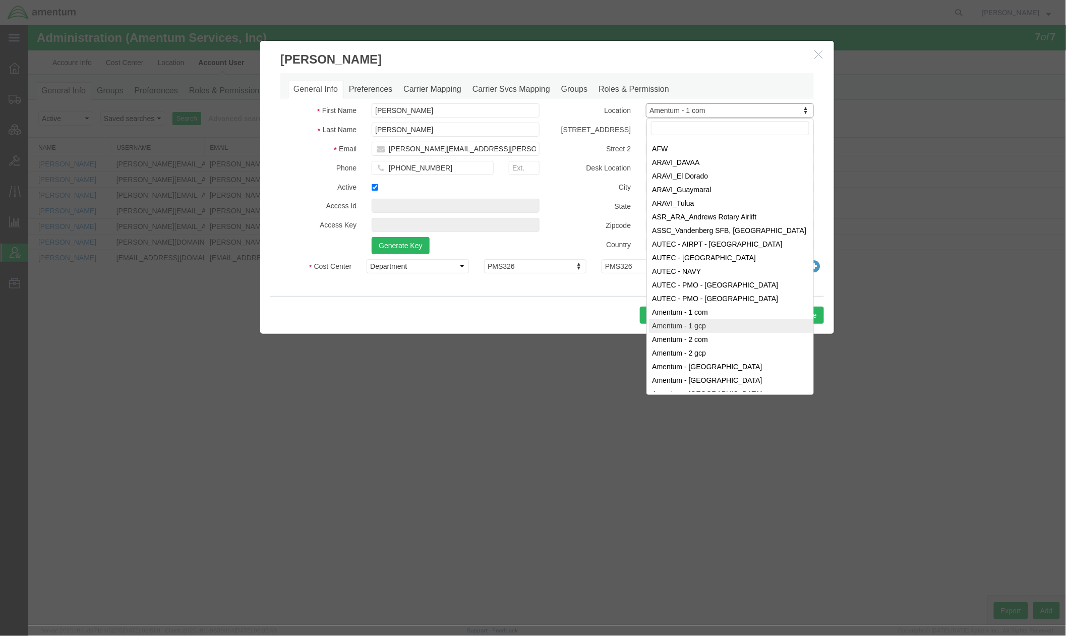
select select "{"locationId":"60352","street1":"13500 Heritage Pkwy","street2":"","oneLineAddr…"
type input "13500 Heritage Pkwy"
type input "Fort Worth"
select select "TX"
type input "76177"
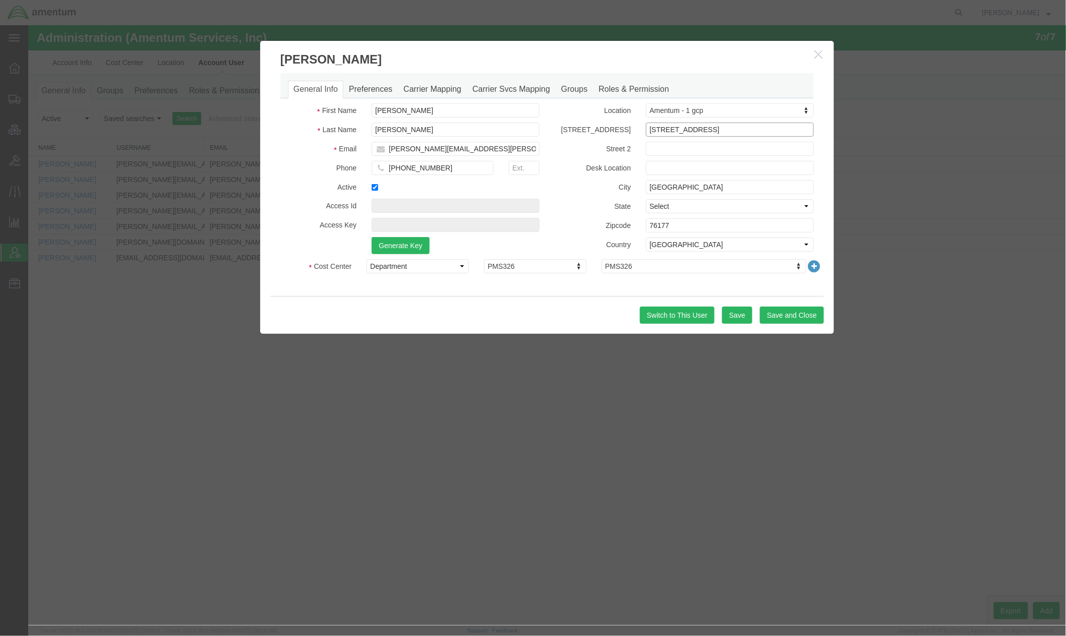
drag, startPoint x: 759, startPoint y: 127, endPoint x: 227, endPoint y: 75, distance: 534.0
click at [227, 75] on div "Kimberly Hayworth General Info Preferences Carrier Mapping Carrier Svcs Mapping…" at bounding box center [547, 325] width 1038 height 600
select select "AL"
select select
click at [391, 172] on input "540-684-6513" at bounding box center [432, 167] width 122 height 14
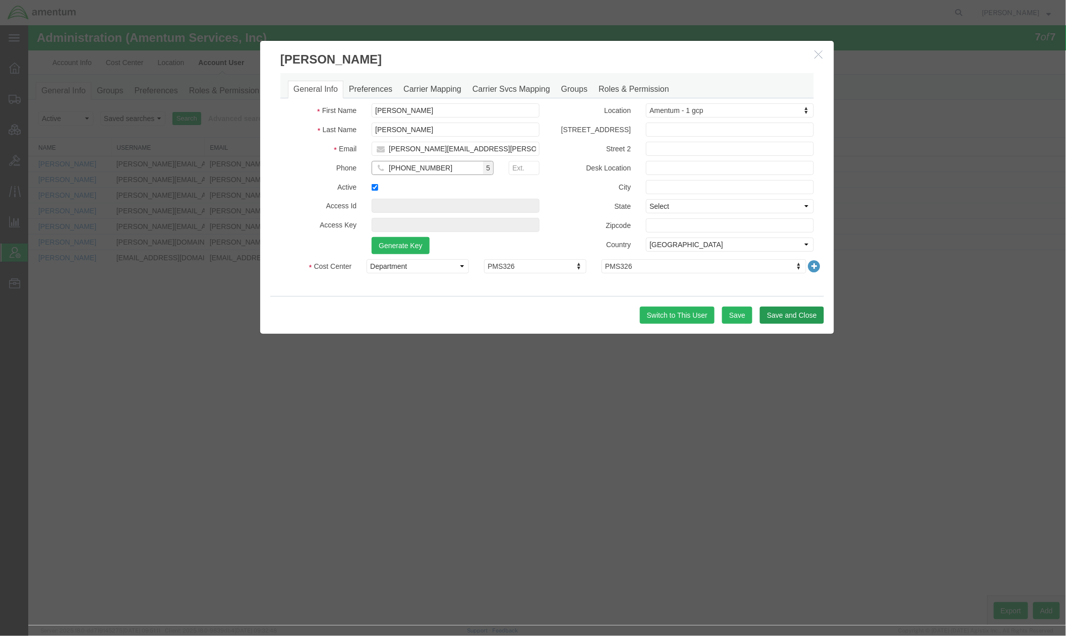
type input "+1-540-684-6513"
click at [774, 317] on button "Save and Close" at bounding box center [791, 314] width 64 height 17
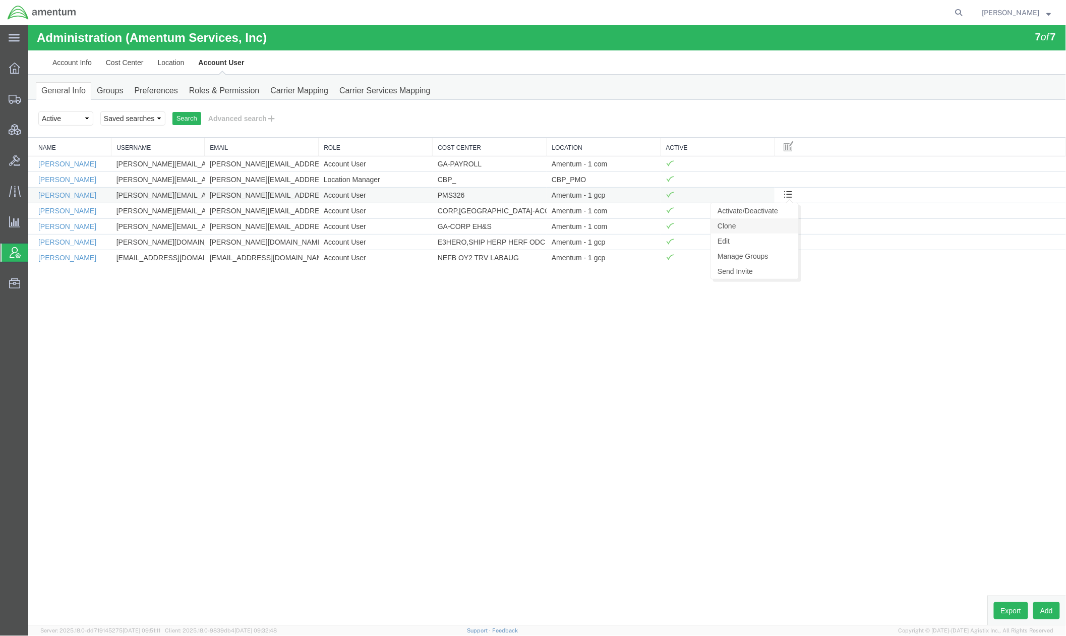
click at [730, 227] on link "Clone" at bounding box center [753, 225] width 87 height 15
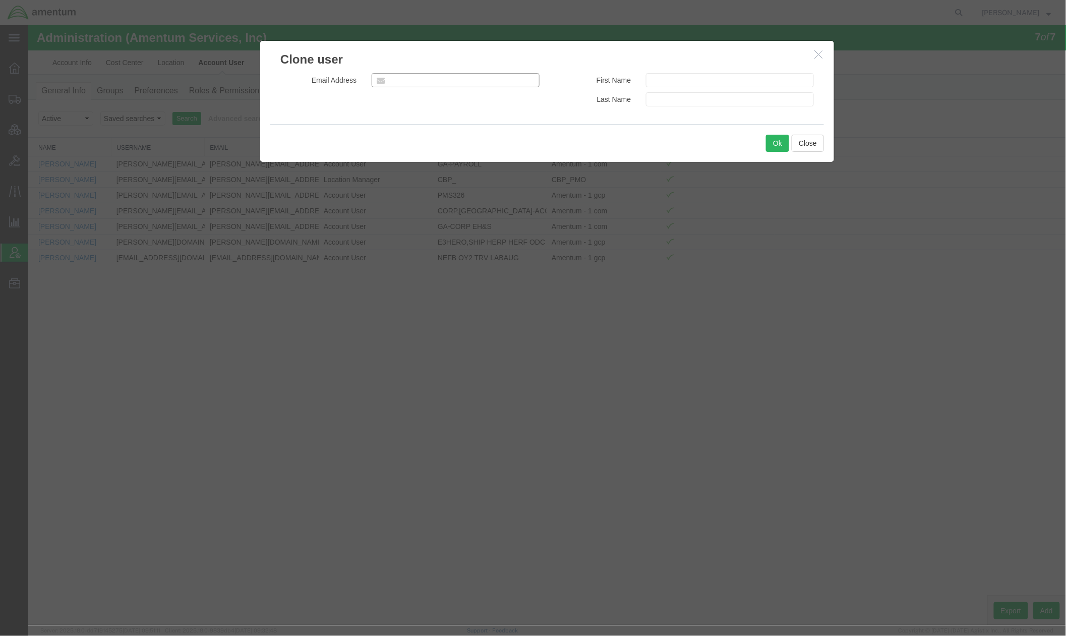
click at [416, 78] on input "email" at bounding box center [455, 80] width 168 height 14
paste input "phillip.elrod@amentum.com"
type input "phillip.elrod@amentum.com"
click at [692, 80] on input "text" at bounding box center [729, 80] width 168 height 14
paste input "phillip.elrod@amentum.com"
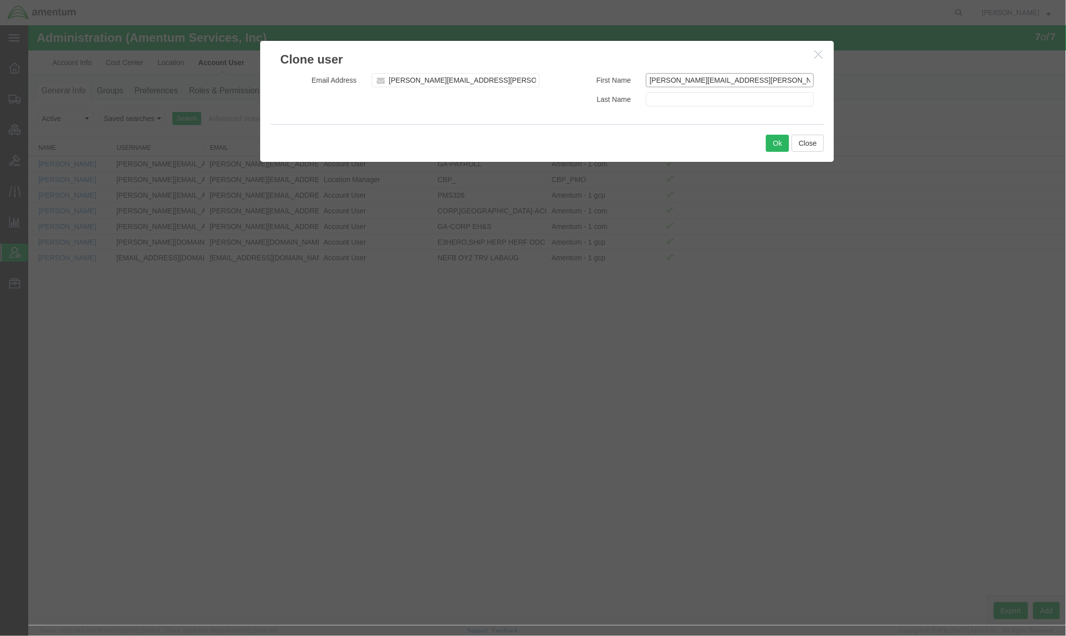
type input "phillip.elrod@amentum.com"
click at [682, 97] on input "text" at bounding box center [729, 99] width 168 height 14
paste input "phillip.elrod@amentum.com"
drag, startPoint x: 686, startPoint y: 97, endPoint x: 1119, endPoint y: 80, distance: 434.0
click at [888, 80] on html "Administration (Amentum Services, Inc) 7 of 7 Account Info Cost Center Location…" at bounding box center [547, 325] width 1038 height 600
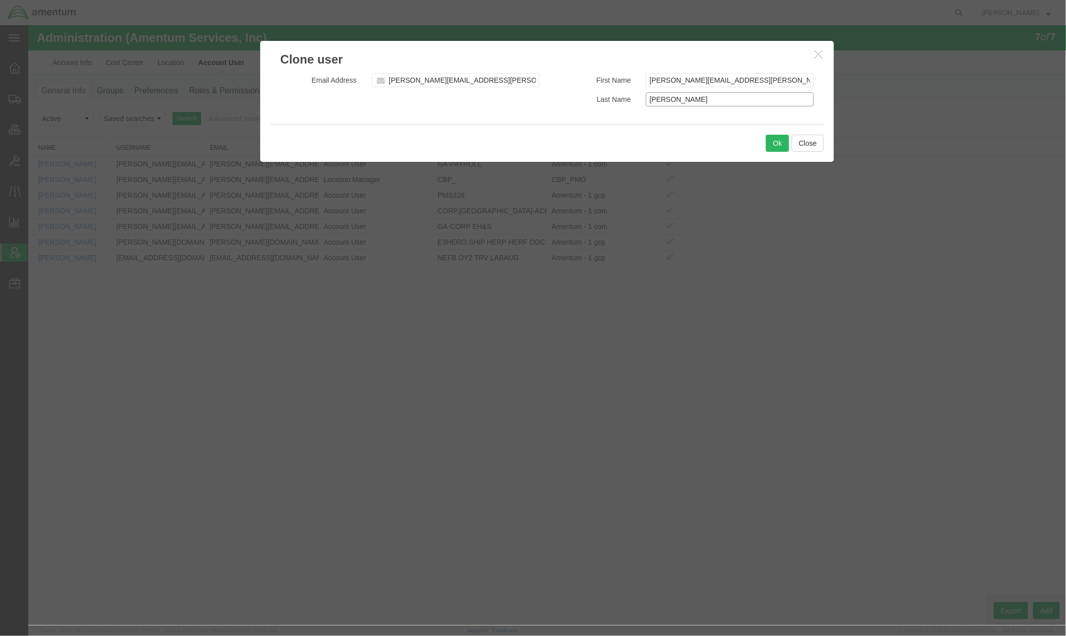
type input "Elrod"
type input "Phillip"
click at [781, 146] on button "Ok" at bounding box center [776, 142] width 23 height 17
click at [821, 54] on icon "button" at bounding box center [818, 53] width 8 height 9
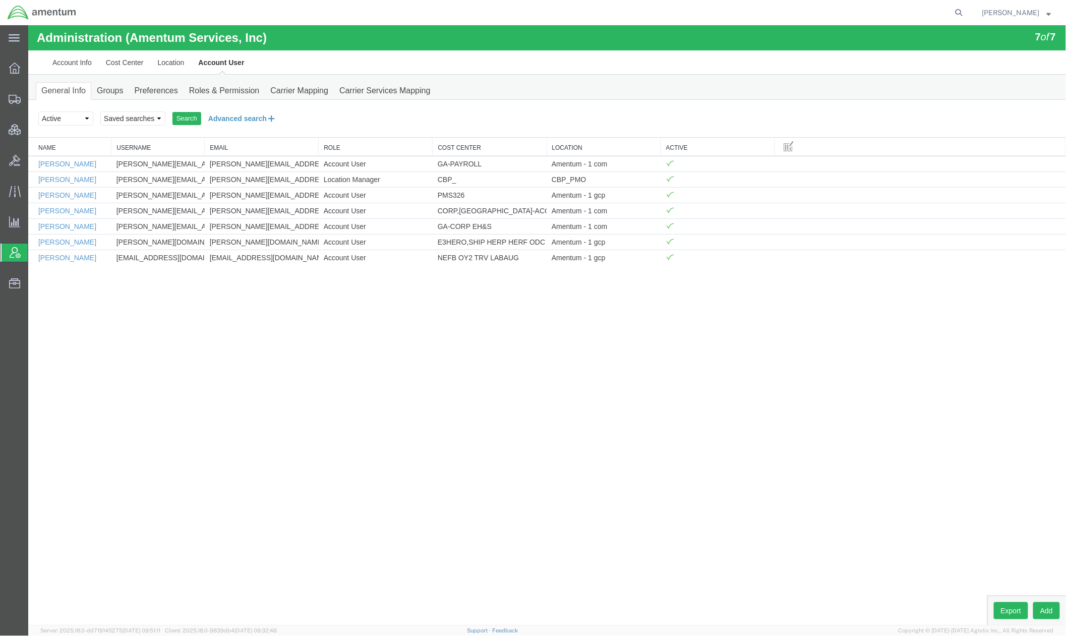
click at [258, 118] on button "Advanced search" at bounding box center [242, 117] width 82 height 17
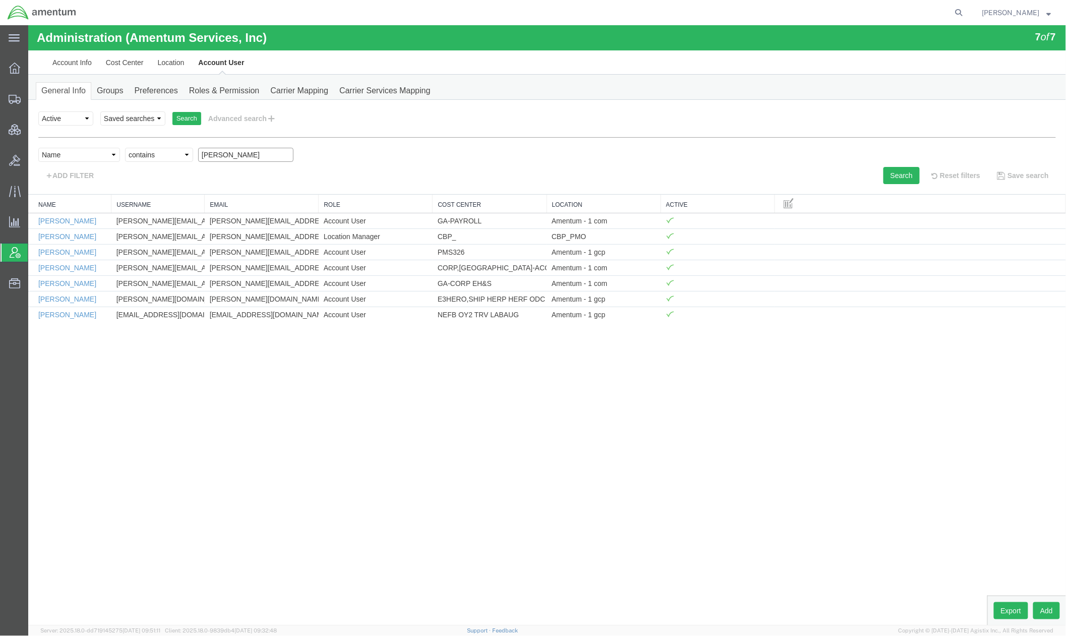
drag, startPoint x: 254, startPoint y: 149, endPoint x: 28, endPoint y: 142, distance: 225.5
click at [40, 139] on div "personName Name ../../common/searchCriteriaString.xml userName Username ../../c…" at bounding box center [547, 160] width 1018 height 47
type input "phill"
click at [888, 167] on button "Search" at bounding box center [901, 174] width 36 height 17
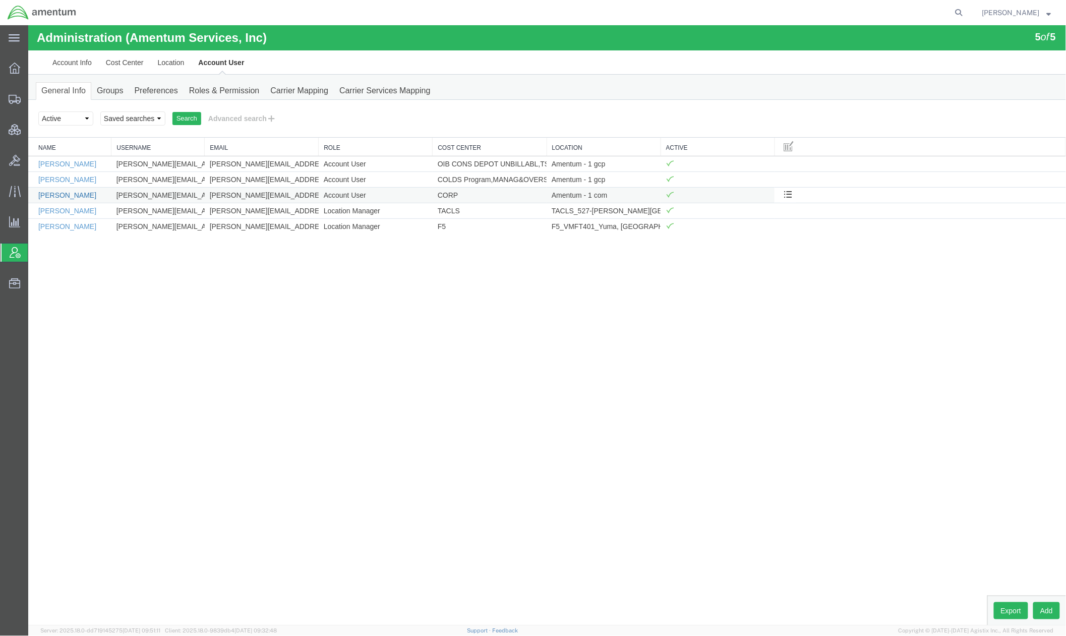
click at [67, 194] on link "Phillip Etrod" at bounding box center [67, 195] width 58 height 8
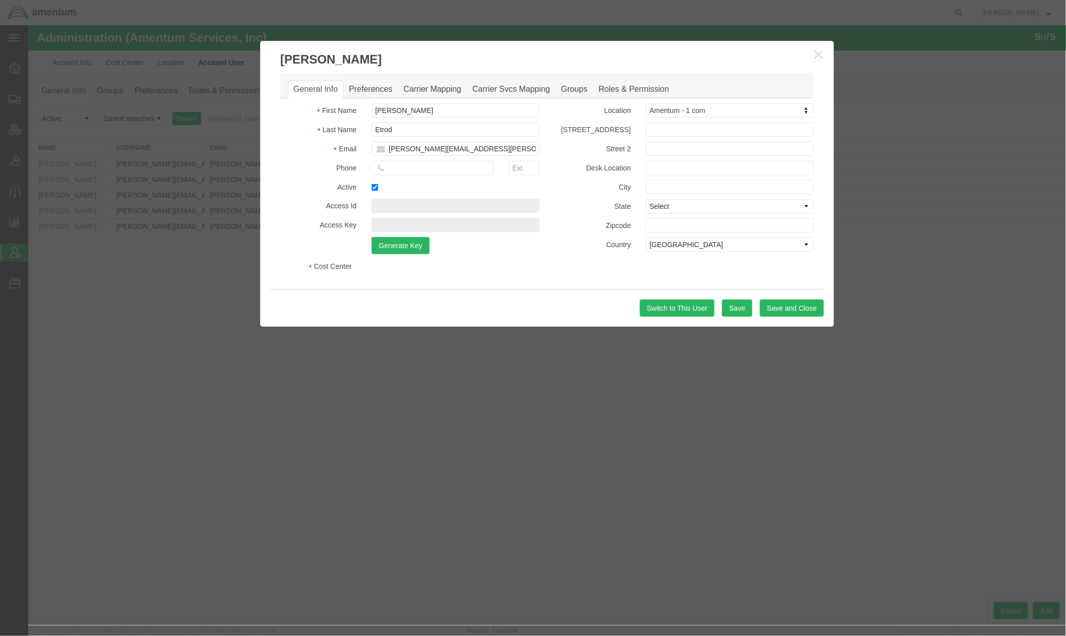
select select "DEPARTMENT"
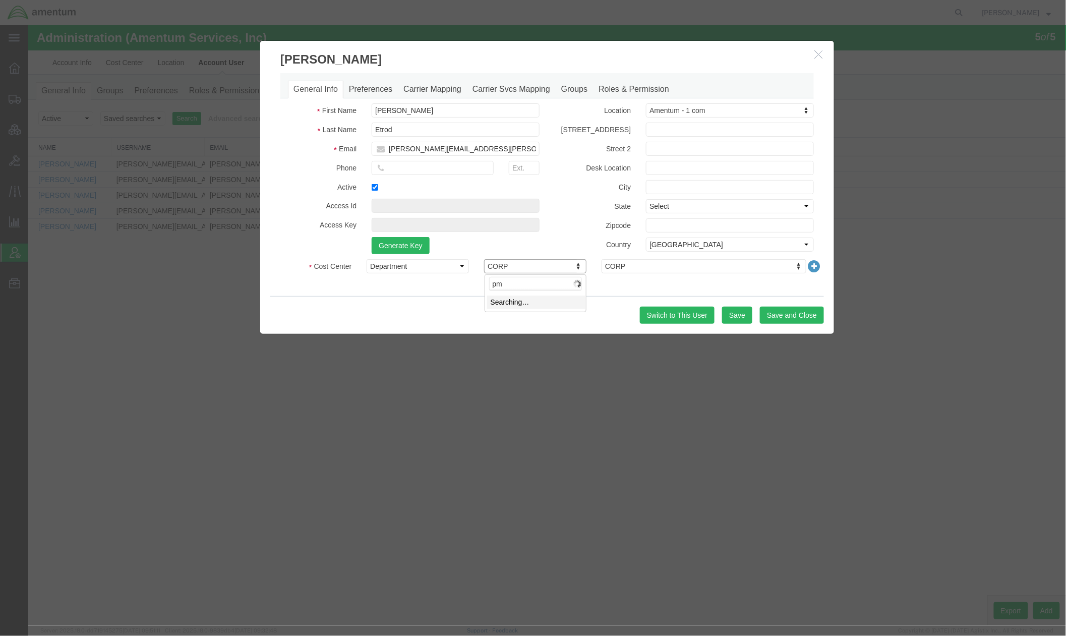
type input "pms"
click at [452, 167] on input "tel" at bounding box center [432, 167] width 122 height 14
paste input "5406701950"
type input "+1-540-670-1950"
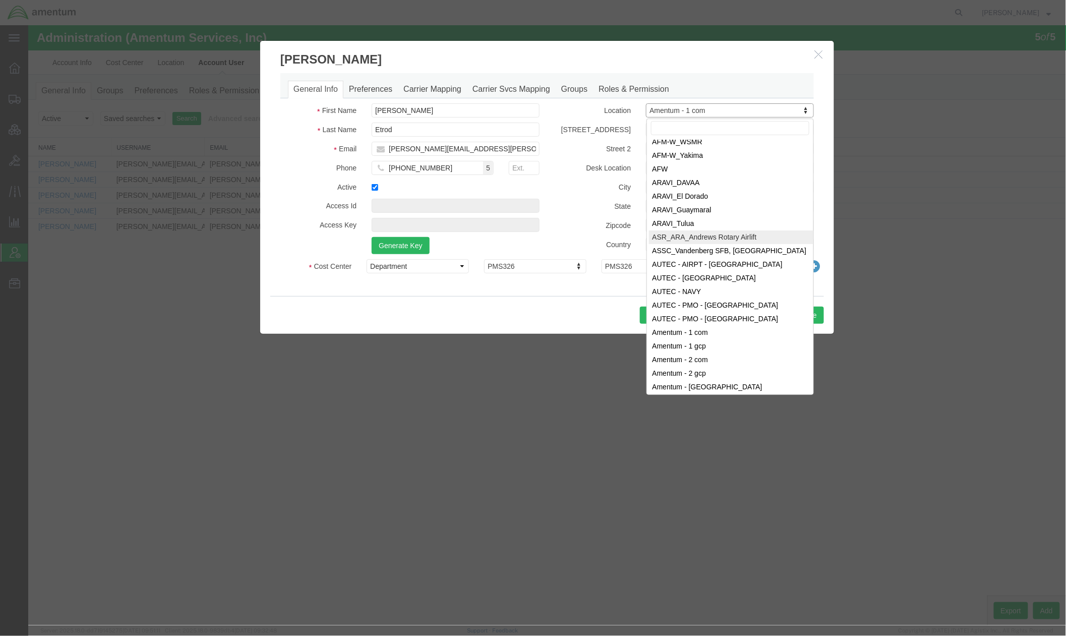
scroll to position [1588, 0]
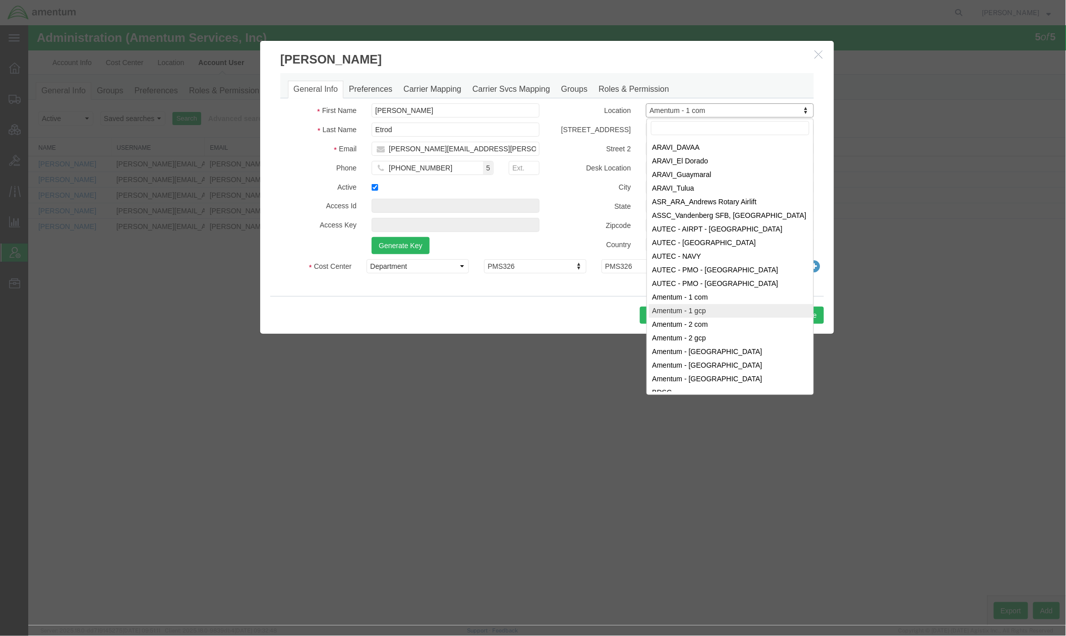
select select "{"locationId":"60352","street1":"13500 Heritage Pkwy","street2":"","oneLineAddr…"
type input "13500 Heritage Pkwy"
type input "Fort Worth"
select select "TX"
type input "76177"
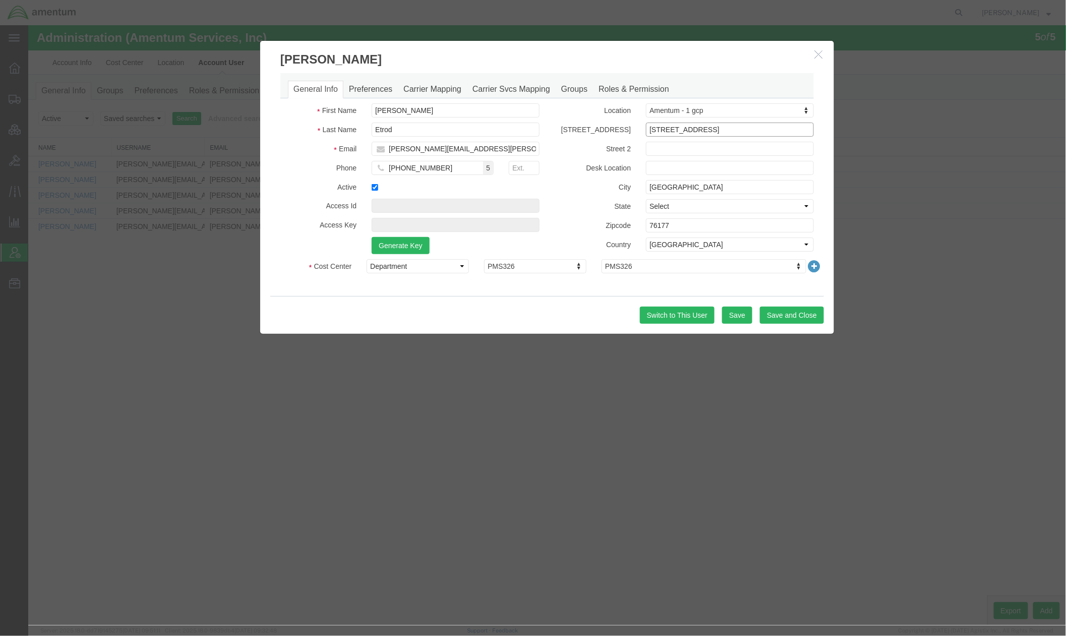
drag, startPoint x: 736, startPoint y: 134, endPoint x: 145, endPoint y: 30, distance: 599.9
click at [138, 52] on div "Phillip Etrod General Info Preferences Carrier Mapping Carrier Svcs Mapping Gro…" at bounding box center [547, 325] width 1038 height 600
select select "AL"
select select
type input "7"
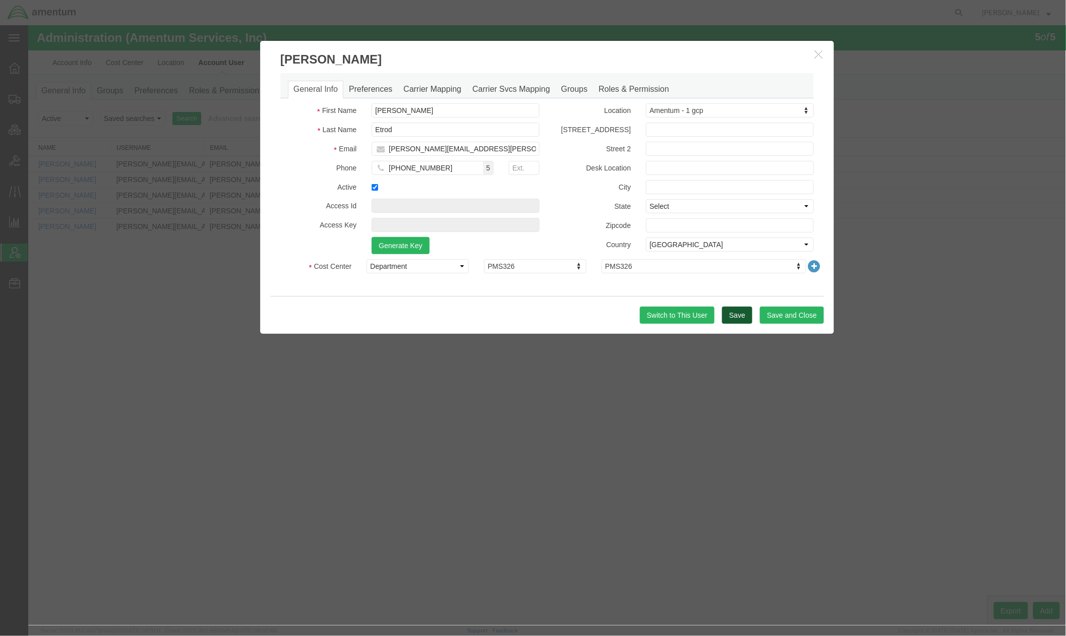
click at [724, 310] on button "Save" at bounding box center [737, 314] width 30 height 17
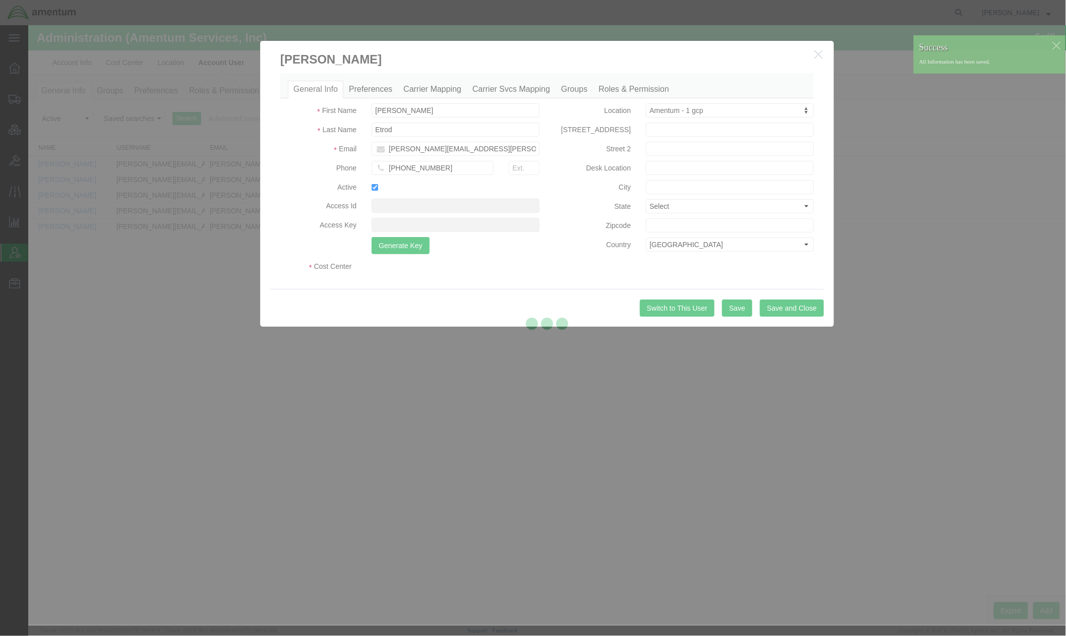
select select "DEPARTMENT"
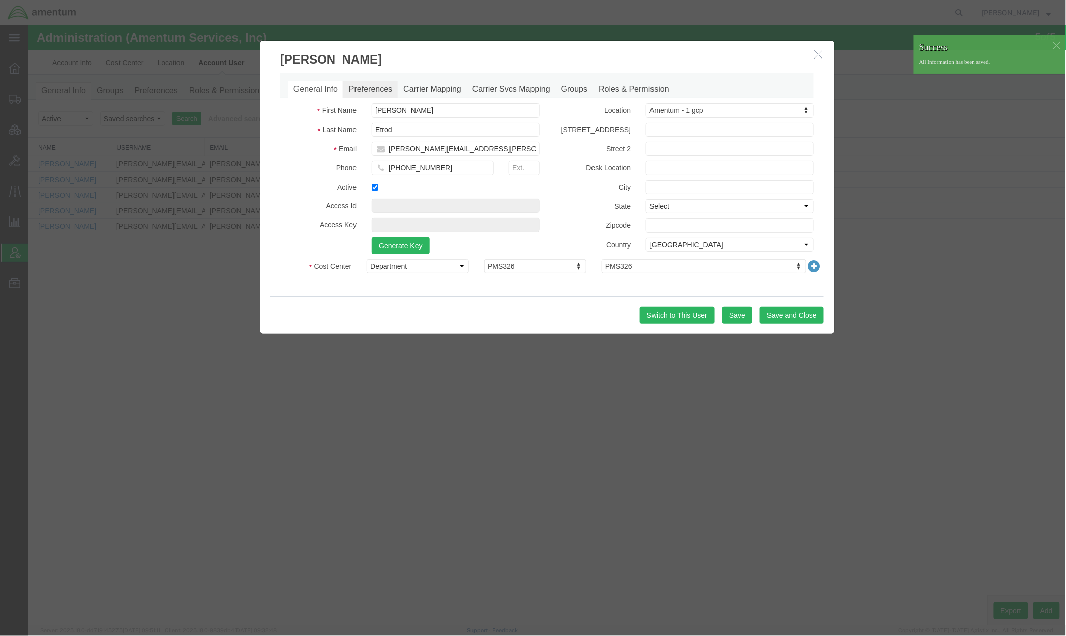
click at [364, 90] on link "Preferences" at bounding box center [370, 89] width 54 height 18
select select
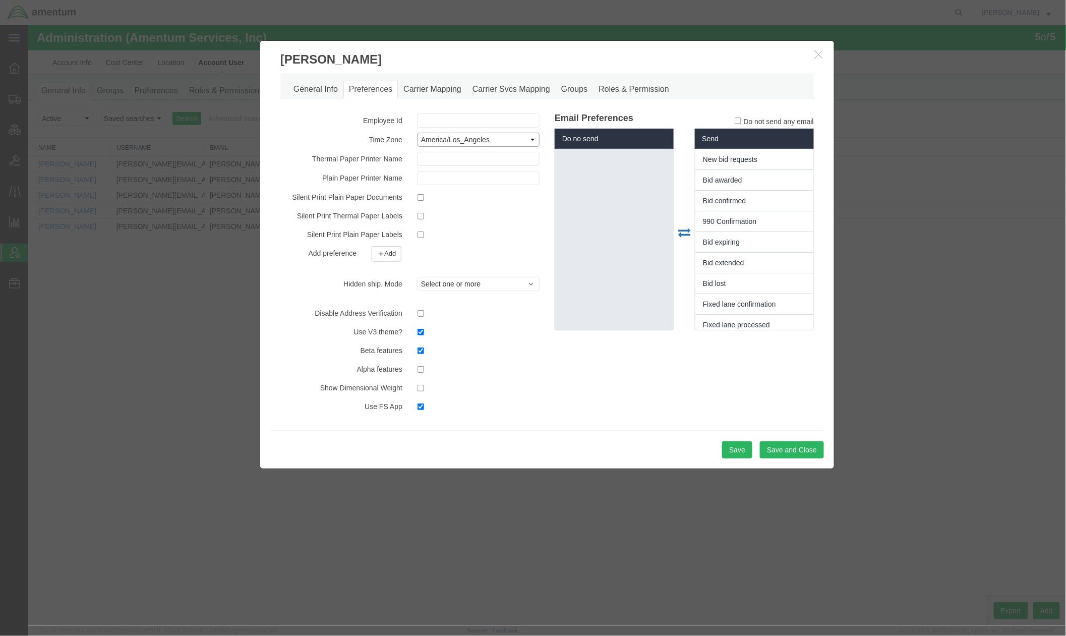
click at [475, 133] on select "Select ACT AET AGT ART AST Africa/Abidjan Africa/Accra Africa/Addis_Ababa Afric…" at bounding box center [478, 139] width 122 height 14
select select "US/Eastern"
click at [417, 132] on select "Select ACT AET AGT ART AST Africa/Abidjan Africa/Accra Africa/Addis_Ababa Afric…" at bounding box center [478, 139] width 122 height 14
click at [455, 121] on input "text" at bounding box center [478, 120] width 122 height 14
paste input "626353"
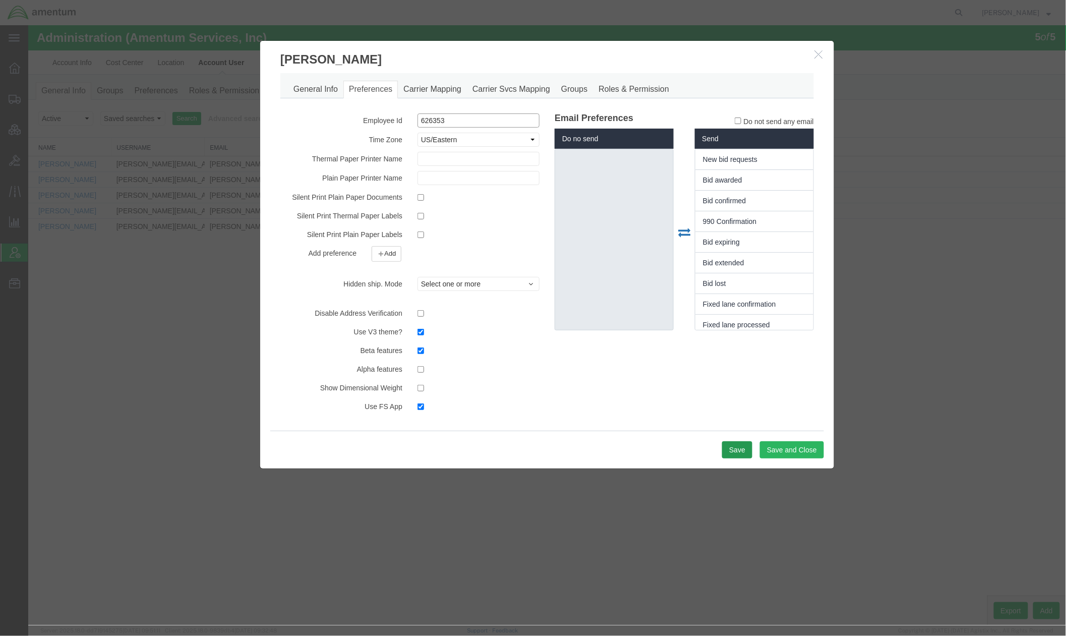
type input "626353"
click at [726, 450] on button "Save" at bounding box center [737, 449] width 30 height 17
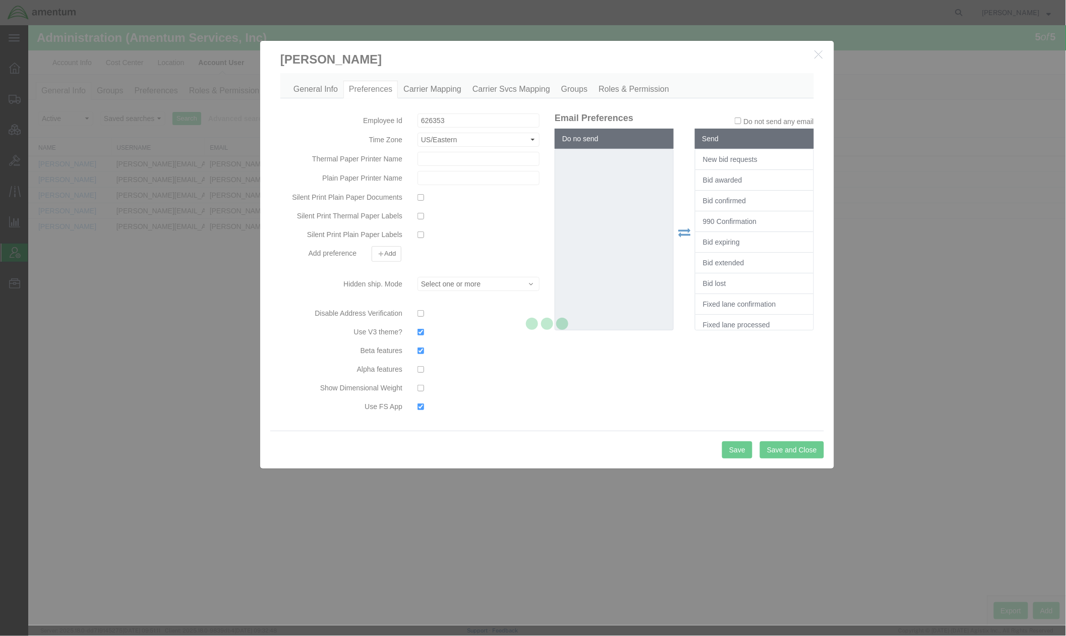
select select
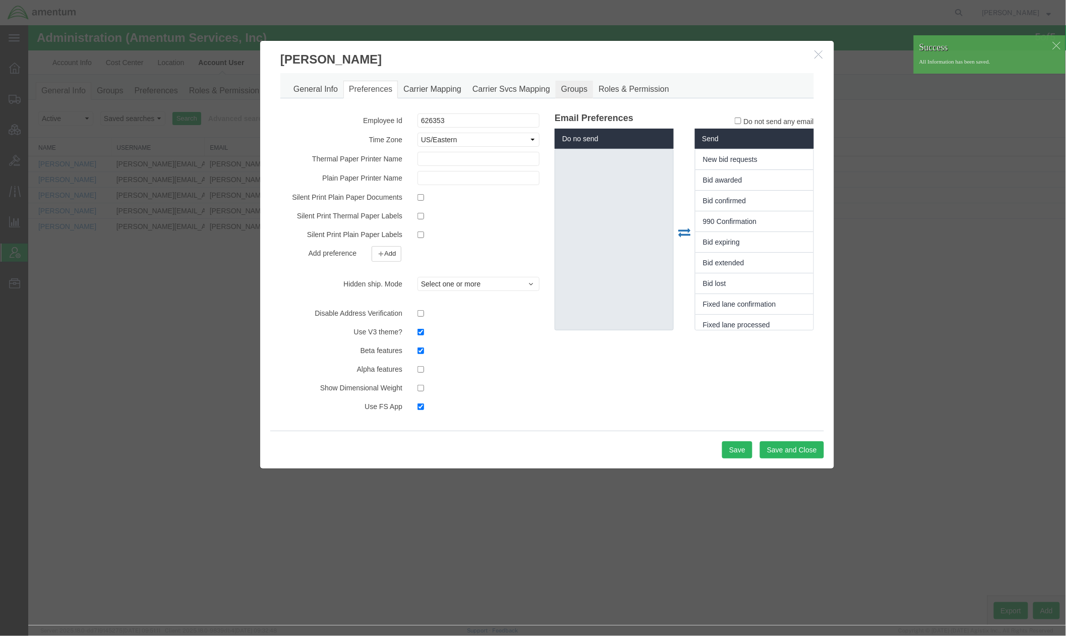
click at [583, 90] on link "Groups" at bounding box center [573, 89] width 37 height 18
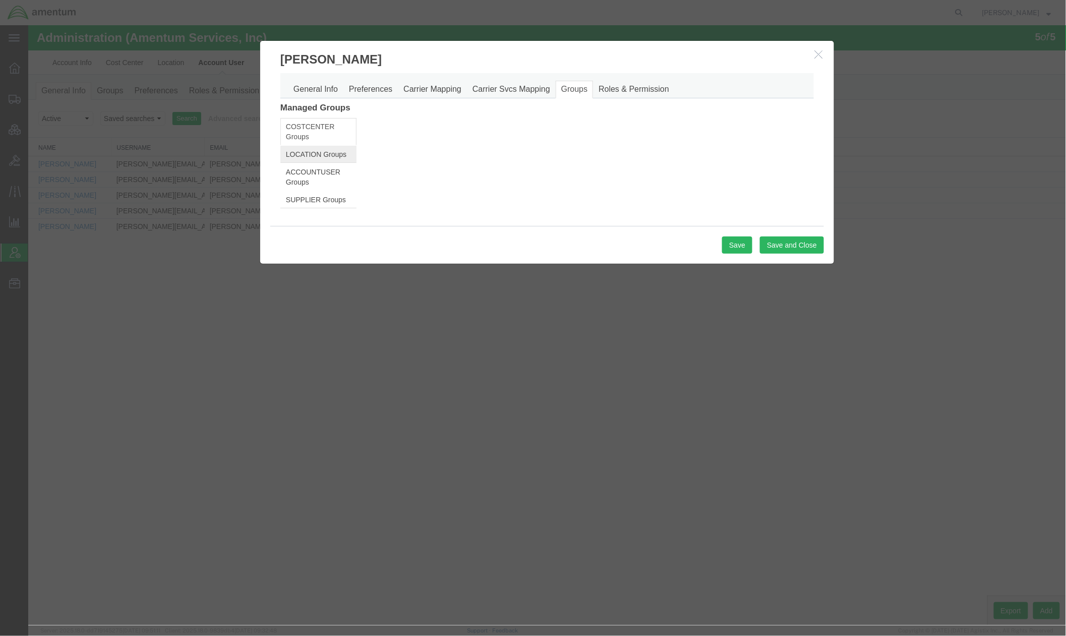
click at [348, 157] on link "LOCATION Groups" at bounding box center [318, 153] width 76 height 17
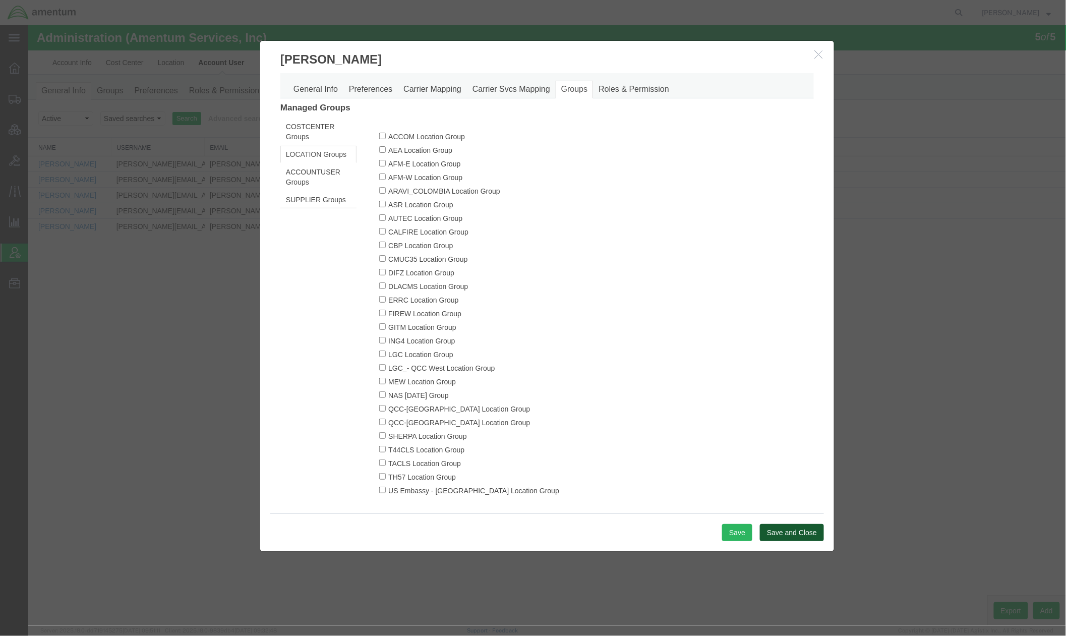
click at [786, 529] on button "Save and Close" at bounding box center [791, 531] width 64 height 17
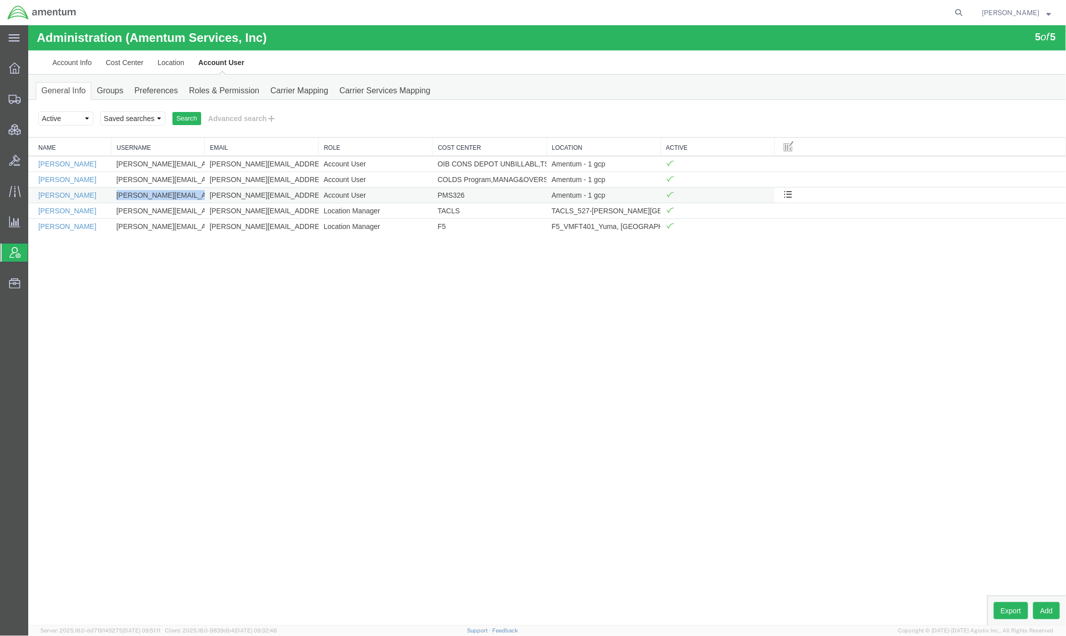
drag, startPoint x: 202, startPoint y: 200, endPoint x: 109, endPoint y: 200, distance: 92.8
click at [109, 200] on tr "Phillip Etrod phillip.elrod@amentum.com phillip.elrod@amentum.com Account User …" at bounding box center [547, 195] width 1038 height 16
copy tr "phillip.elrod@amentum.com"
click at [252, 115] on button "Advanced search" at bounding box center [242, 117] width 82 height 17
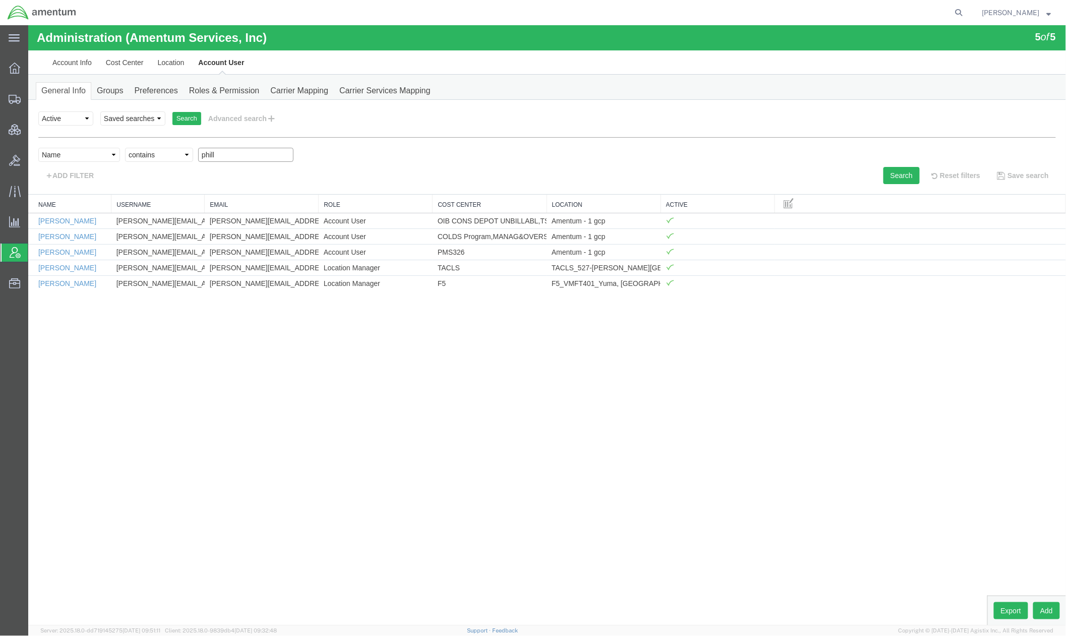
drag, startPoint x: 230, startPoint y: 151, endPoint x: 149, endPoint y: 146, distance: 80.9
click at [149, 146] on div "personName Name ../../common/searchCriteriaString.xml userName Username ../../c…" at bounding box center [547, 160] width 1018 height 47
type input "siss"
click at [888, 170] on button "Search" at bounding box center [901, 174] width 36 height 17
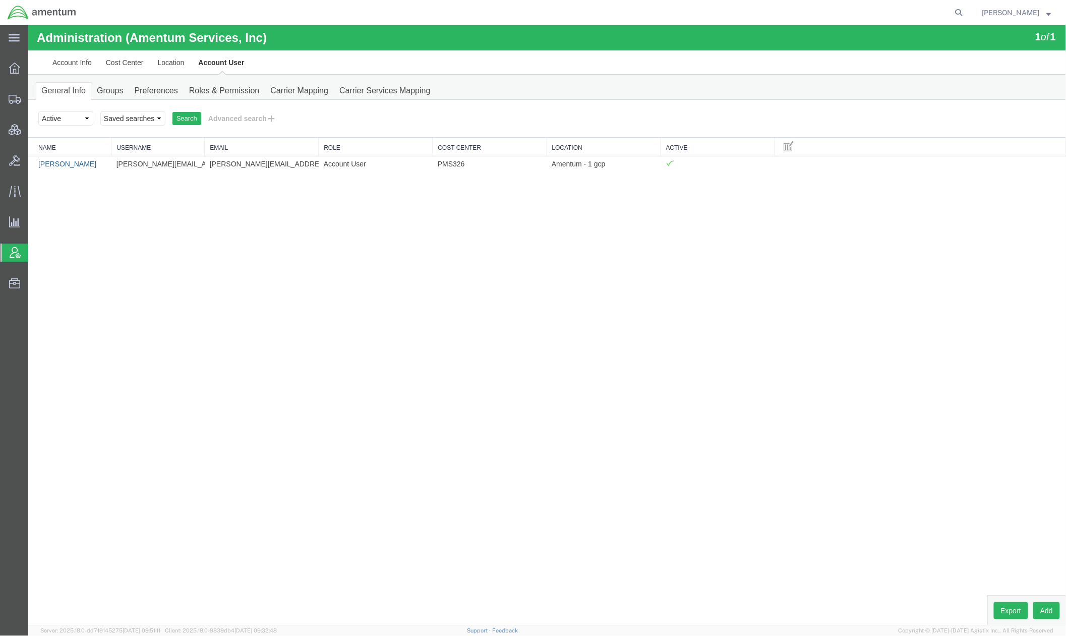
click at [42, 165] on link "Brian Sisson" at bounding box center [67, 163] width 58 height 8
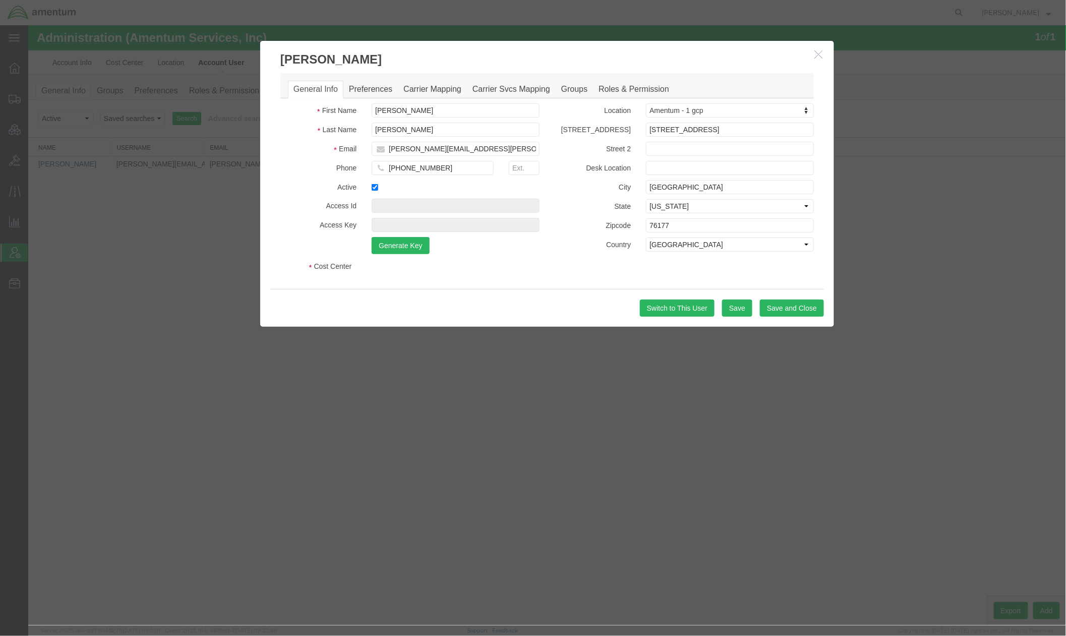
select select "DEPARTMENT"
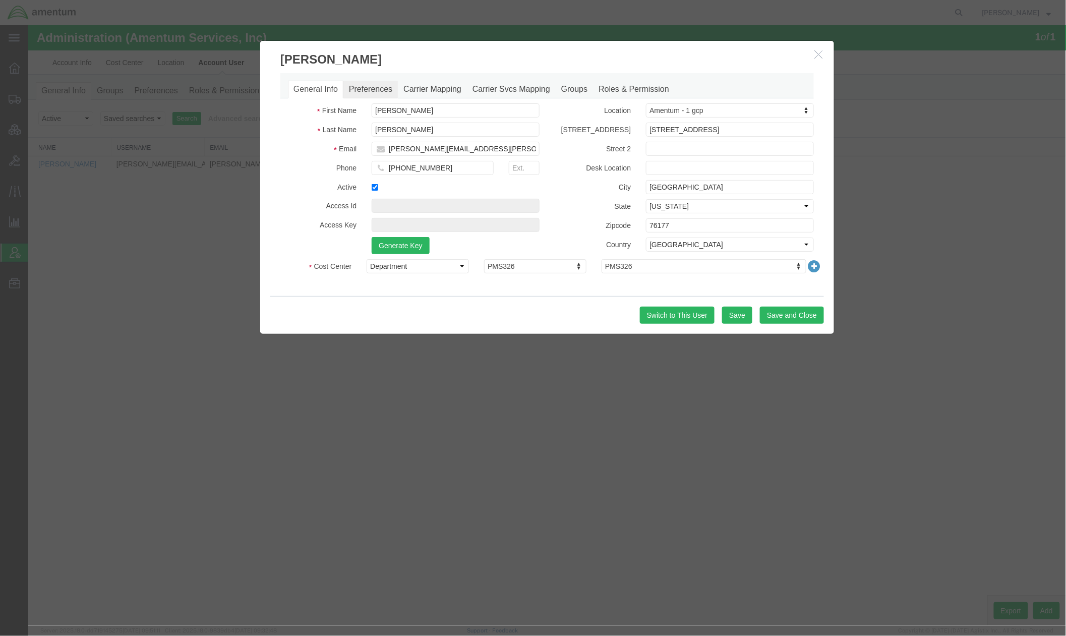
click at [376, 92] on link "Preferences" at bounding box center [370, 89] width 54 height 18
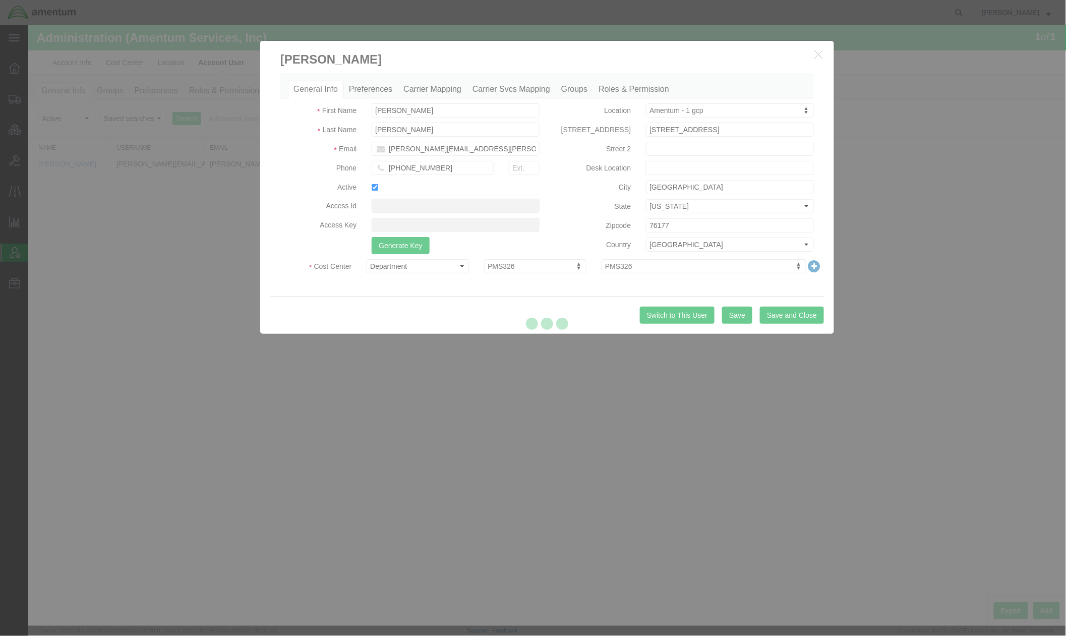
select select
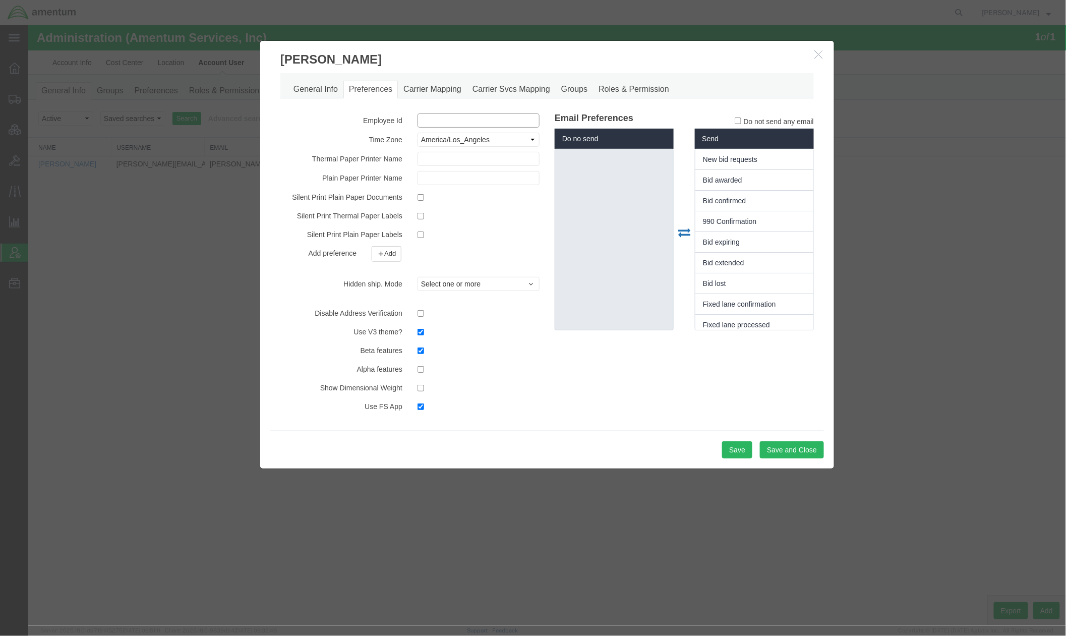
paste input "536371"
type input "536371"
click at [470, 143] on select "Select ACT AET AGT ART AST Africa/Abidjan Africa/Accra Africa/Addis_Ababa Afric…" at bounding box center [478, 139] width 122 height 14
select select "US/Eastern"
click at [417, 132] on select "Select ACT AET AGT ART AST Africa/Abidjan Africa/Accra Africa/Addis_Ababa Afric…" at bounding box center [478, 139] width 122 height 14
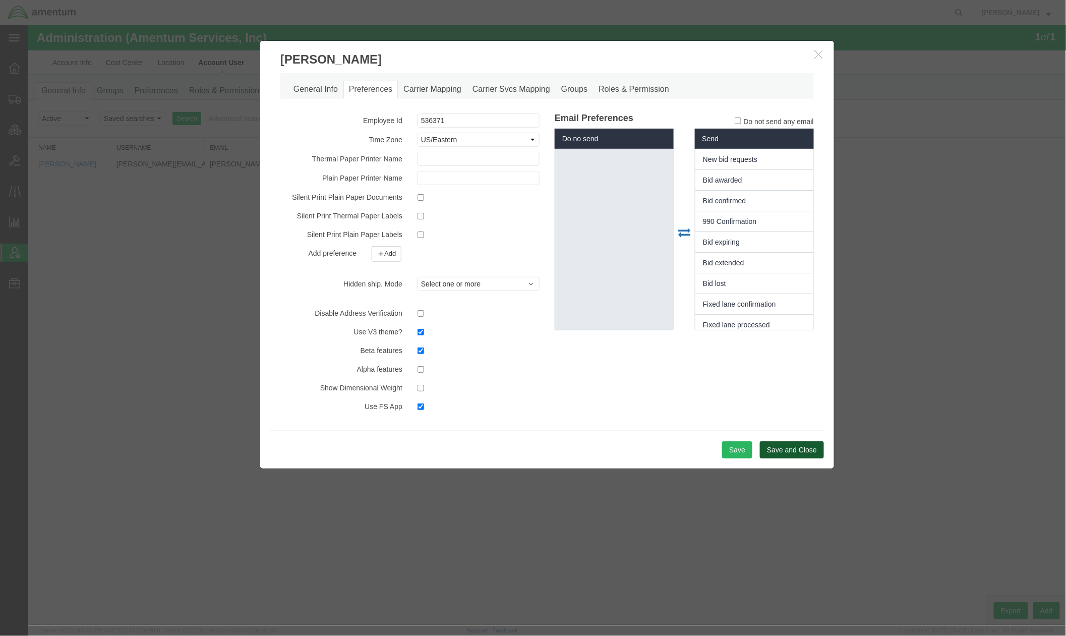
click at [793, 449] on button "Save and Close" at bounding box center [791, 449] width 64 height 17
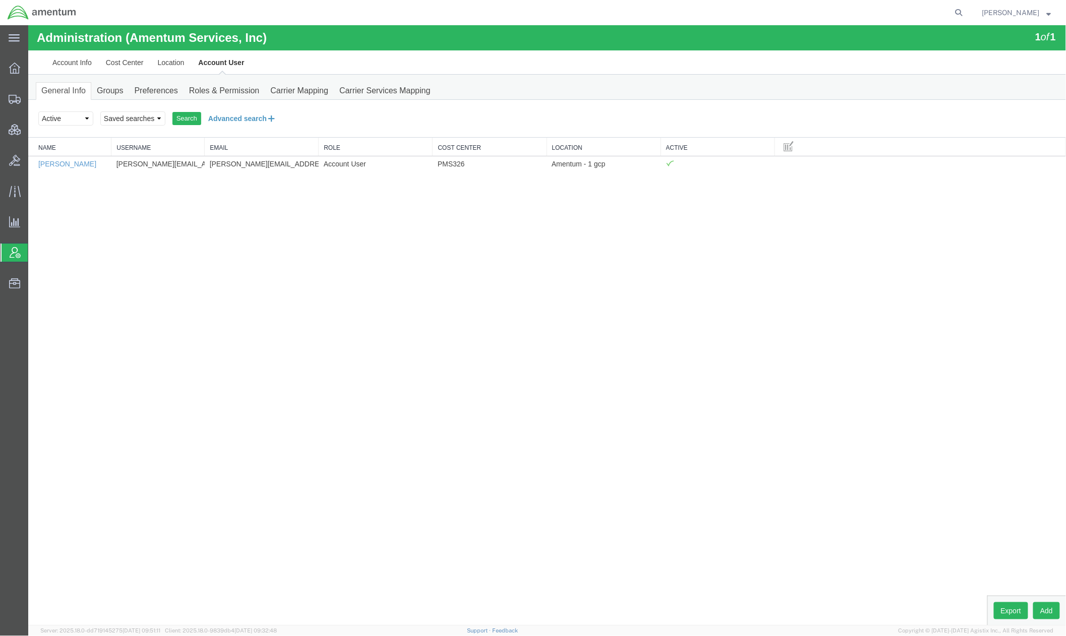
click at [230, 120] on button "Advanced search" at bounding box center [242, 117] width 82 height 17
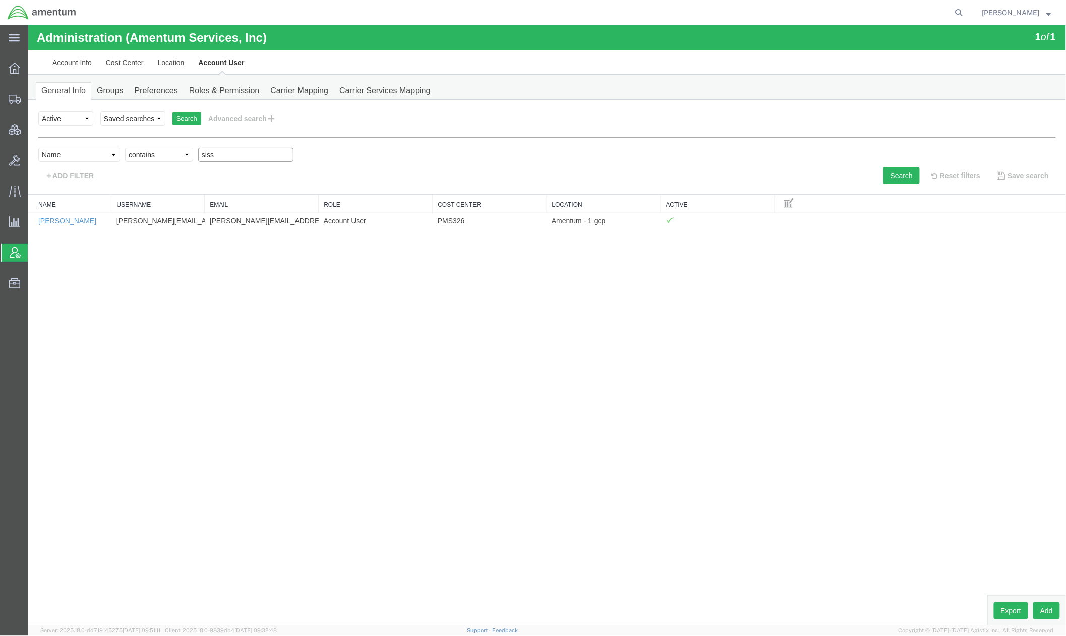
drag, startPoint x: 222, startPoint y: 159, endPoint x: 89, endPoint y: 153, distance: 133.8
click at [89, 153] on div "Select field Cost Center Email Location Name Role Username Criterion contains d…" at bounding box center [547, 156] width 1018 height 19
type input "kim"
click at [888, 174] on button "Search" at bounding box center [901, 174] width 36 height 17
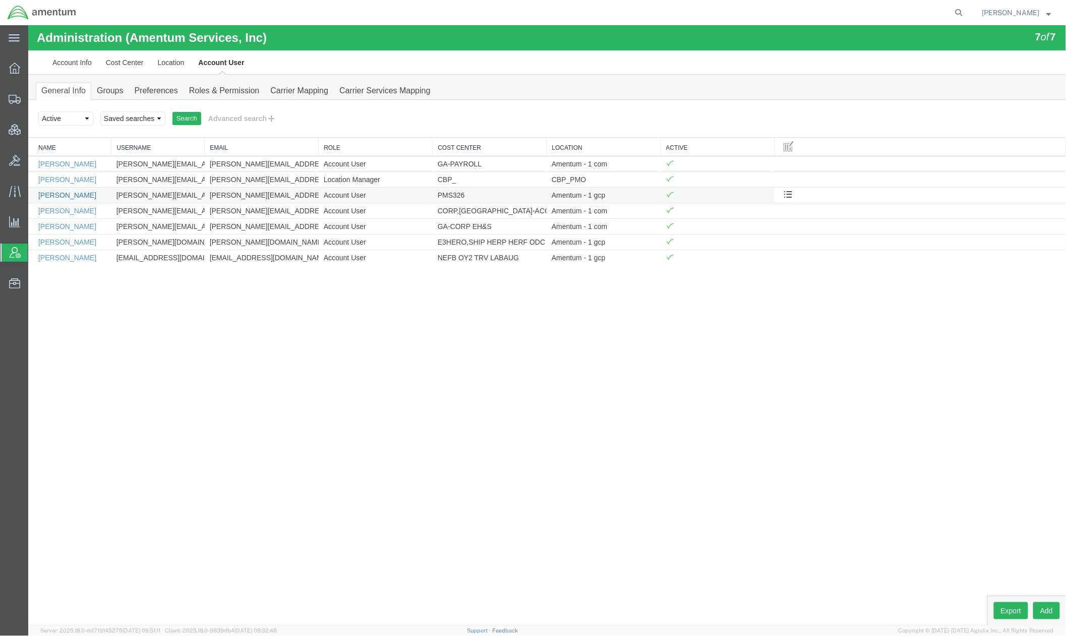
click at [88, 196] on link "Kimberly Hayworth" at bounding box center [67, 195] width 58 height 8
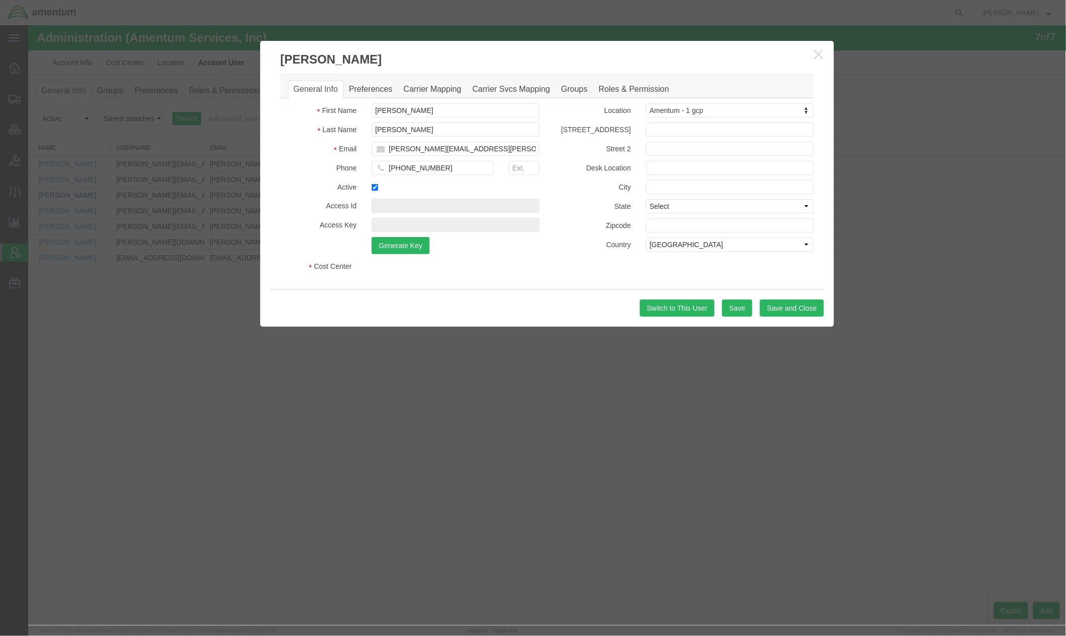
select select "DEPARTMENT"
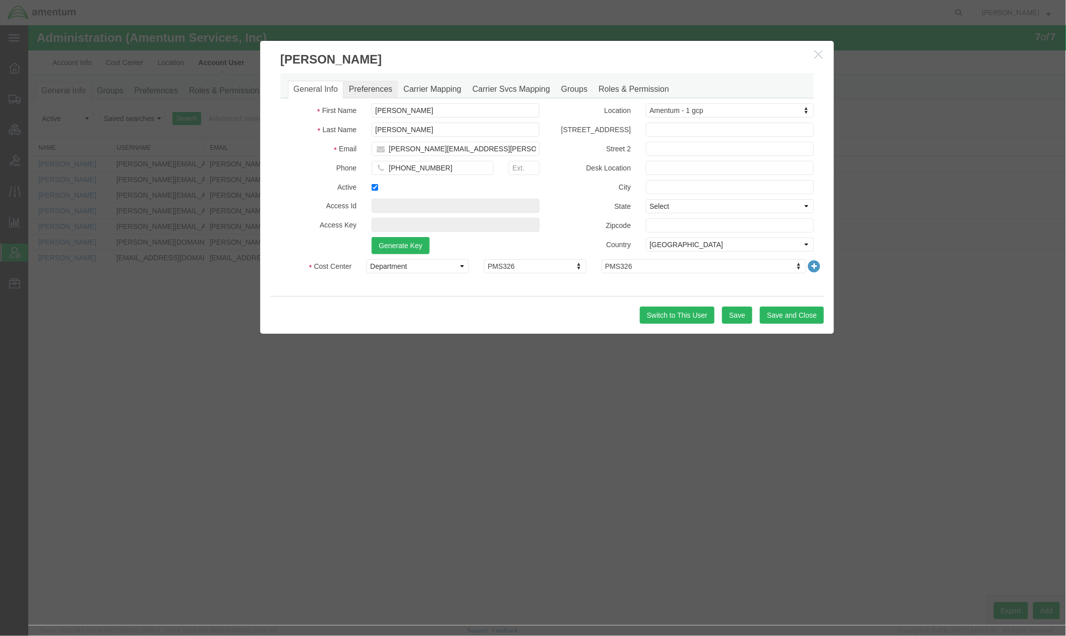
click at [390, 91] on link "Preferences" at bounding box center [370, 89] width 54 height 18
select select
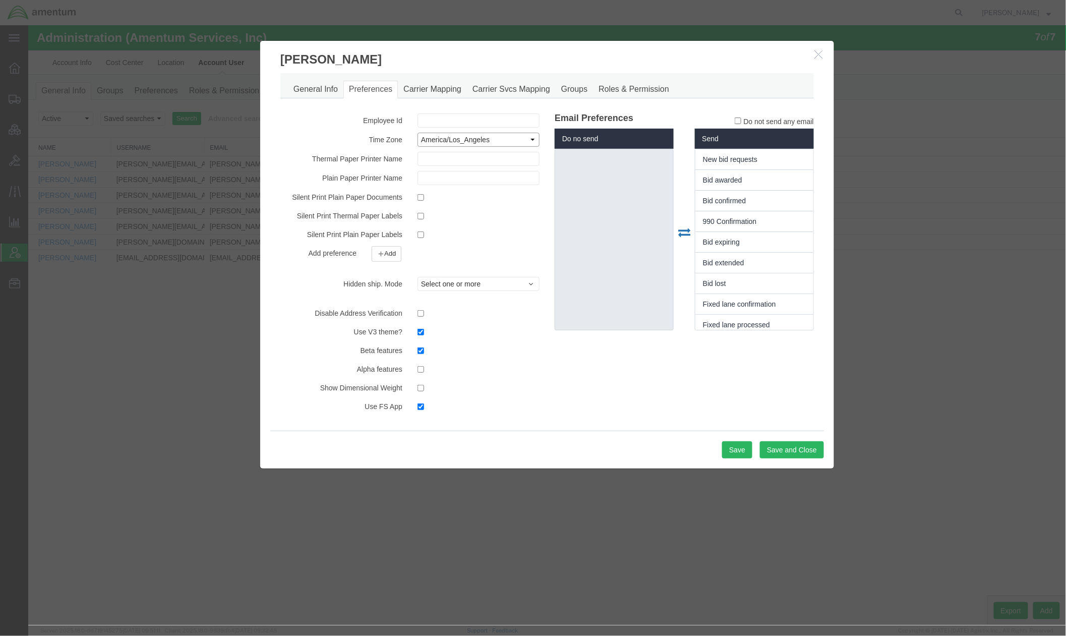
click at [462, 135] on select "Select ACT AET AGT ART AST Africa/Abidjan Africa/Accra Africa/Addis_Ababa Afric…" at bounding box center [478, 139] width 122 height 14
select select "US/Eastern"
click at [417, 132] on select "Select ACT AET AGT ART AST Africa/Abidjan Africa/Accra Africa/Addis_Ababa Afric…" at bounding box center [478, 139] width 122 height 14
paste input "536388"
type input "536388"
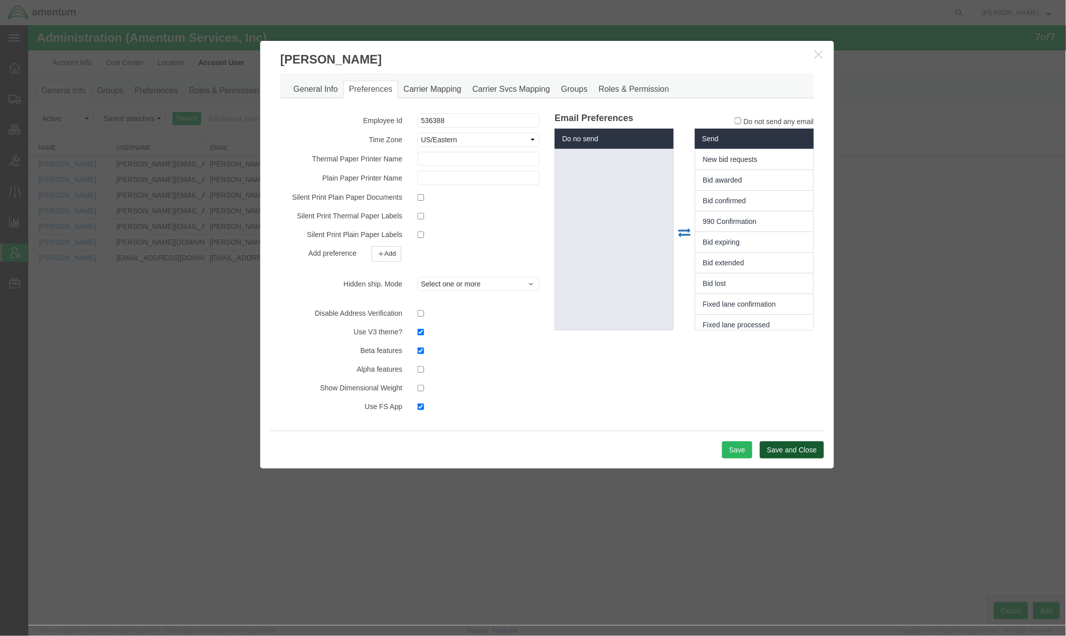
click at [784, 450] on button "Save and Close" at bounding box center [791, 449] width 64 height 17
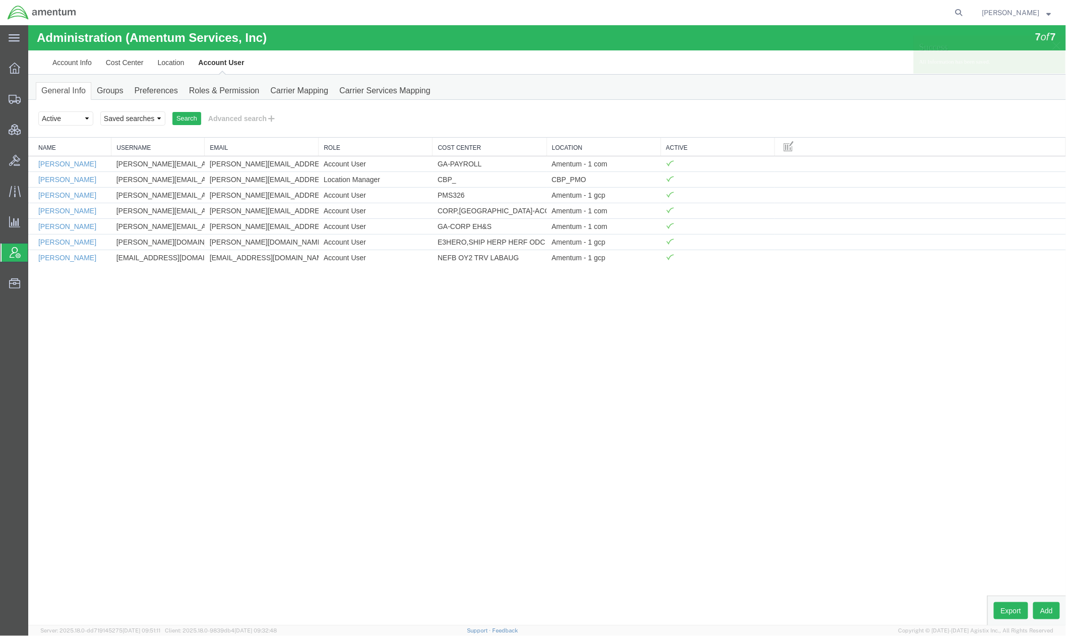
drag, startPoint x: 55, startPoint y: 97, endPoint x: 484, endPoint y: 6, distance: 438.2
click at [35, 97] on span "Shipments" at bounding box center [31, 99] width 7 height 20
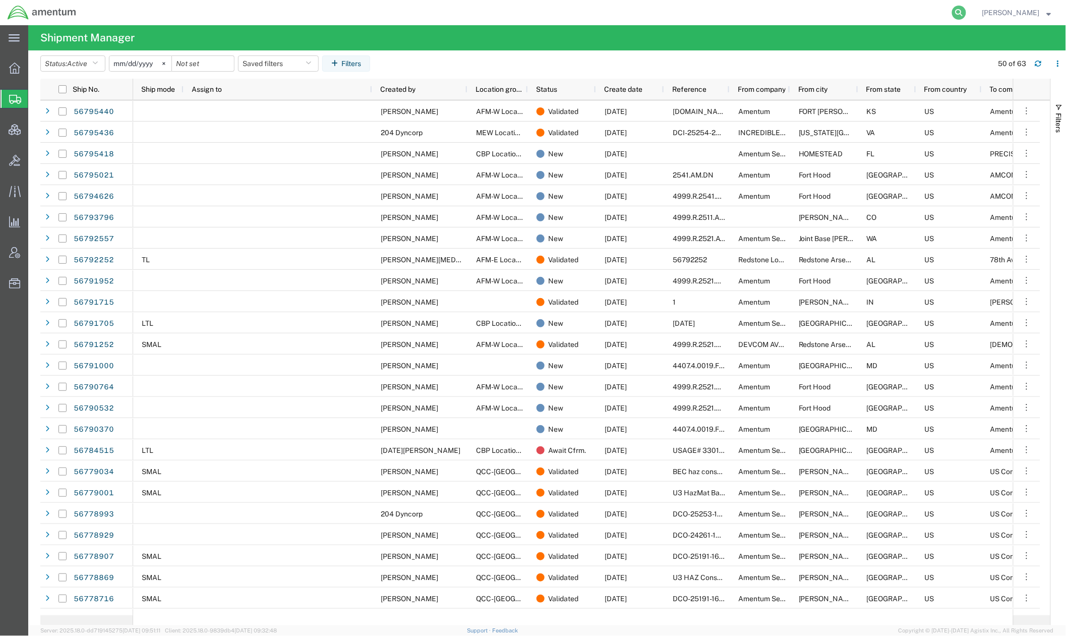
click at [888, 15] on icon at bounding box center [959, 13] width 14 height 14
type input "bon"
click at [400, 91] on span "Created by" at bounding box center [397, 89] width 35 height 8
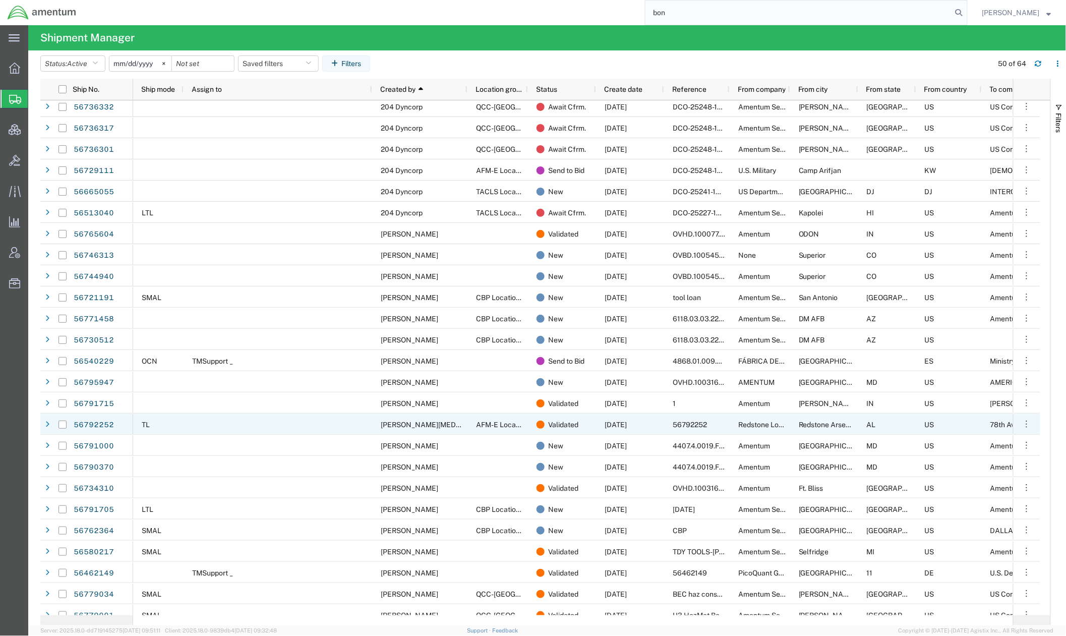
scroll to position [89, 0]
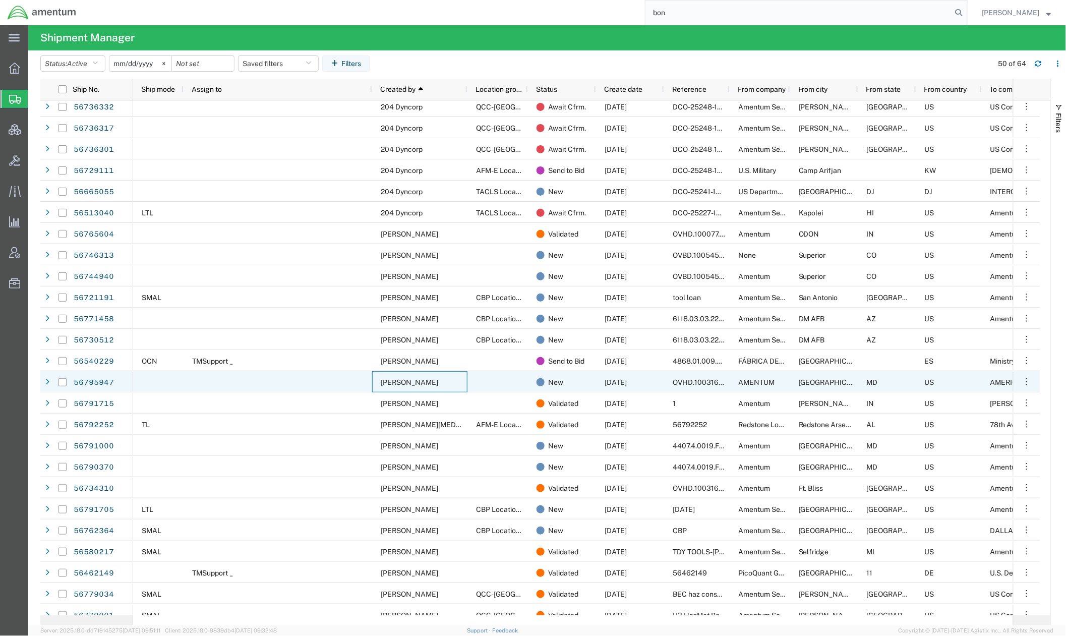
drag, startPoint x: 441, startPoint y: 381, endPoint x: 388, endPoint y: 381, distance: 52.9
click at [388, 381] on div "Bonnie Moore" at bounding box center [419, 381] width 95 height 21
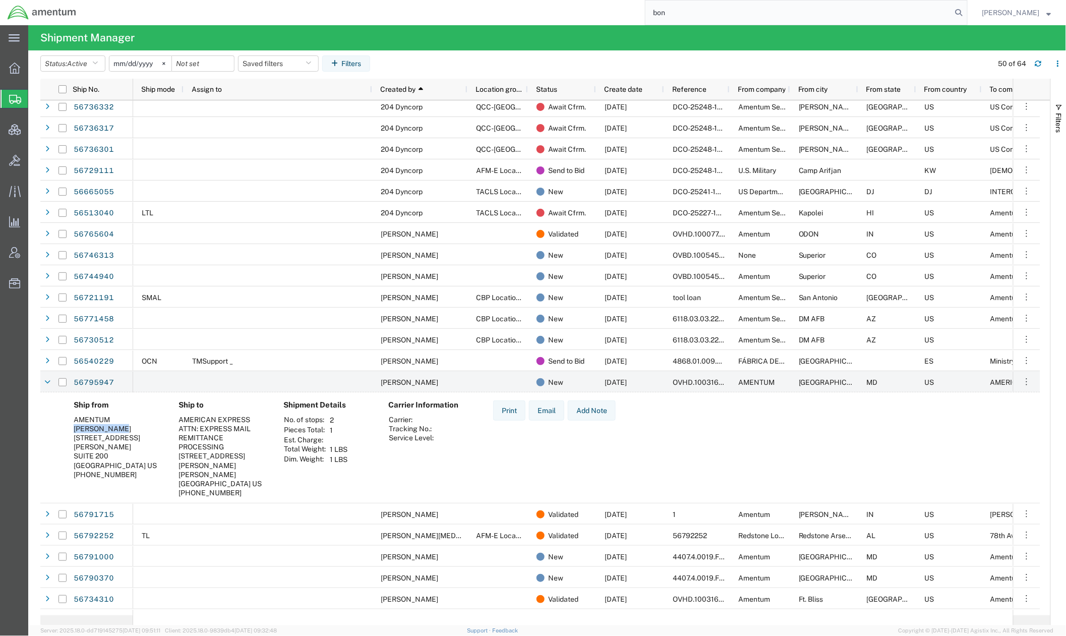
drag, startPoint x: 134, startPoint y: 428, endPoint x: 75, endPoint y: 430, distance: 59.0
click at [75, 431] on div "BONNIE MOORE" at bounding box center [118, 428] width 89 height 9
copy div "BONNIE MOORE"
click at [97, 64] on icon "button" at bounding box center [95, 63] width 6 height 7
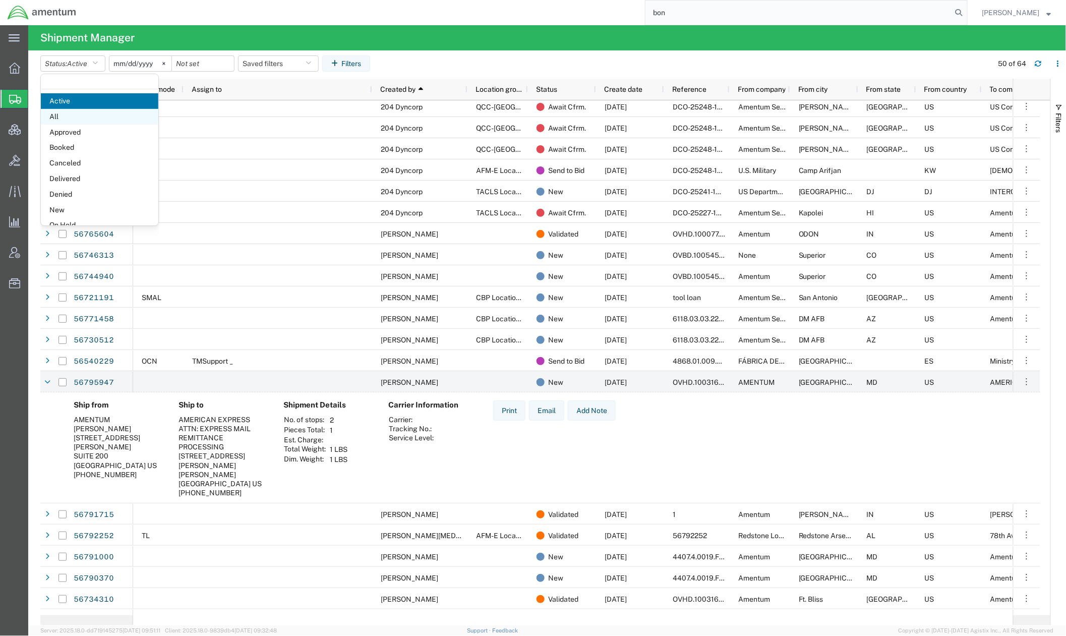
click at [76, 122] on span "All" at bounding box center [99, 117] width 117 height 16
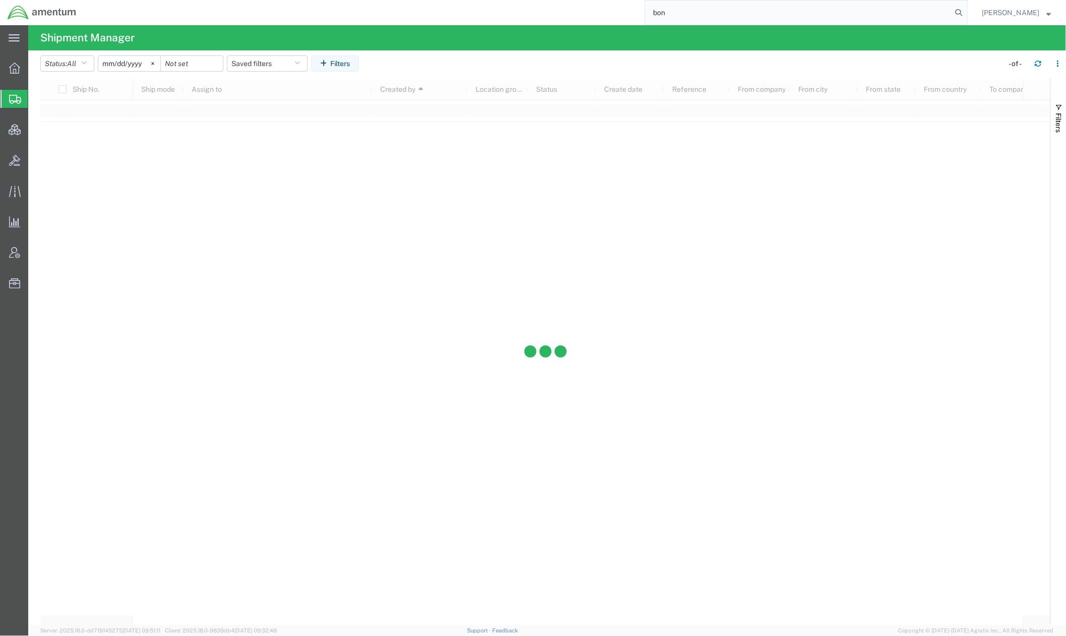
click at [140, 63] on input "2025-08-11" at bounding box center [129, 63] width 62 height 15
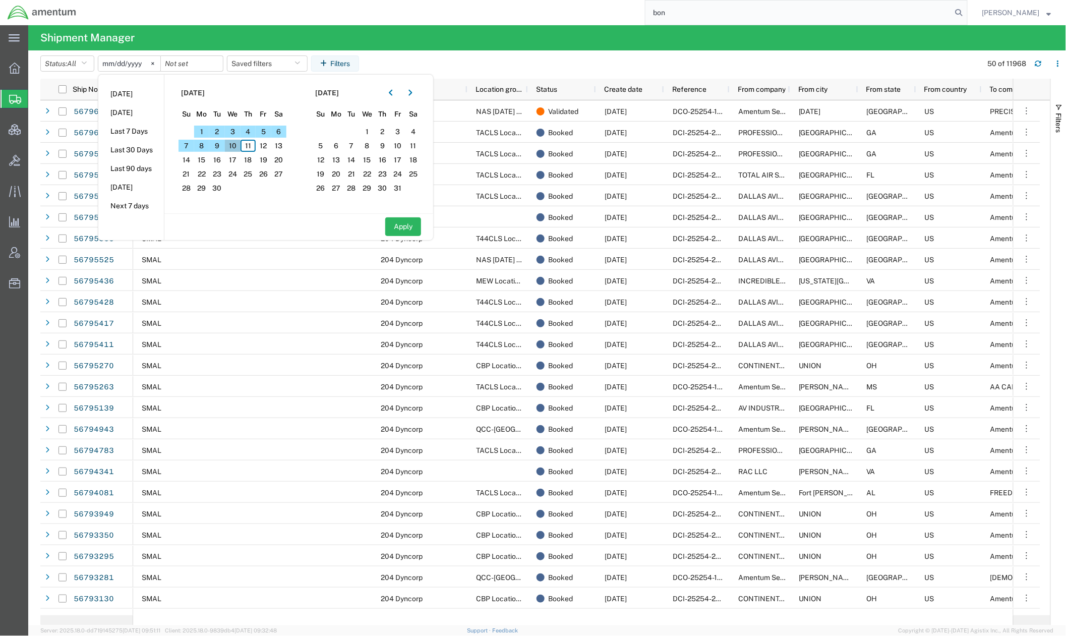
click at [234, 150] on span "10" at bounding box center [233, 146] width 16 height 12
click at [405, 224] on button "Apply" at bounding box center [403, 226] width 36 height 19
type input "2025-09-10"
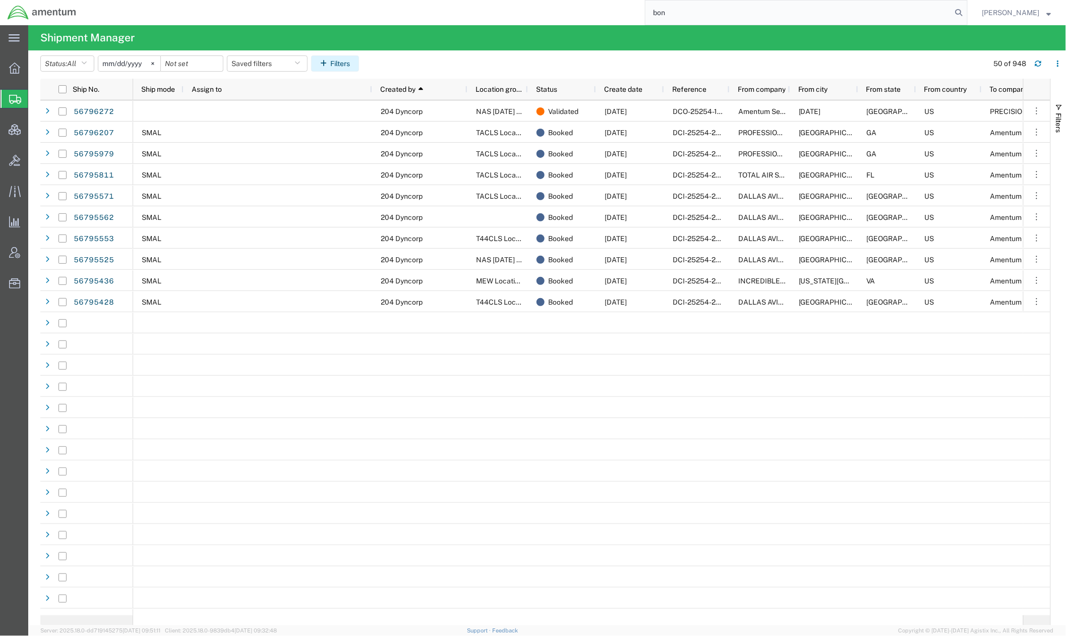
click at [339, 61] on button "Filters" at bounding box center [335, 63] width 48 height 16
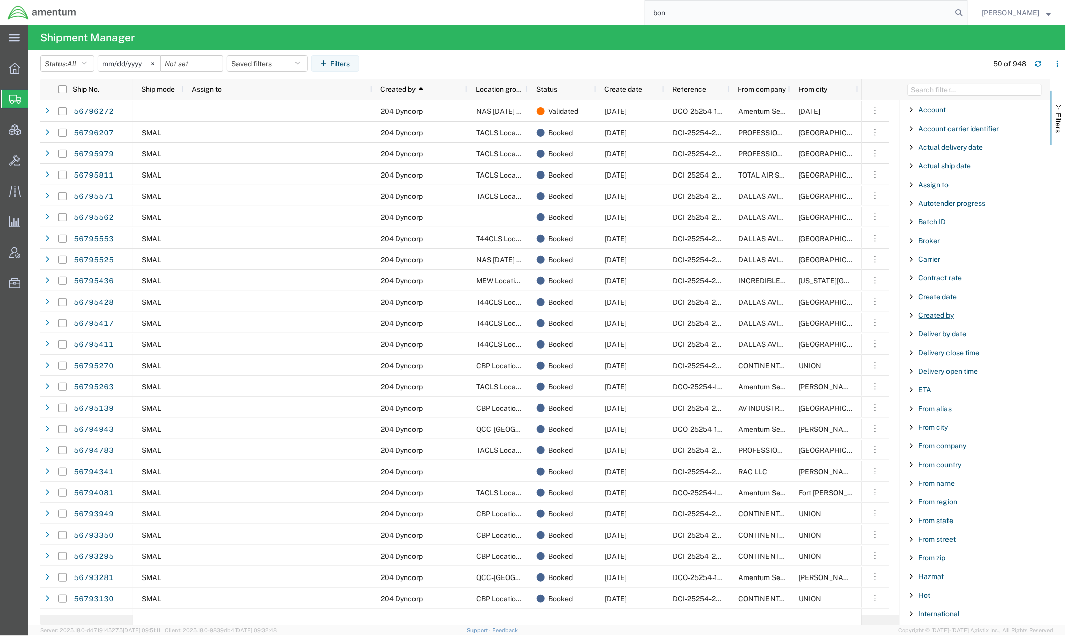
click at [888, 317] on span "Created by" at bounding box center [936, 315] width 35 height 8
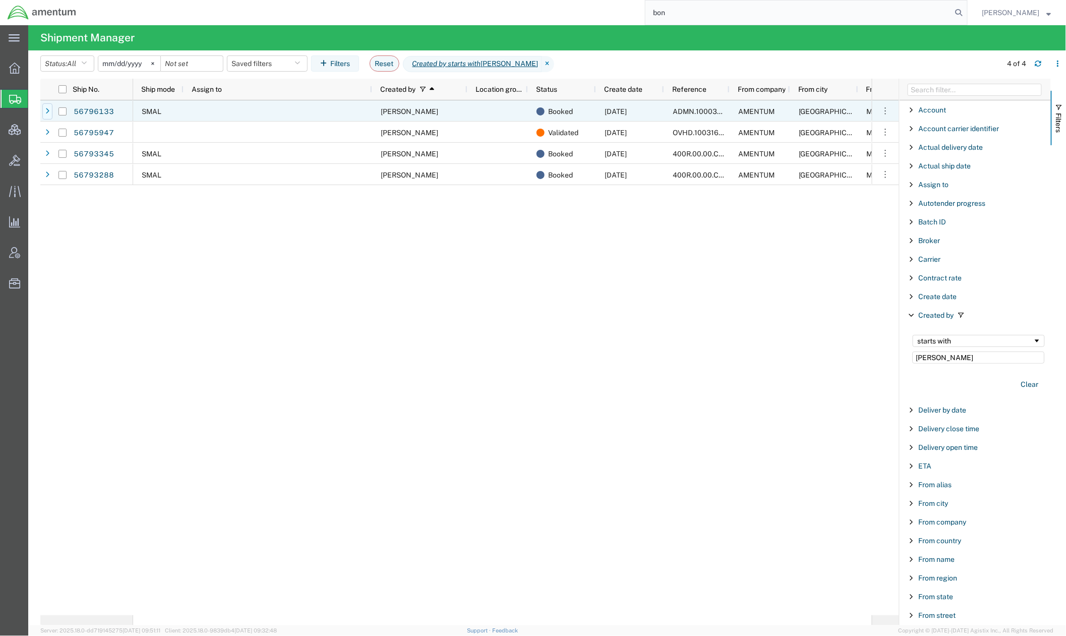
type input "BONNIE MOORE"
click at [47, 114] on icon at bounding box center [47, 111] width 4 height 7
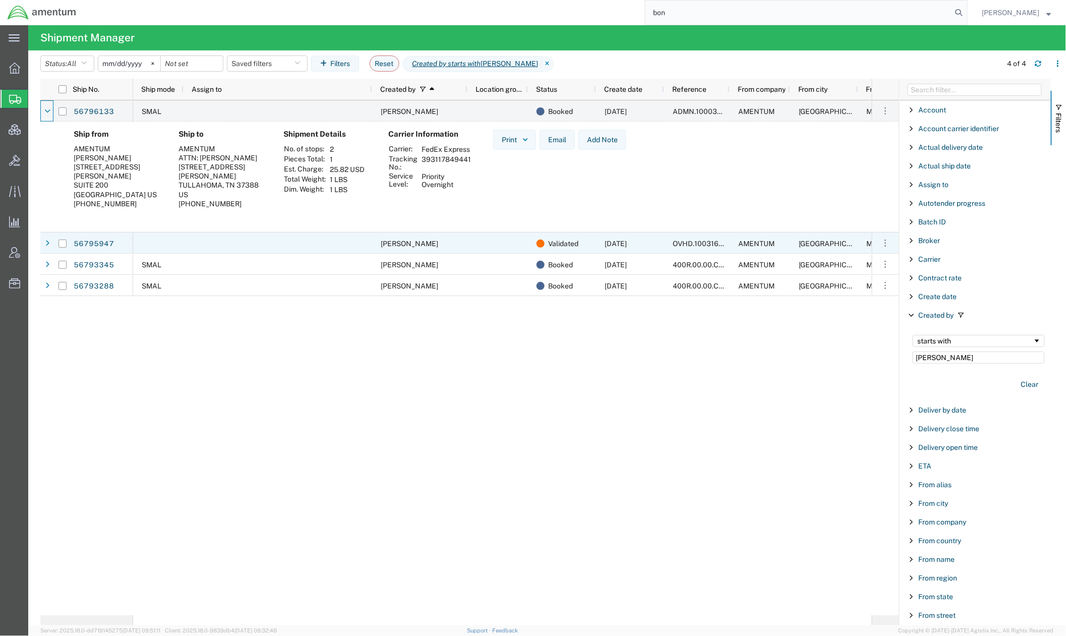
click at [52, 246] on div at bounding box center [62, 242] width 20 height 21
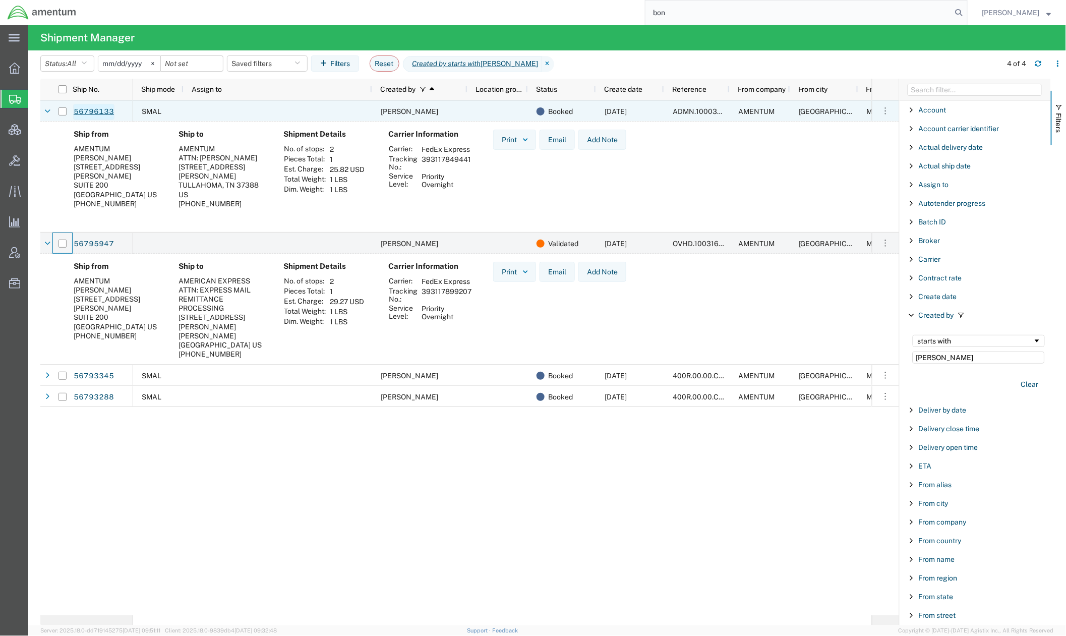
click at [106, 111] on link "56796133" at bounding box center [93, 112] width 41 height 16
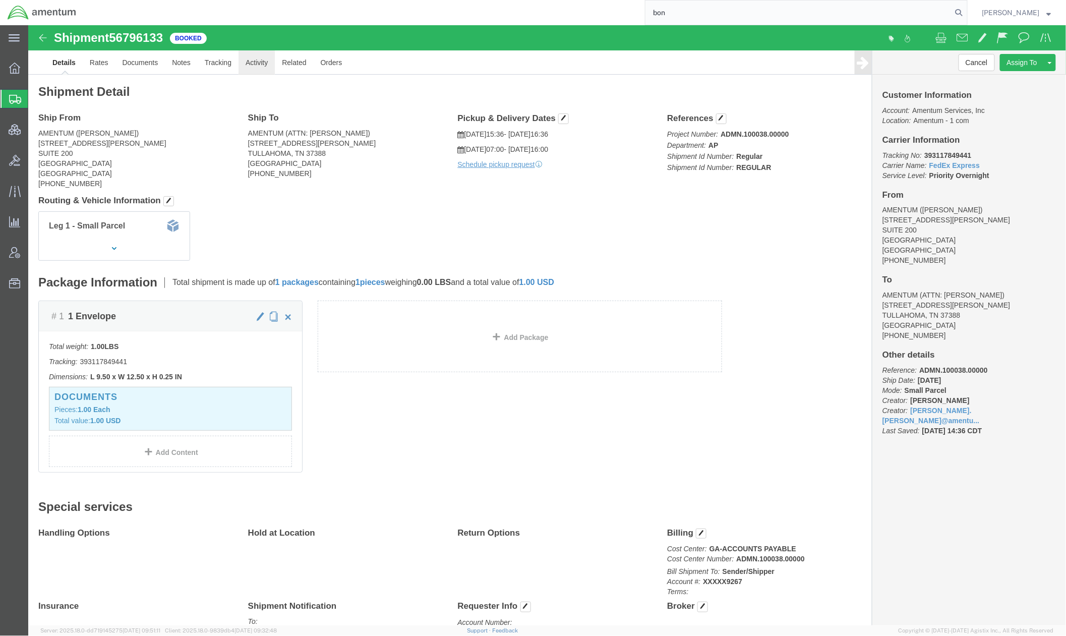
click link "Activity"
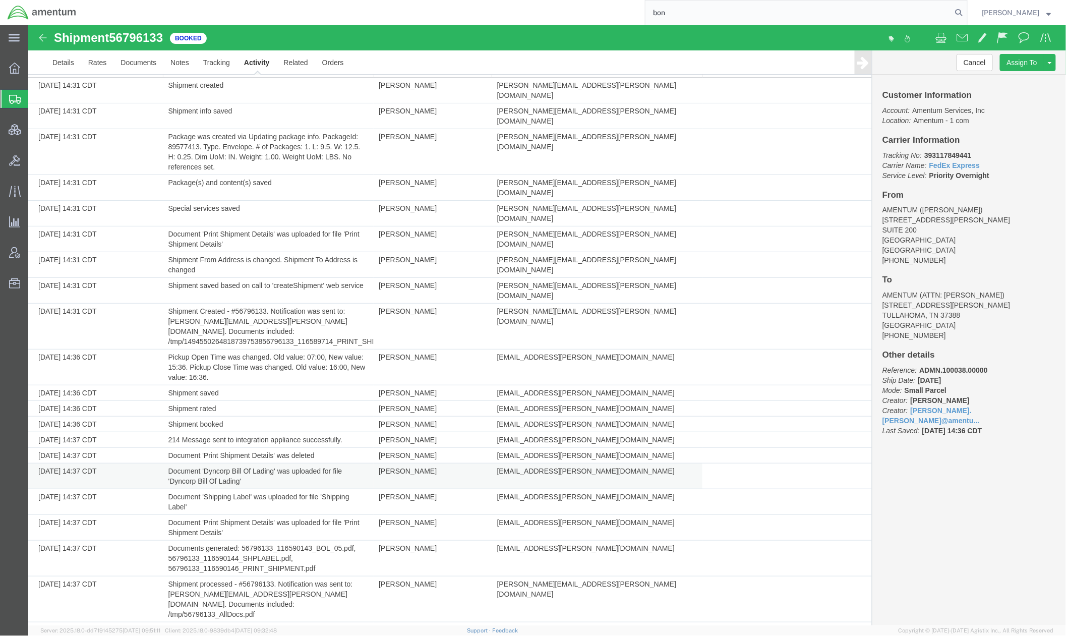
scroll to position [93, 0]
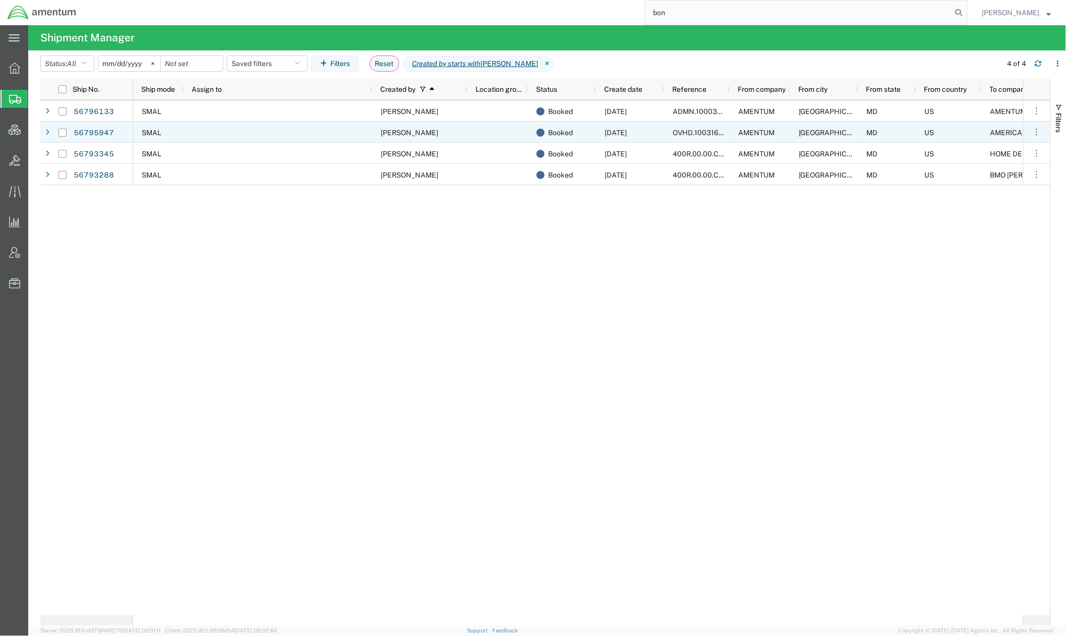
click at [50, 134] on div at bounding box center [47, 133] width 10 height 16
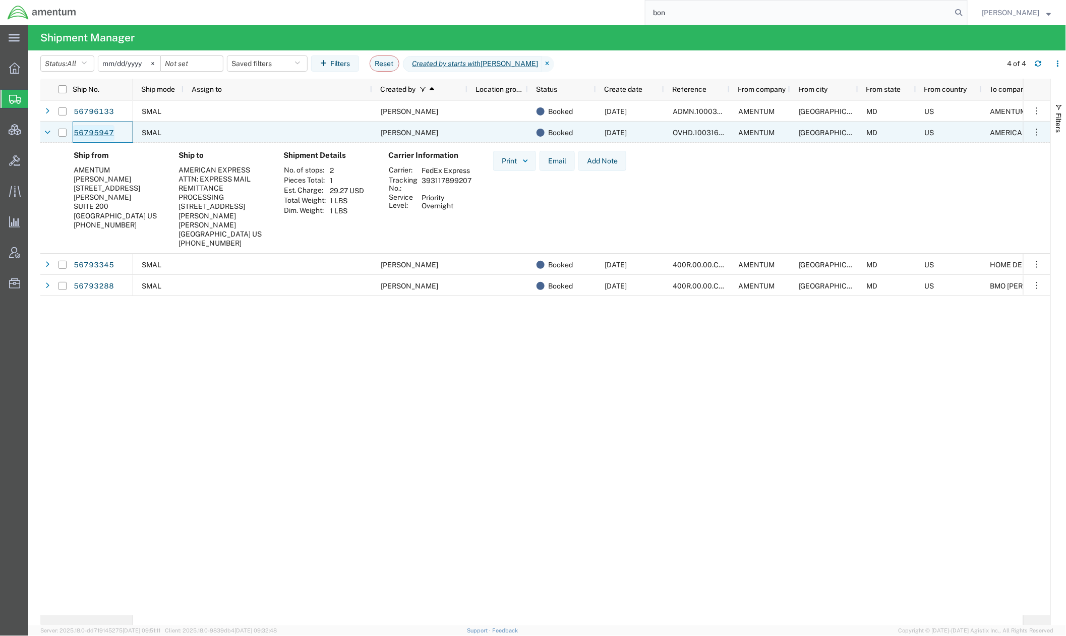
click at [110, 136] on link "56795947" at bounding box center [93, 133] width 41 height 16
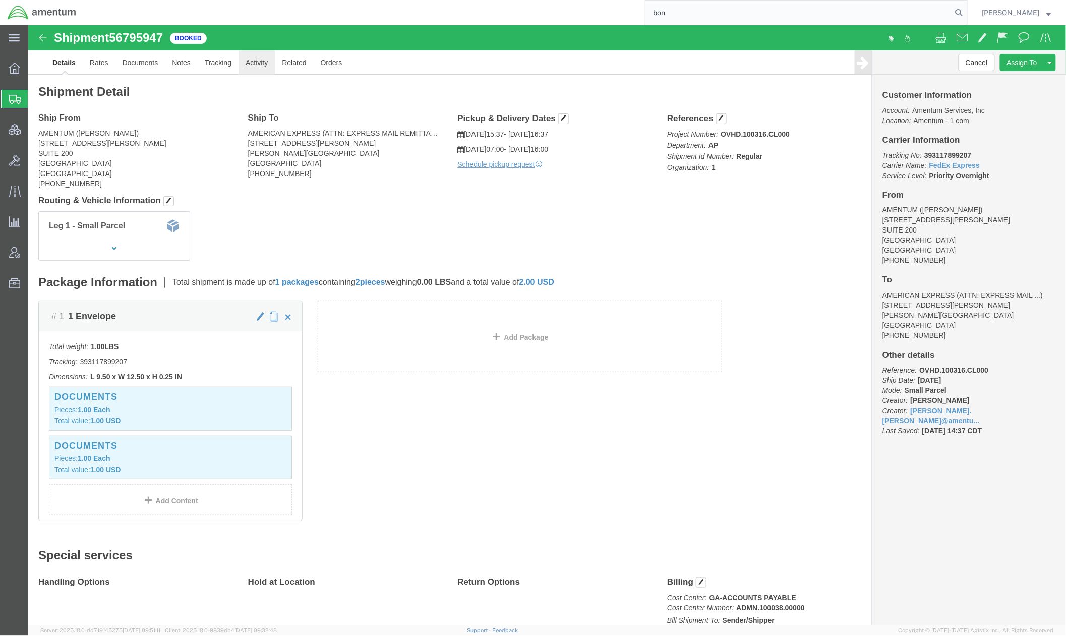
click link "Activity"
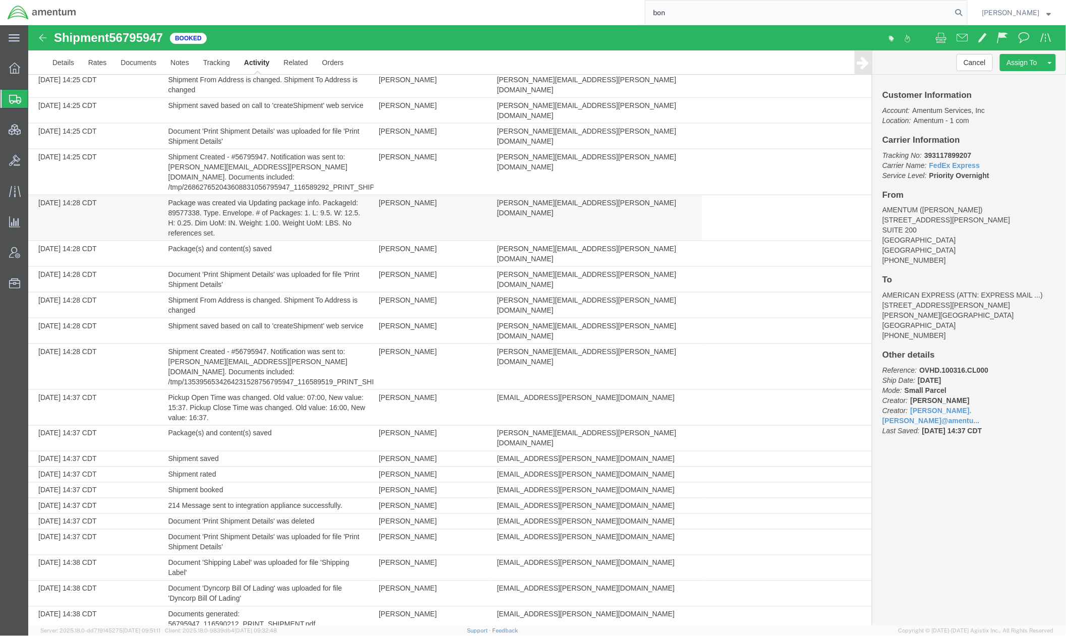
scroll to position [470, 0]
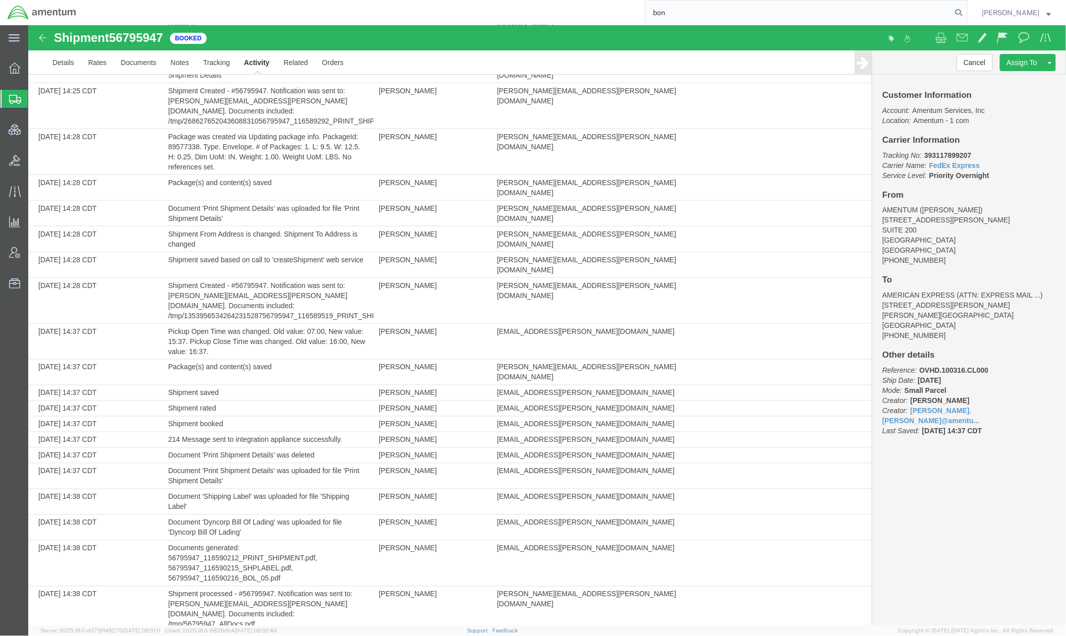
click at [36, 95] on span "Shipments" at bounding box center [32, 99] width 8 height 20
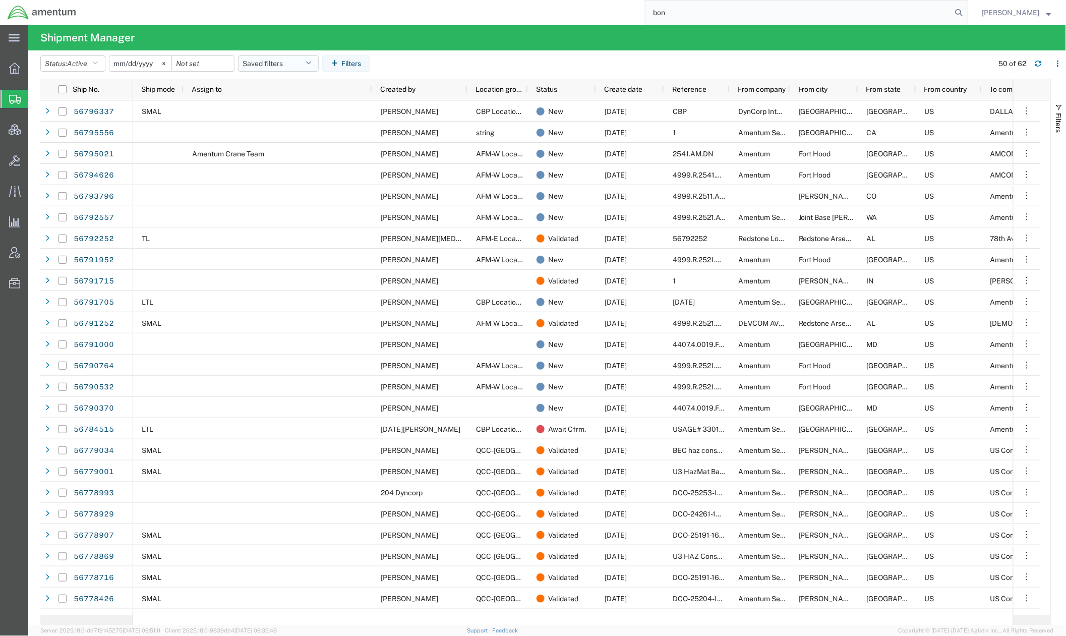
click at [277, 65] on button "Saved filters" at bounding box center [278, 63] width 81 height 16
click at [286, 128] on span "Active DCI shipments" at bounding box center [306, 126] width 132 height 19
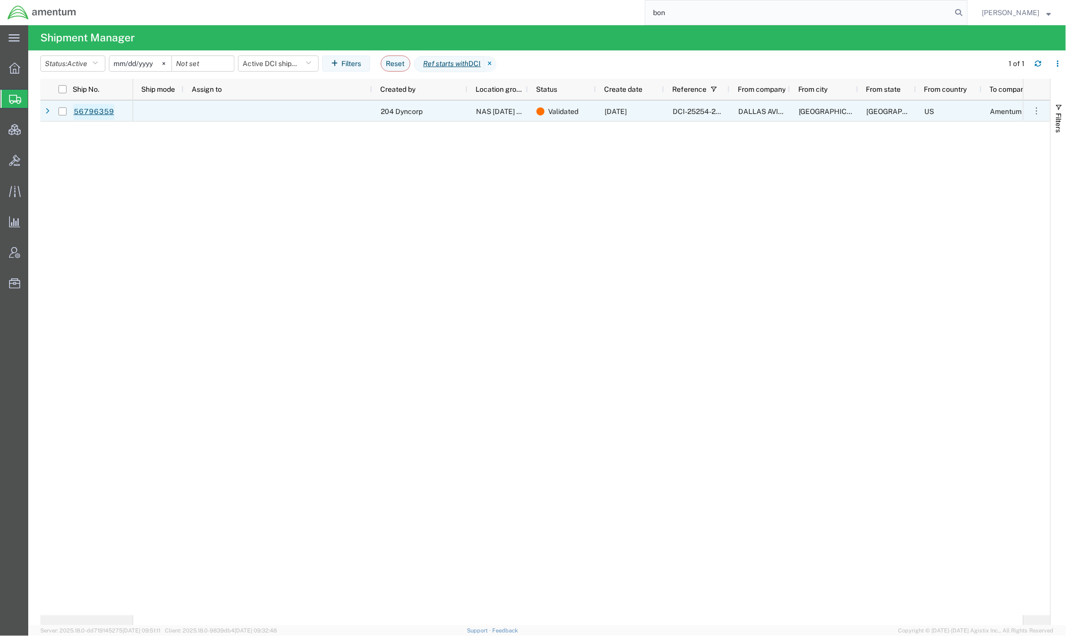
click at [89, 111] on link "56796359" at bounding box center [93, 112] width 41 height 16
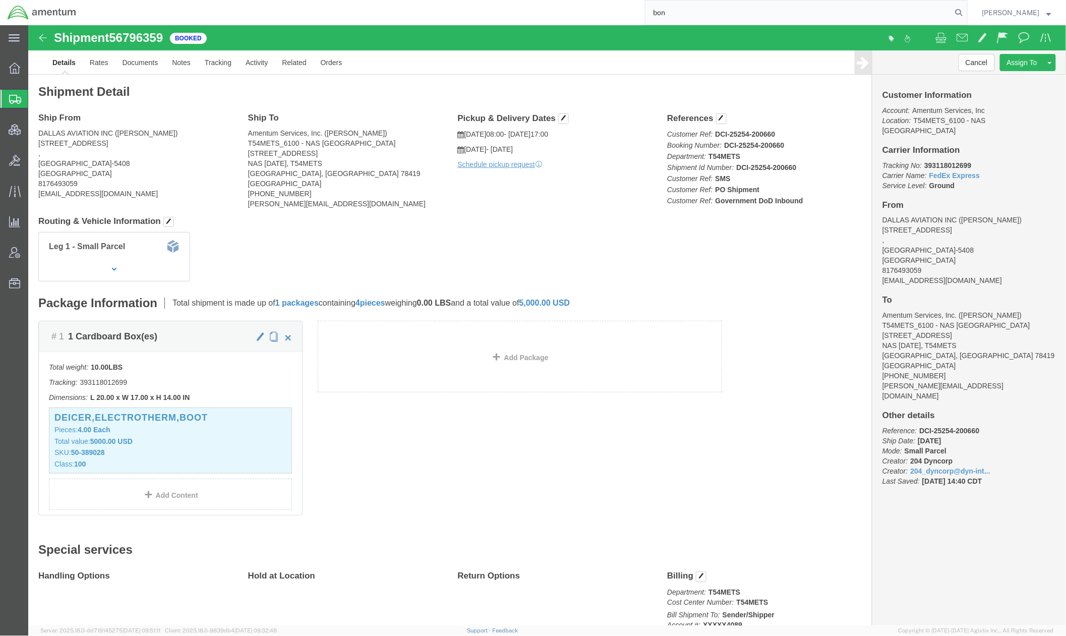
click at [36, 97] on span "Shipments" at bounding box center [32, 99] width 8 height 20
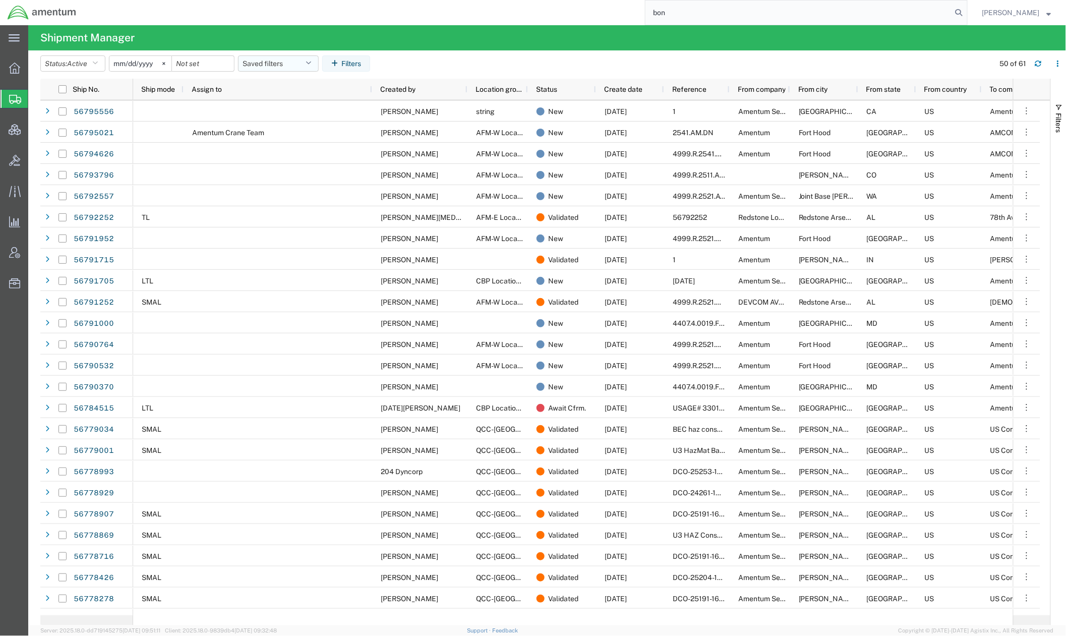
click at [294, 57] on button "Saved filters" at bounding box center [278, 63] width 81 height 16
click at [297, 120] on span "Active DCI shipments" at bounding box center [306, 126] width 132 height 19
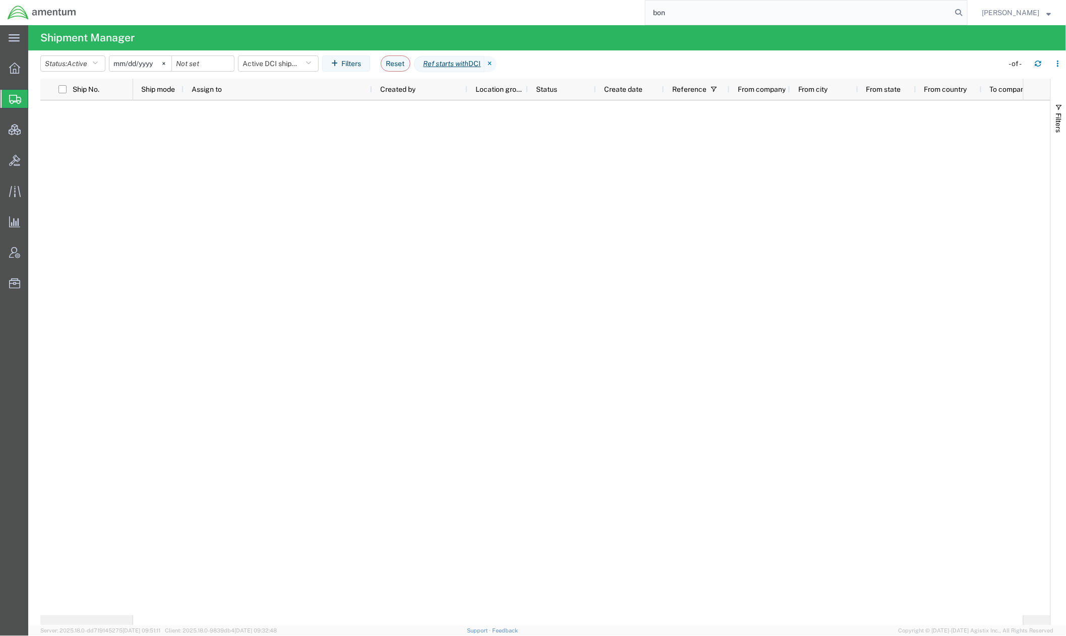
click at [863, 7] on input "bon" at bounding box center [798, 13] width 307 height 24
drag, startPoint x: 902, startPoint y: 17, endPoint x: 307, endPoint y: -65, distance: 600.5
click at [307, 0] on html "main_menu Created with Sketch. Collapse Menu Overview Shipments Shipment Manage…" at bounding box center [533, 318] width 1066 height 636
click at [497, 65] on icon at bounding box center [491, 64] width 12 height 16
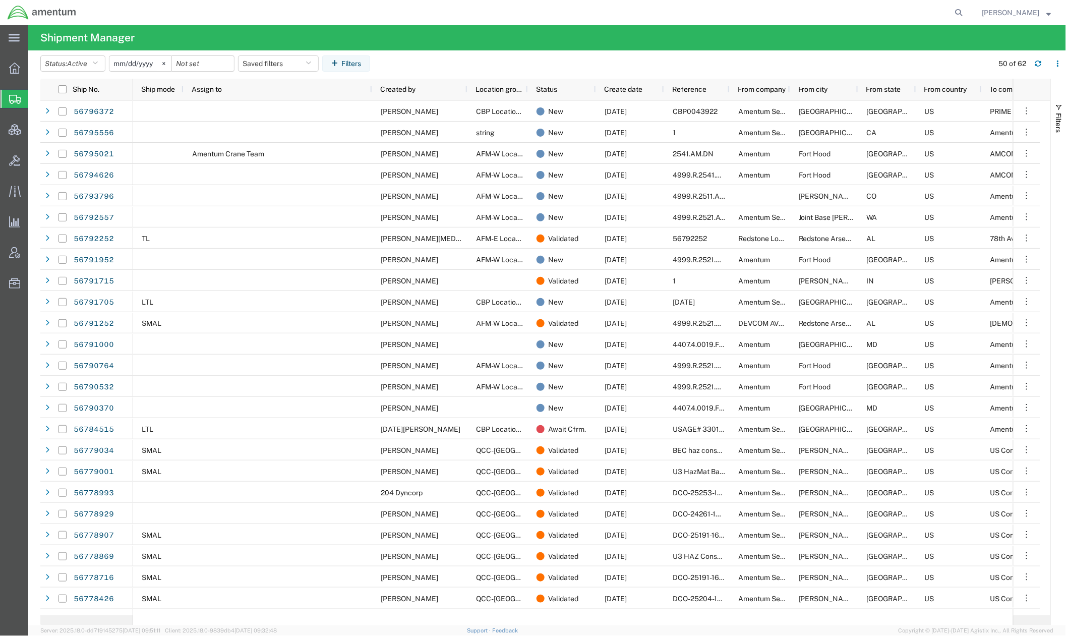
click at [133, 67] on input "2025-08-11" at bounding box center [140, 63] width 62 height 15
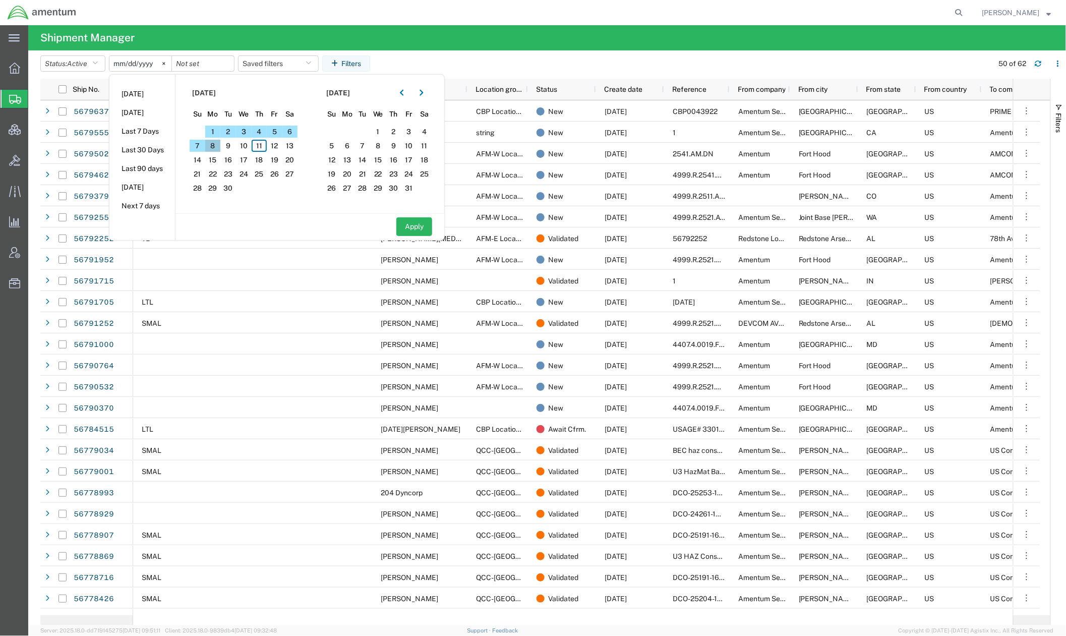
click at [218, 149] on span "8" at bounding box center [213, 146] width 16 height 12
click at [430, 231] on button "Apply" at bounding box center [414, 226] width 36 height 19
type input "2025-09-08"
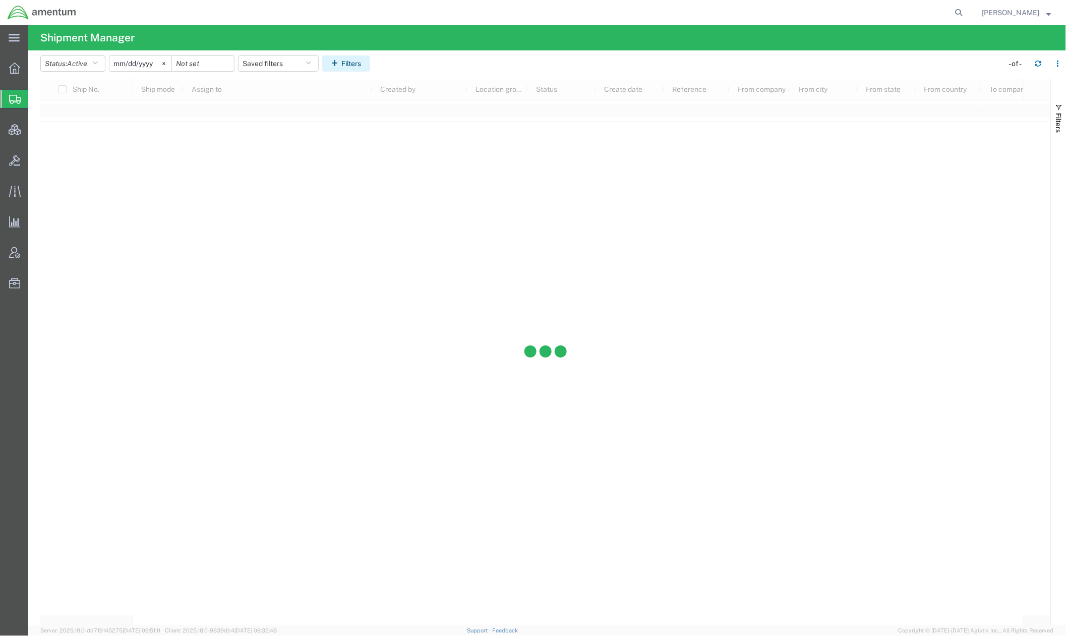
click at [352, 65] on button "Filters" at bounding box center [346, 63] width 48 height 16
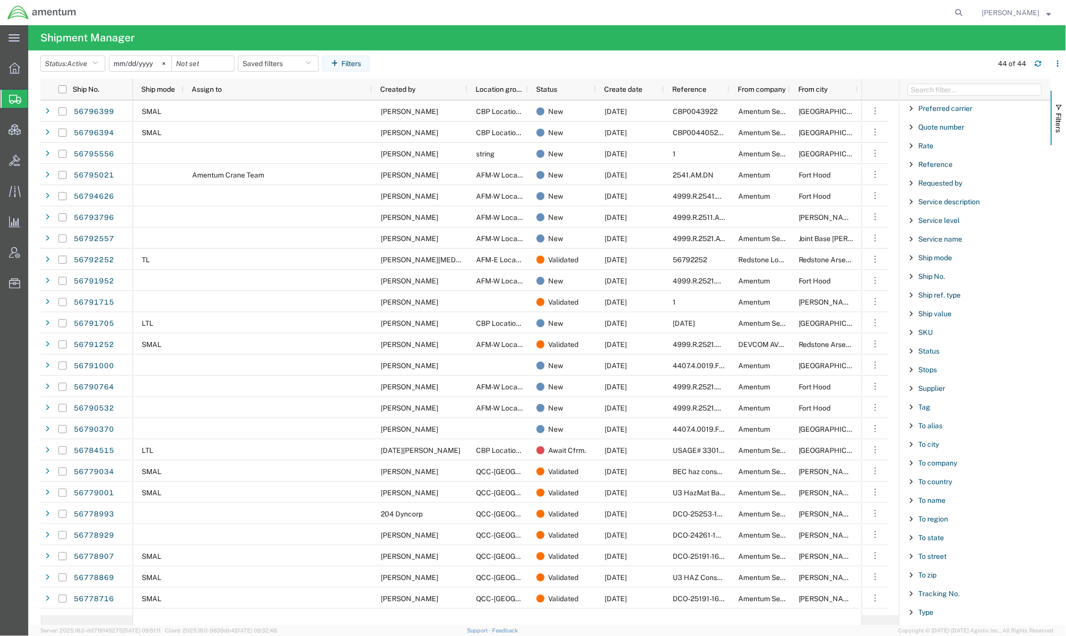
scroll to position [717, 0]
click at [888, 466] on span "To country" at bounding box center [936, 467] width 34 height 8
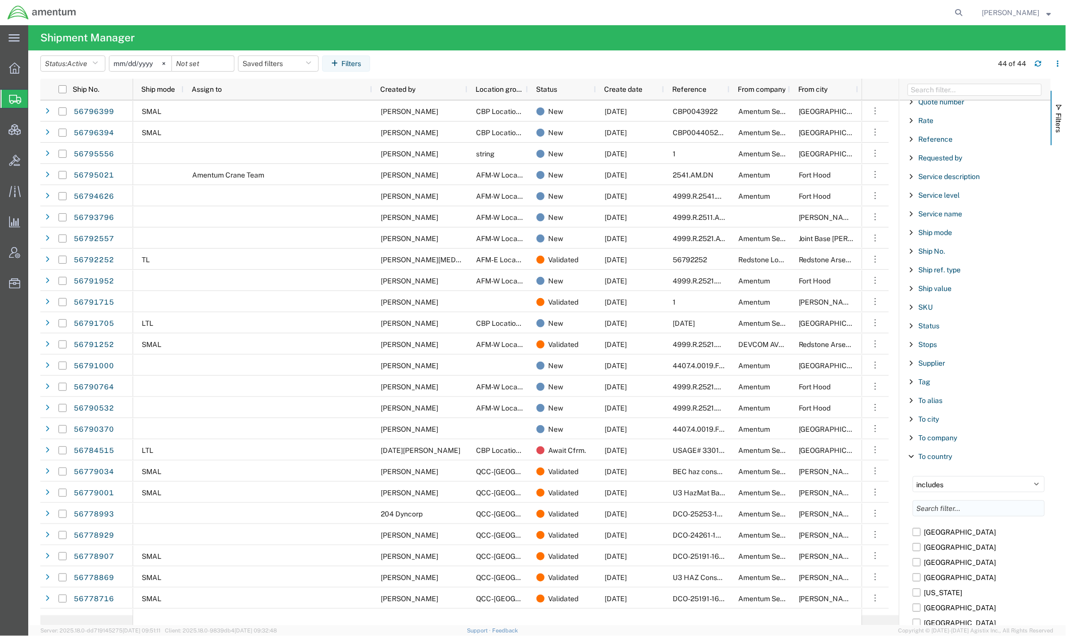
click at [888, 515] on input "Filter List 66 Filters" at bounding box center [979, 508] width 132 height 16
type input "south sudan"
click at [888, 529] on label "[GEOGRAPHIC_DATA]" at bounding box center [979, 531] width 132 height 15
click at [0, 0] on input "[GEOGRAPHIC_DATA]" at bounding box center [0, 0] width 0 height 0
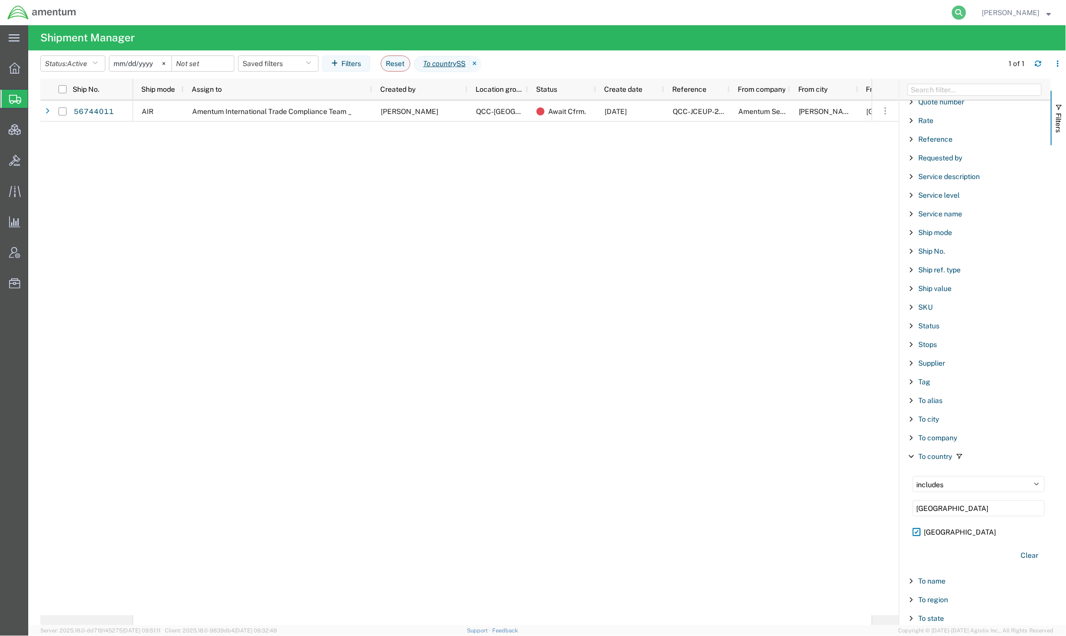
click at [888, 15] on icon at bounding box center [959, 13] width 14 height 14
click at [874, 15] on input "search" at bounding box center [798, 13] width 307 height 24
paste input "55816672"
type input "55816672"
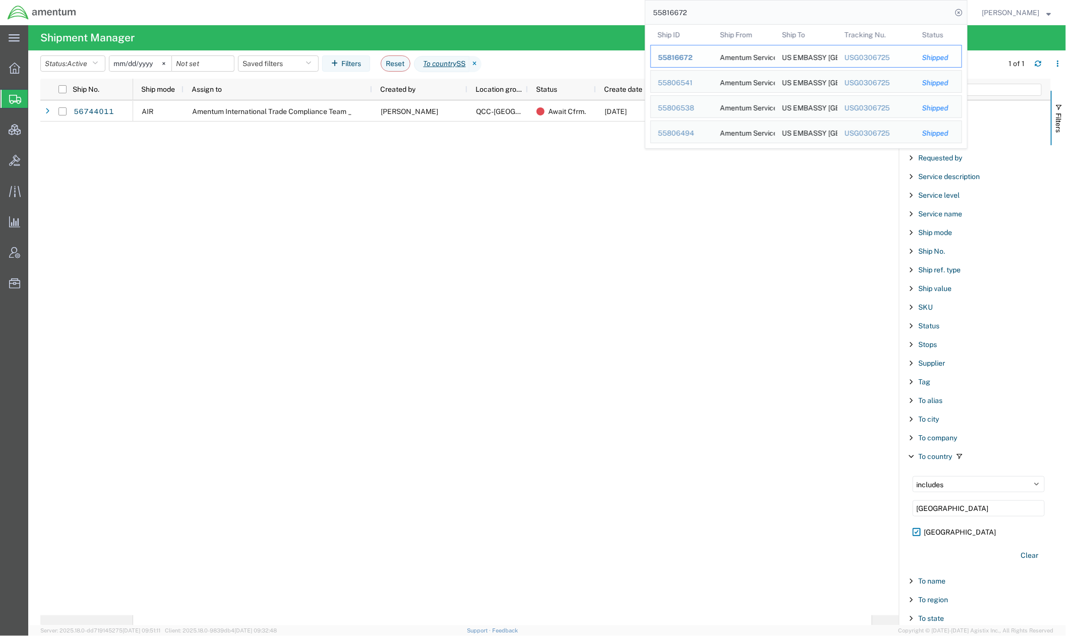
click at [680, 61] on span "55816672" at bounding box center [675, 57] width 35 height 8
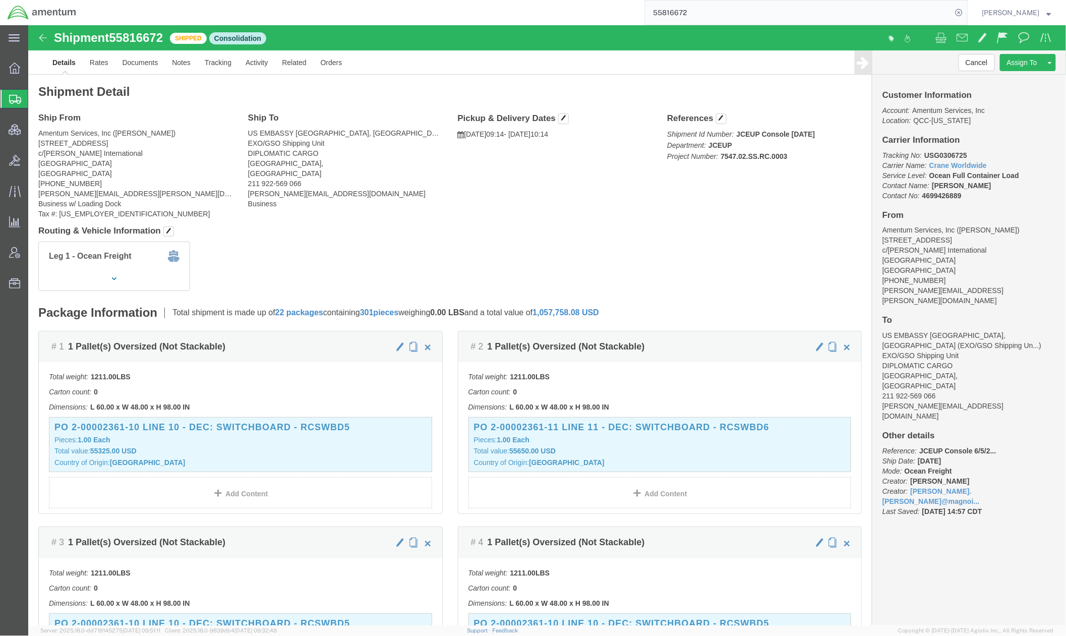
drag, startPoint x: 56, startPoint y: 97, endPoint x: 380, endPoint y: 8, distance: 335.7
click at [36, 97] on span "Shipments" at bounding box center [32, 99] width 8 height 20
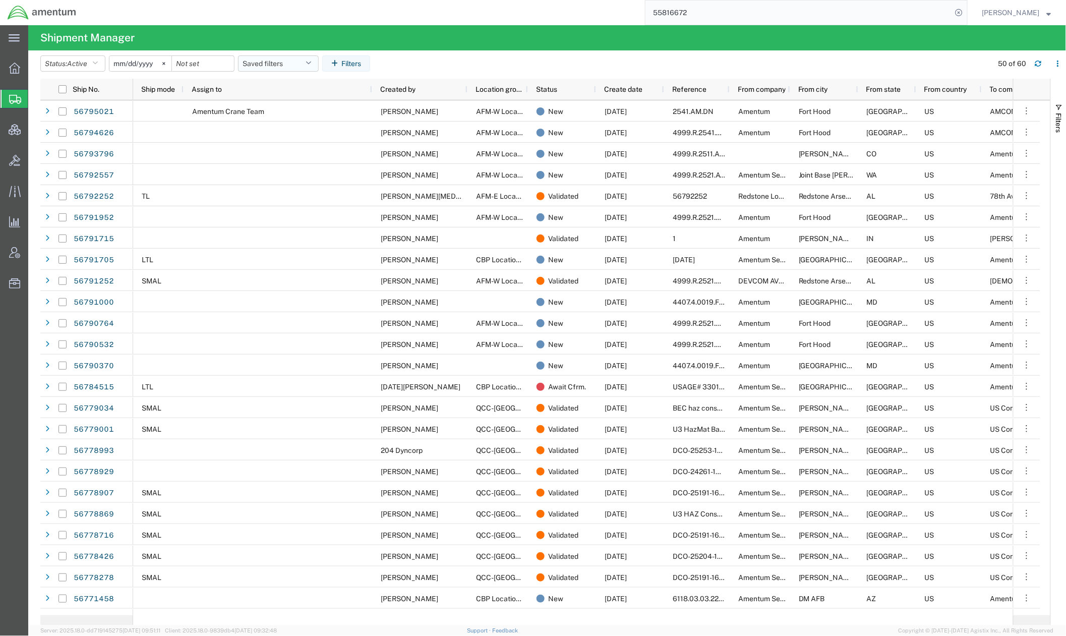
click at [275, 66] on button "Saved filters" at bounding box center [278, 63] width 81 height 16
click at [289, 122] on span "Active DCI shipments" at bounding box center [306, 126] width 132 height 19
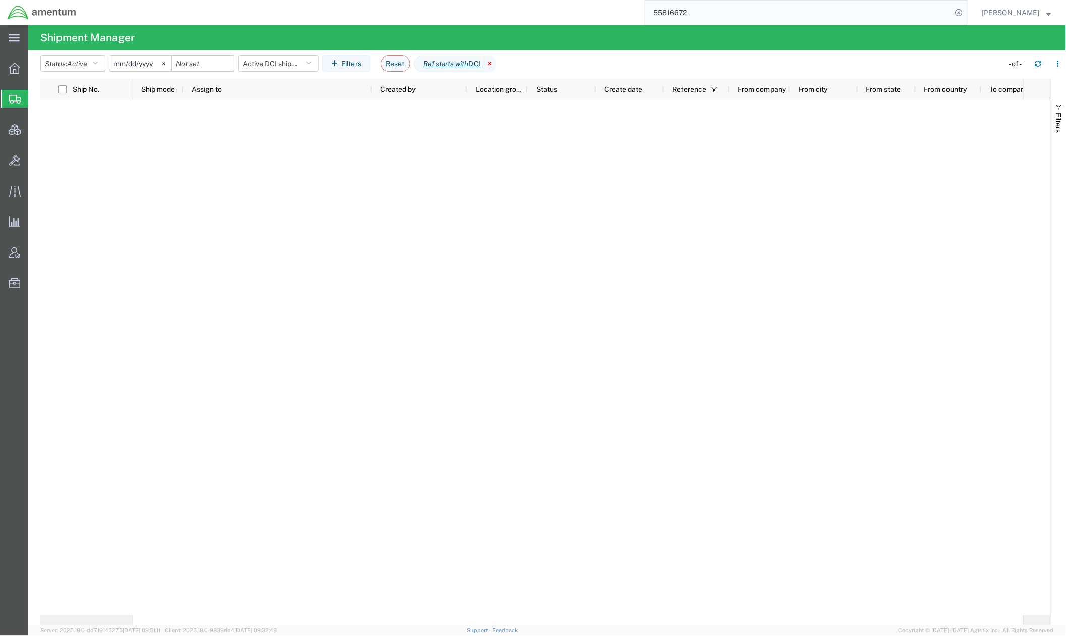
click at [497, 66] on icon at bounding box center [491, 64] width 12 height 16
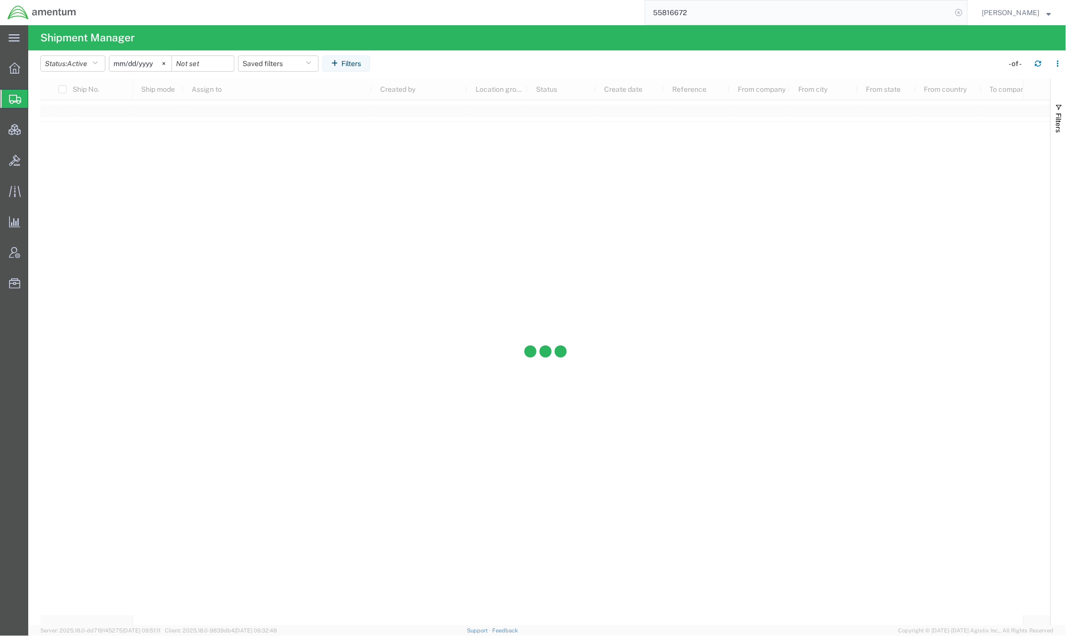
click at [888, 10] on icon at bounding box center [959, 13] width 14 height 14
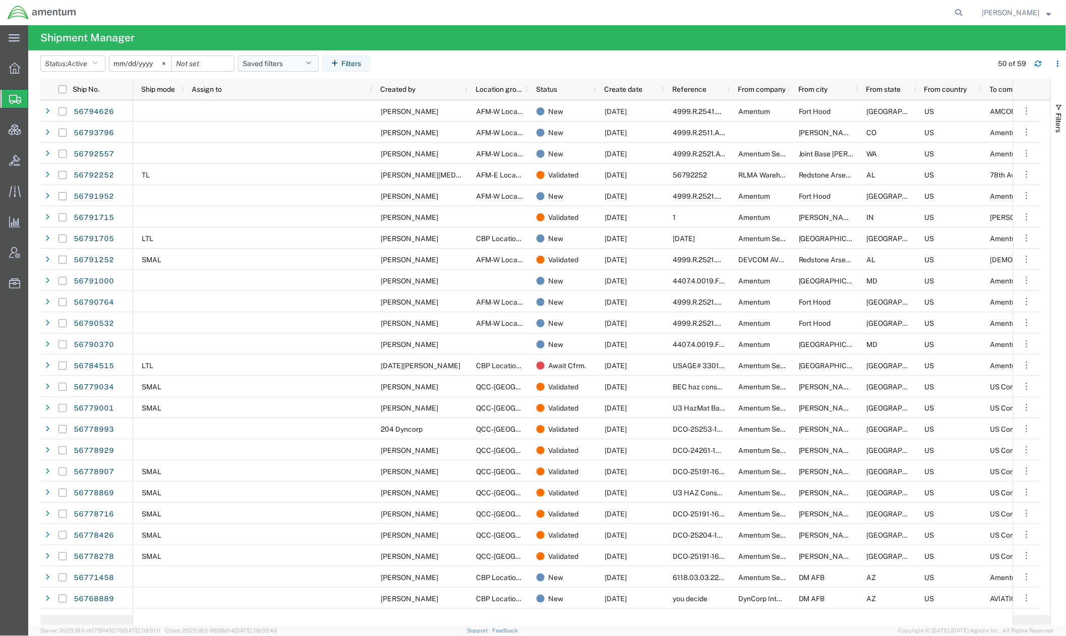
click at [291, 63] on button "Saved filters" at bounding box center [278, 63] width 81 height 16
click at [282, 124] on span "Active DCI shipments" at bounding box center [306, 126] width 132 height 19
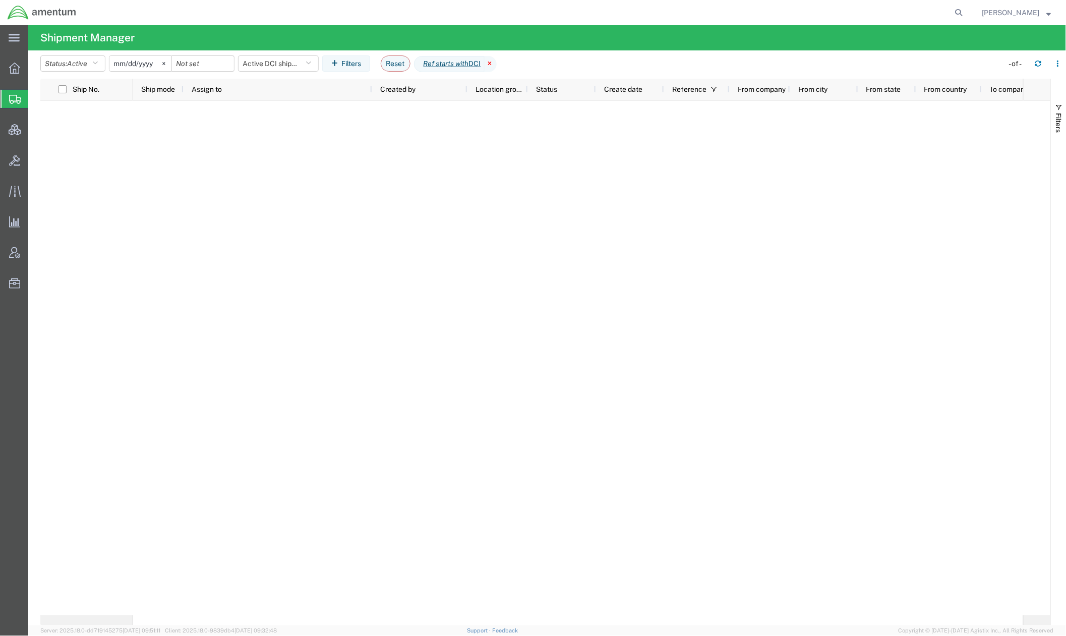
click at [497, 63] on icon at bounding box center [491, 64] width 12 height 16
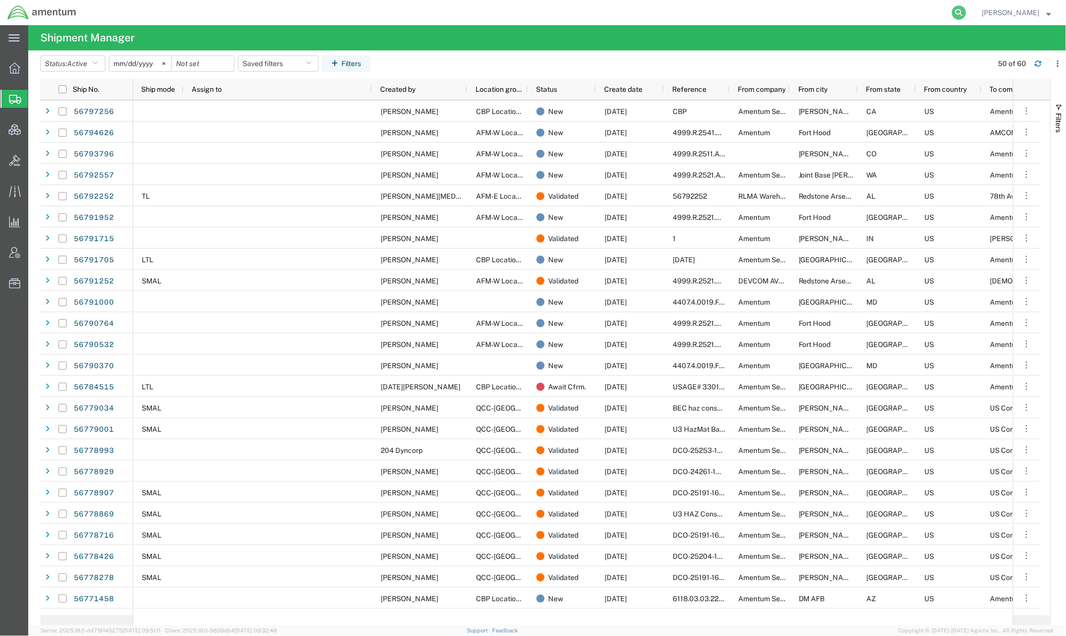
click at [888, 13] on icon at bounding box center [959, 13] width 14 height 14
paste input "392798747027"
type input "392798747027"
click at [888, 14] on icon at bounding box center [959, 13] width 14 height 14
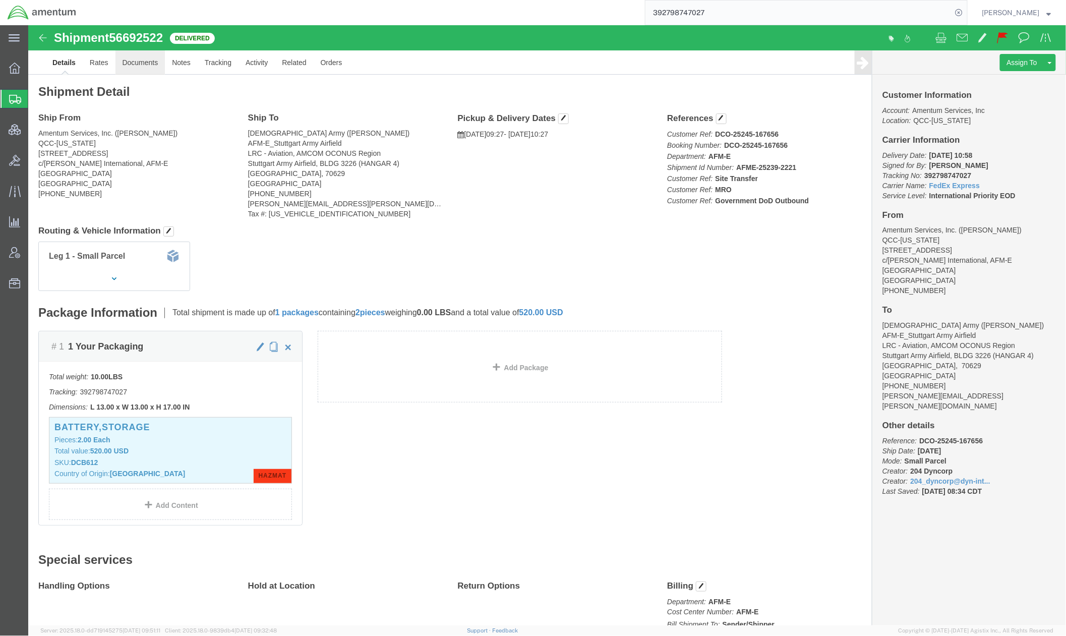
drag, startPoint x: 148, startPoint y: 69, endPoint x: 120, endPoint y: 44, distance: 37.9
click link "Documents"
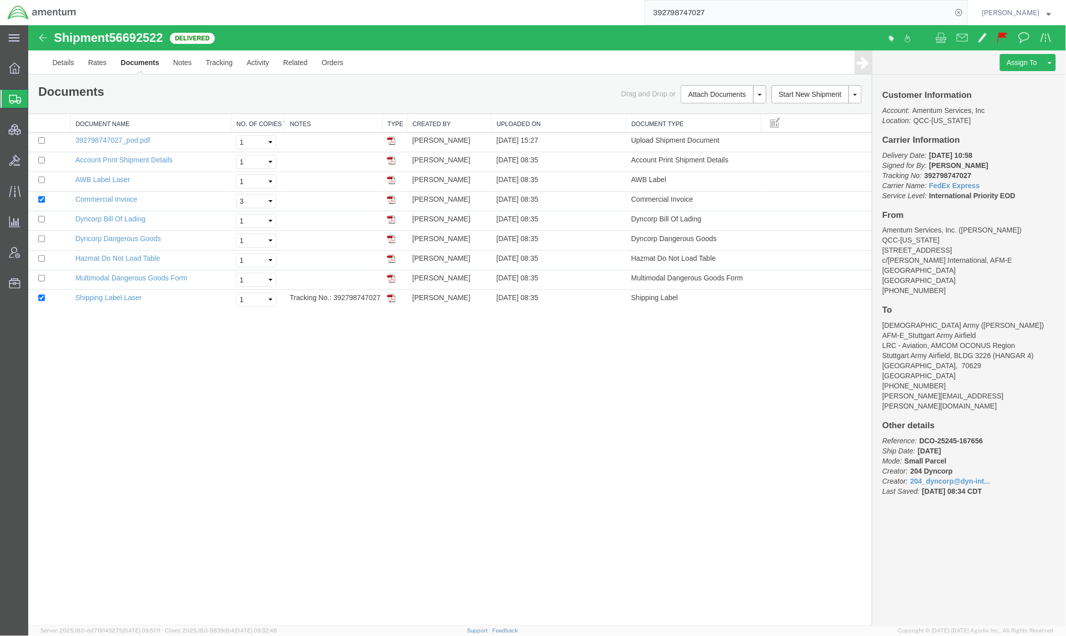
click at [36, 97] on span "Shipments" at bounding box center [32, 99] width 8 height 20
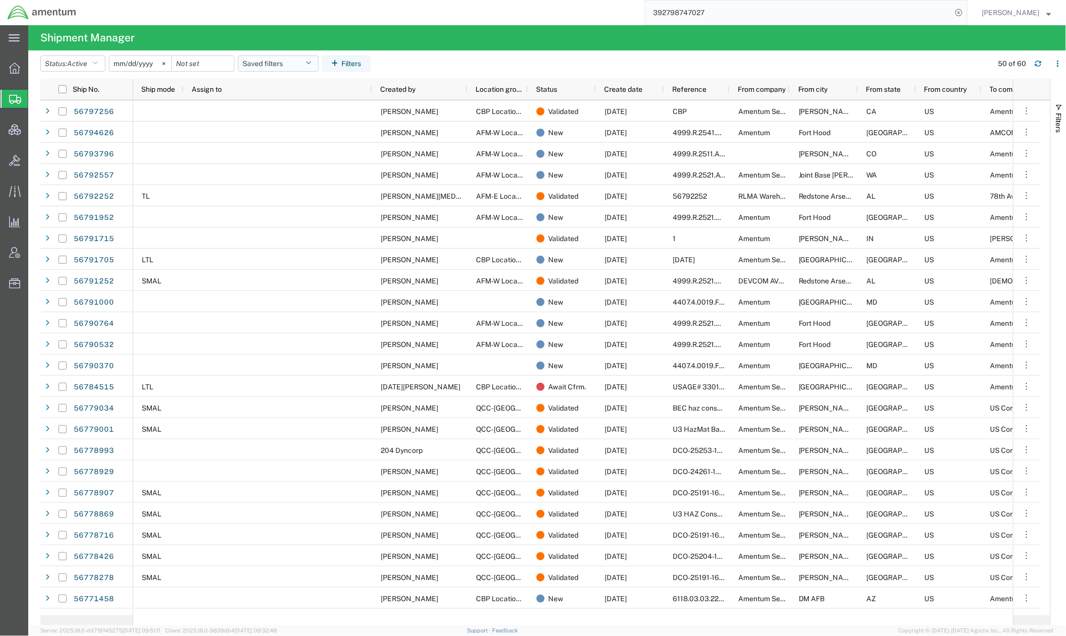
click at [274, 55] on button "Saved filters" at bounding box center [278, 63] width 81 height 16
click at [289, 125] on span "Active DCI shipments" at bounding box center [306, 126] width 132 height 19
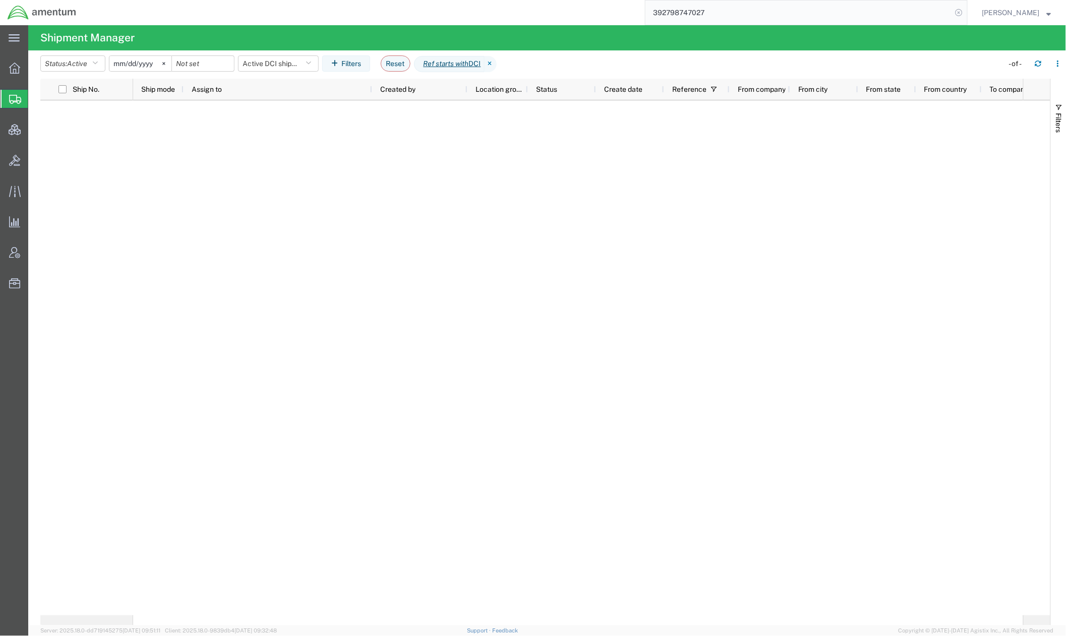
click at [888, 14] on icon at bounding box center [959, 13] width 14 height 14
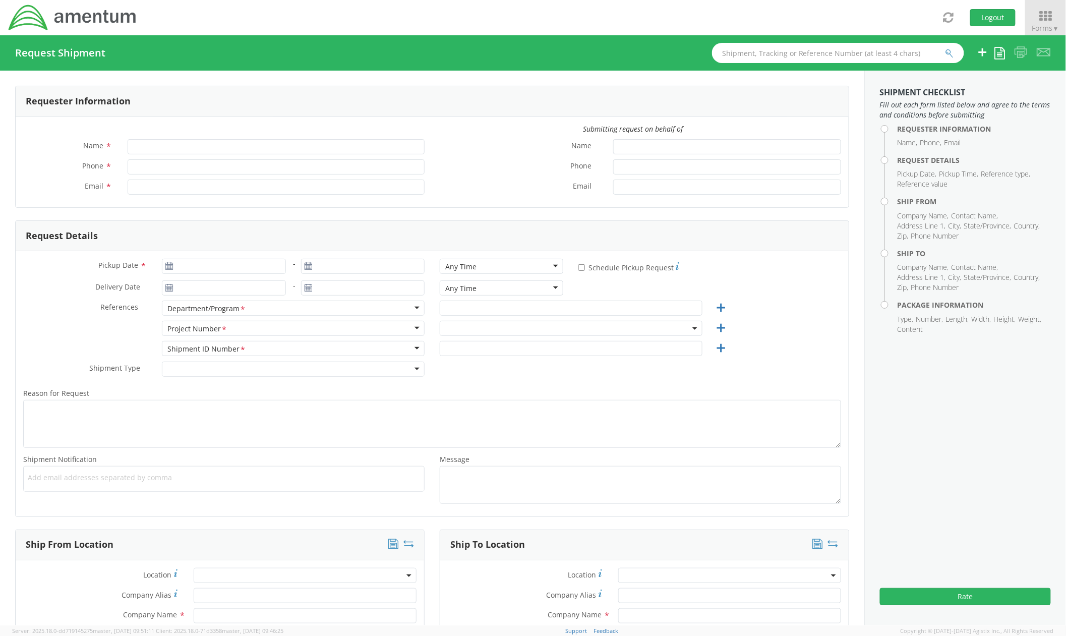
type input "[PERSON_NAME]"
type input "jason.champagne@amentum.com"
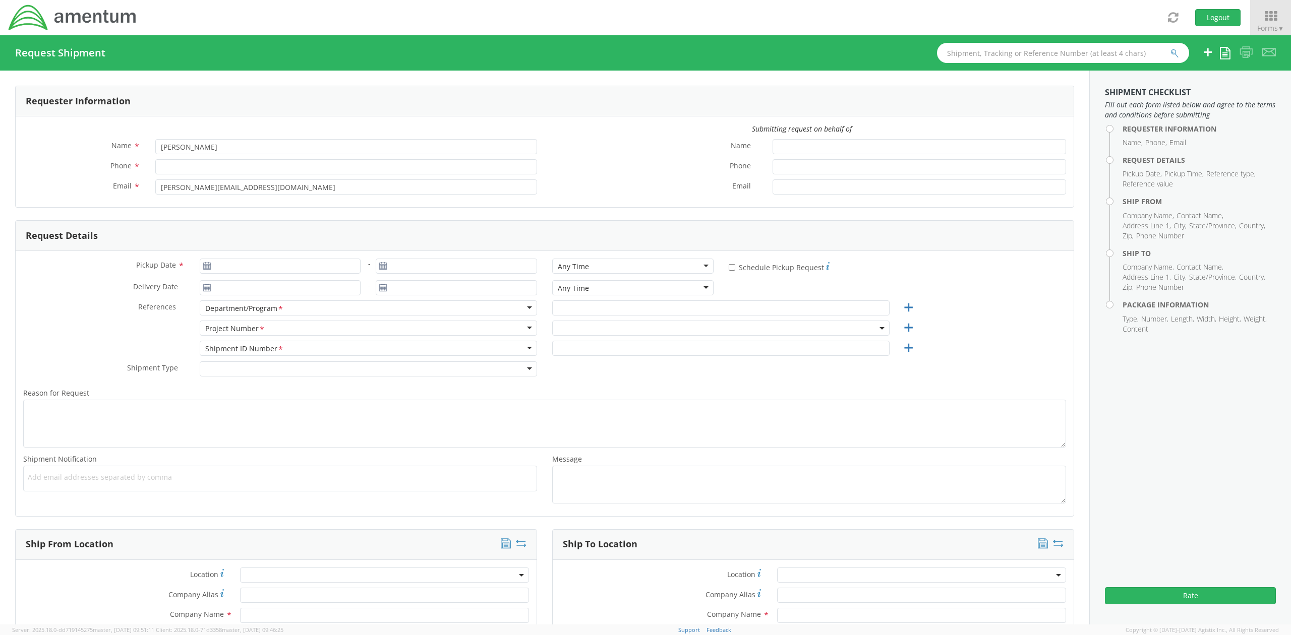
click at [664, 15] on div "Toggle navigation Logout Forms ▼ Home My Shipments Shipping Estimator Desktop S…" at bounding box center [645, 17] width 1291 height 35
click at [856, 405] on textarea "Reason for Request *" at bounding box center [544, 424] width 1043 height 48
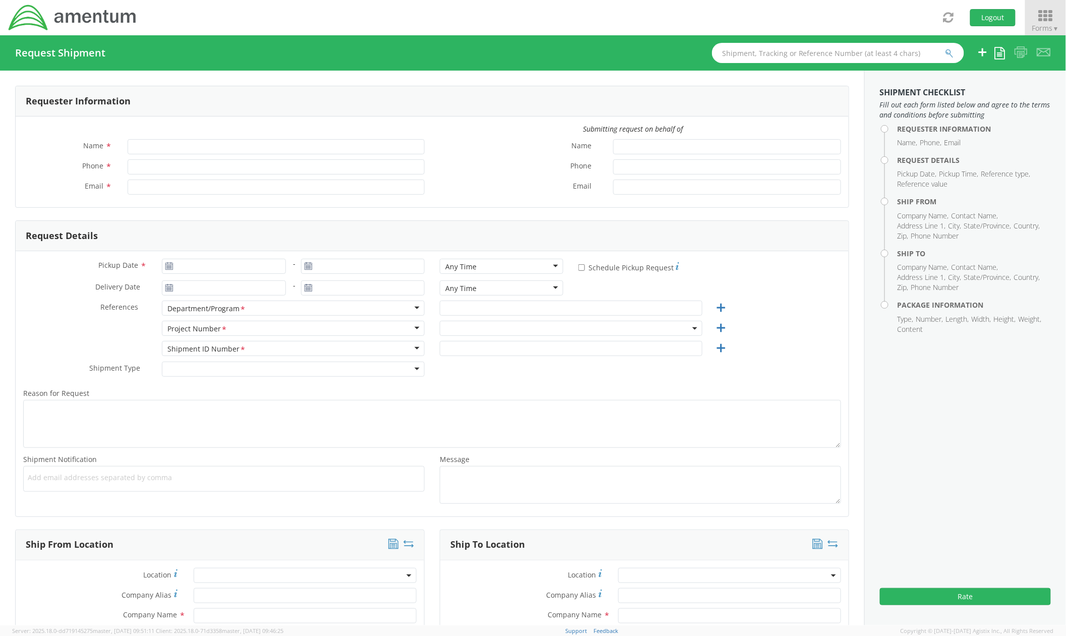
click at [1049, 17] on icon at bounding box center [1045, 16] width 47 height 14
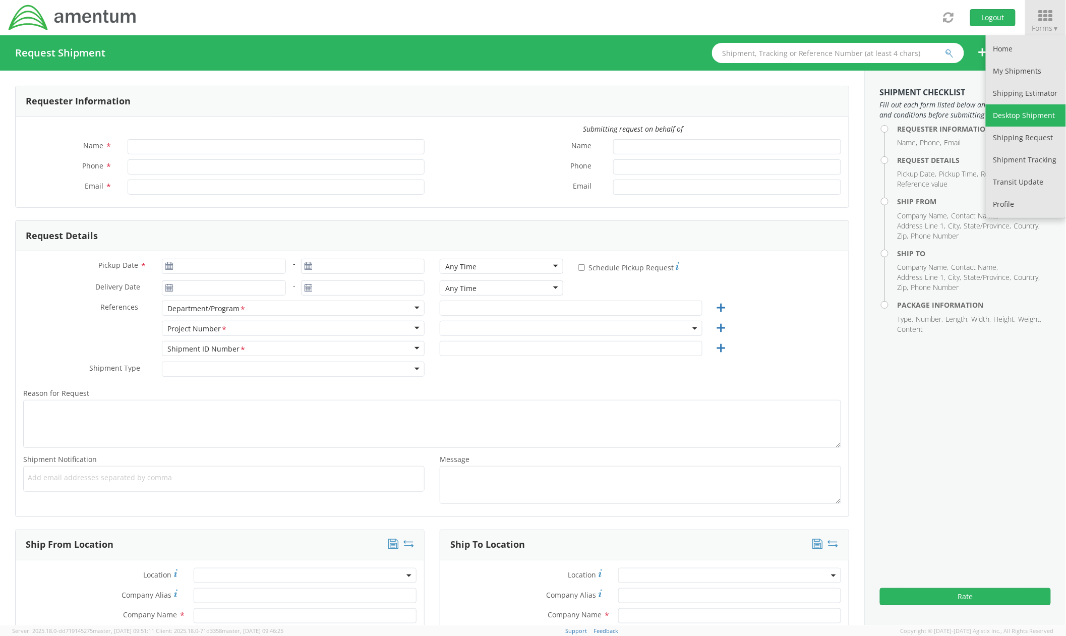
type input "[PERSON_NAME]"
type input "[PERSON_NAME][EMAIL_ADDRESS][DOMAIN_NAME]"
click at [1037, 137] on link "Shipping Request" at bounding box center [1026, 138] width 80 height 22
